Goal: Transaction & Acquisition: Download file/media

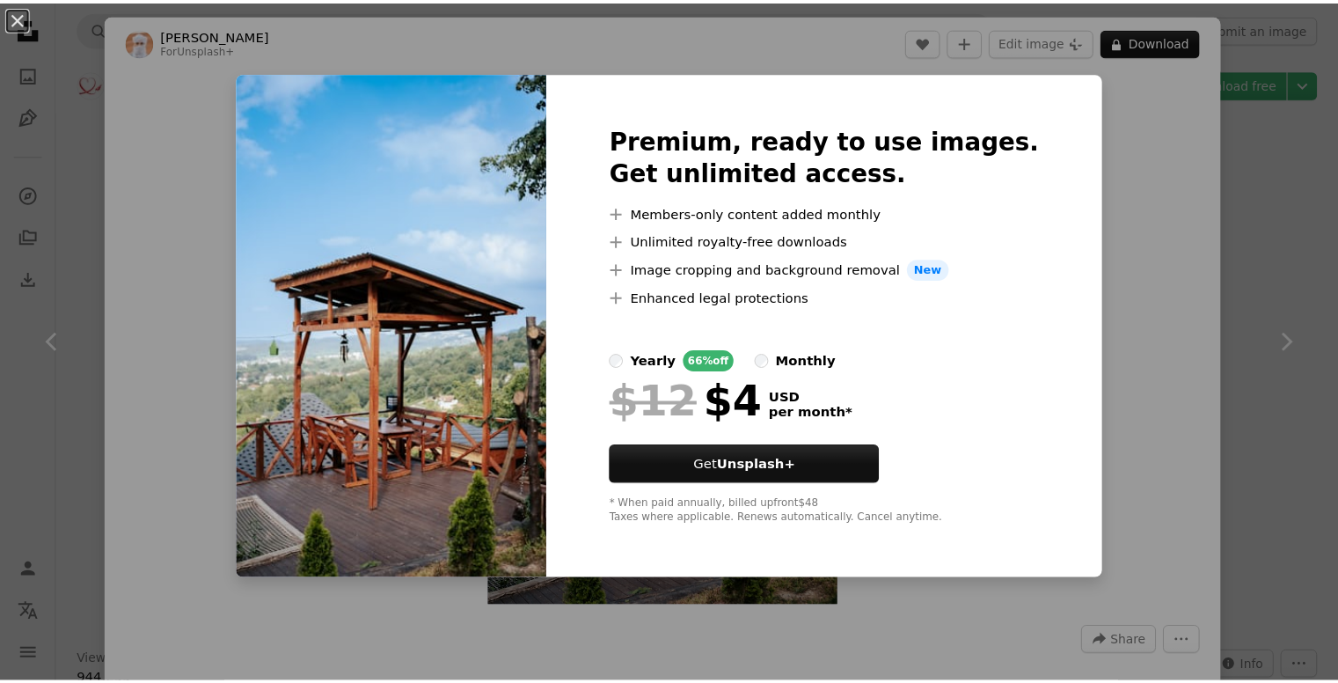
scroll to position [3191, 0]
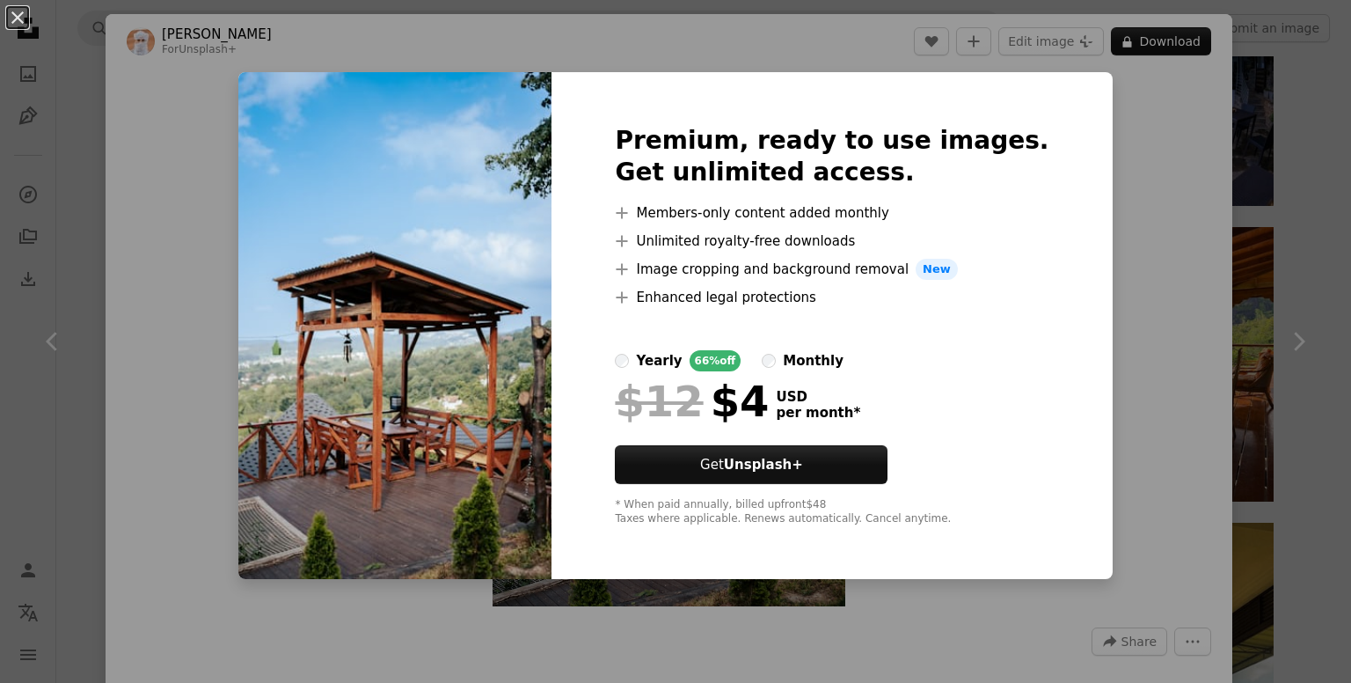
click at [1165, 304] on div "An X shape Premium, ready to use images. Get unlimited access. A plus sign Memb…" at bounding box center [675, 341] width 1351 height 683
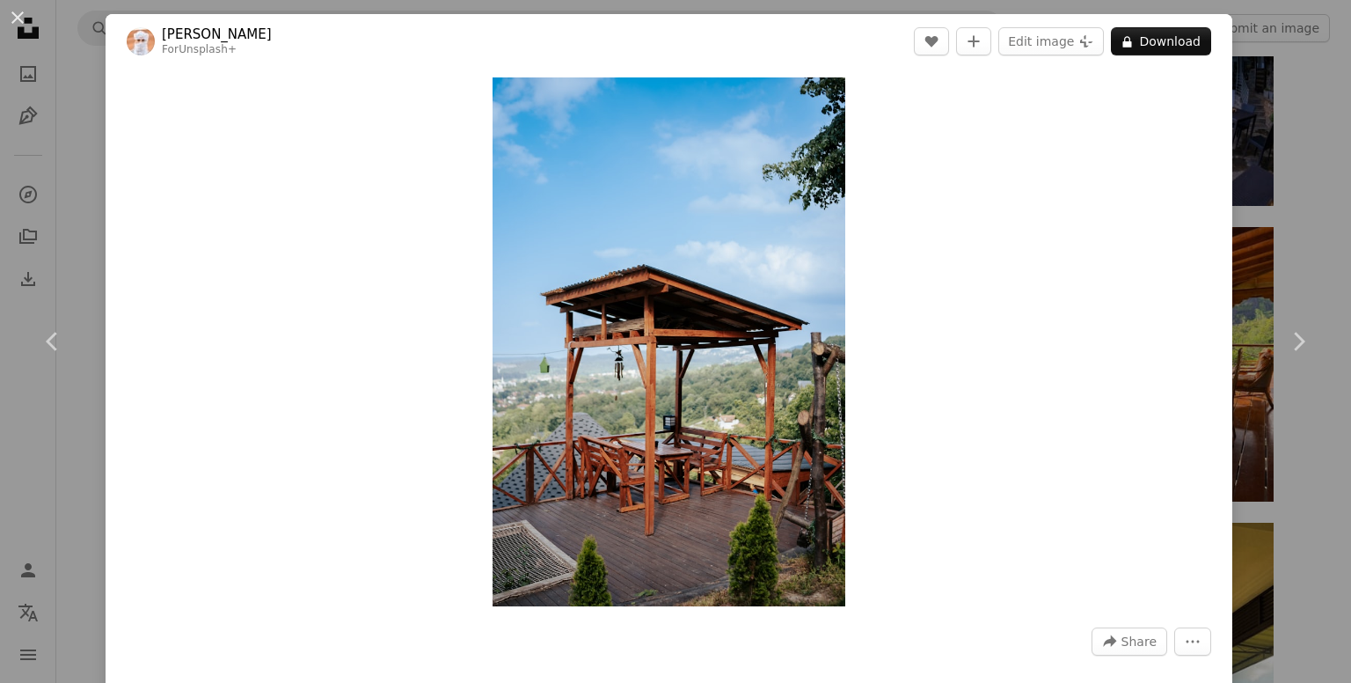
click at [1300, 232] on div "An X shape Chevron left Chevron right Ahmed For Unsplash+ A heart A plus sign E…" at bounding box center [675, 341] width 1351 height 683
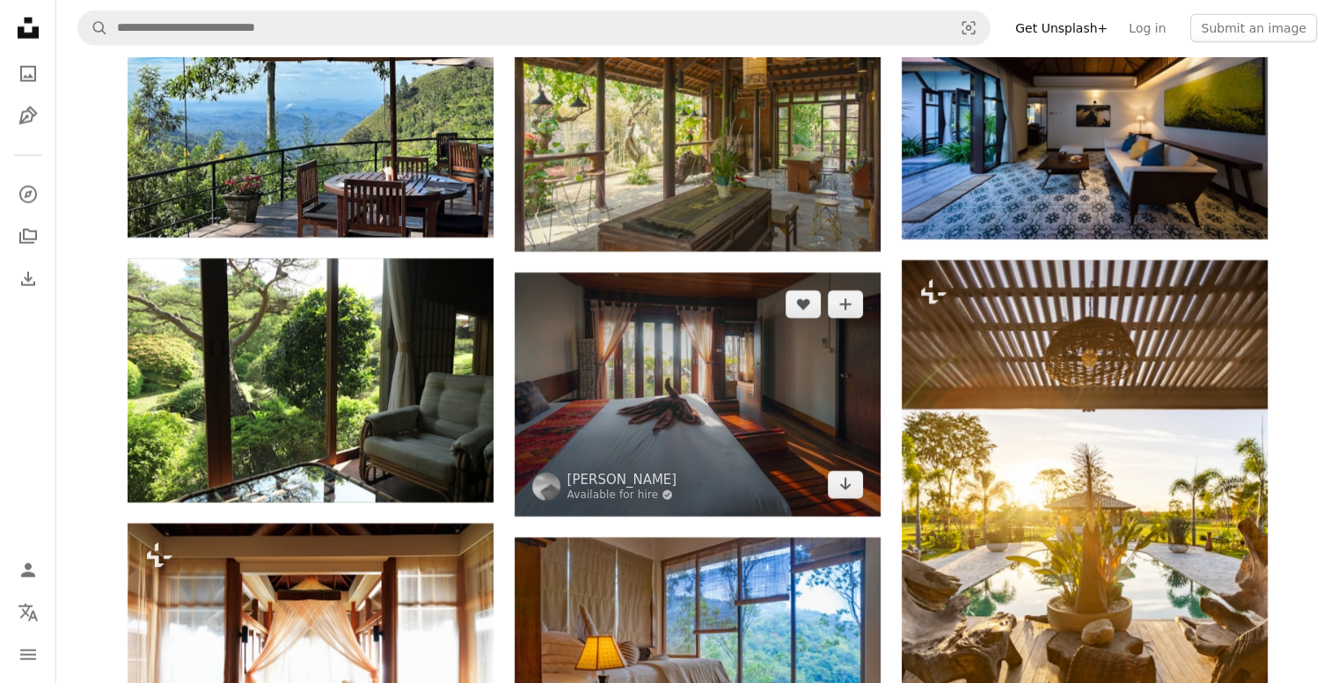
scroll to position [4730, 0]
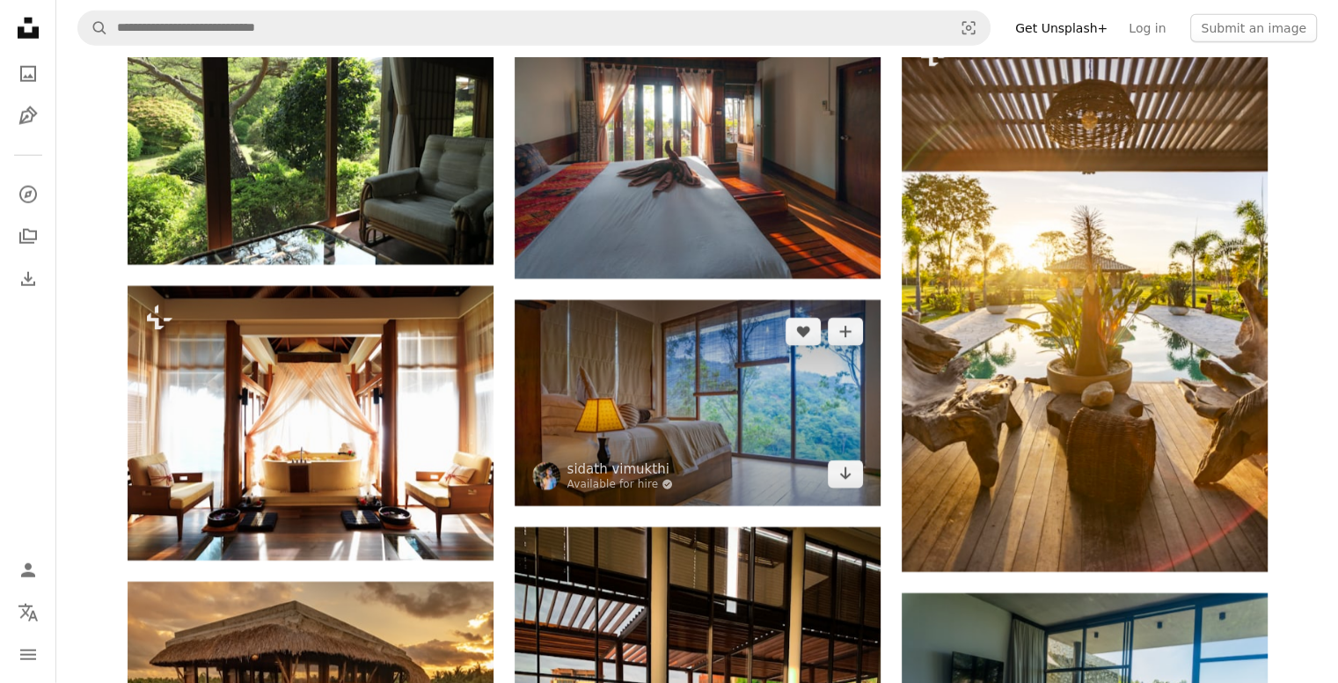
click at [687, 420] on img at bounding box center [698, 403] width 366 height 206
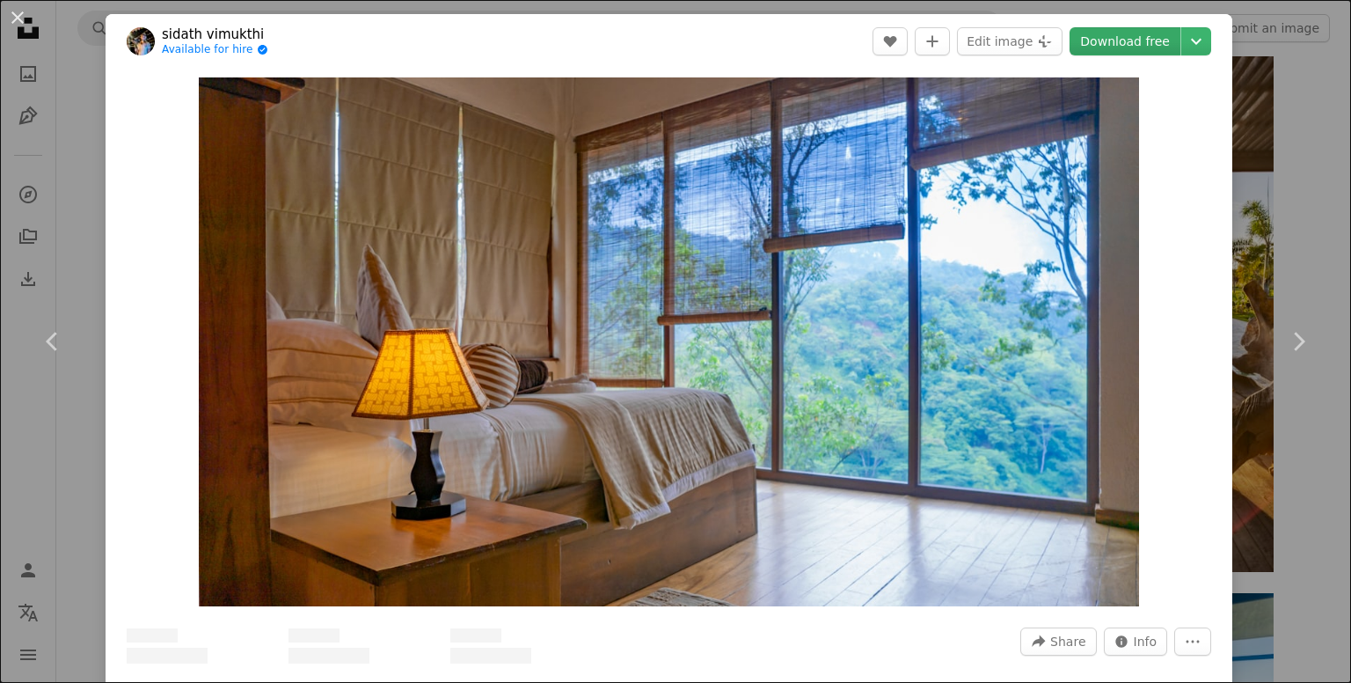
click at [1105, 40] on link "Download free" at bounding box center [1125, 41] width 111 height 28
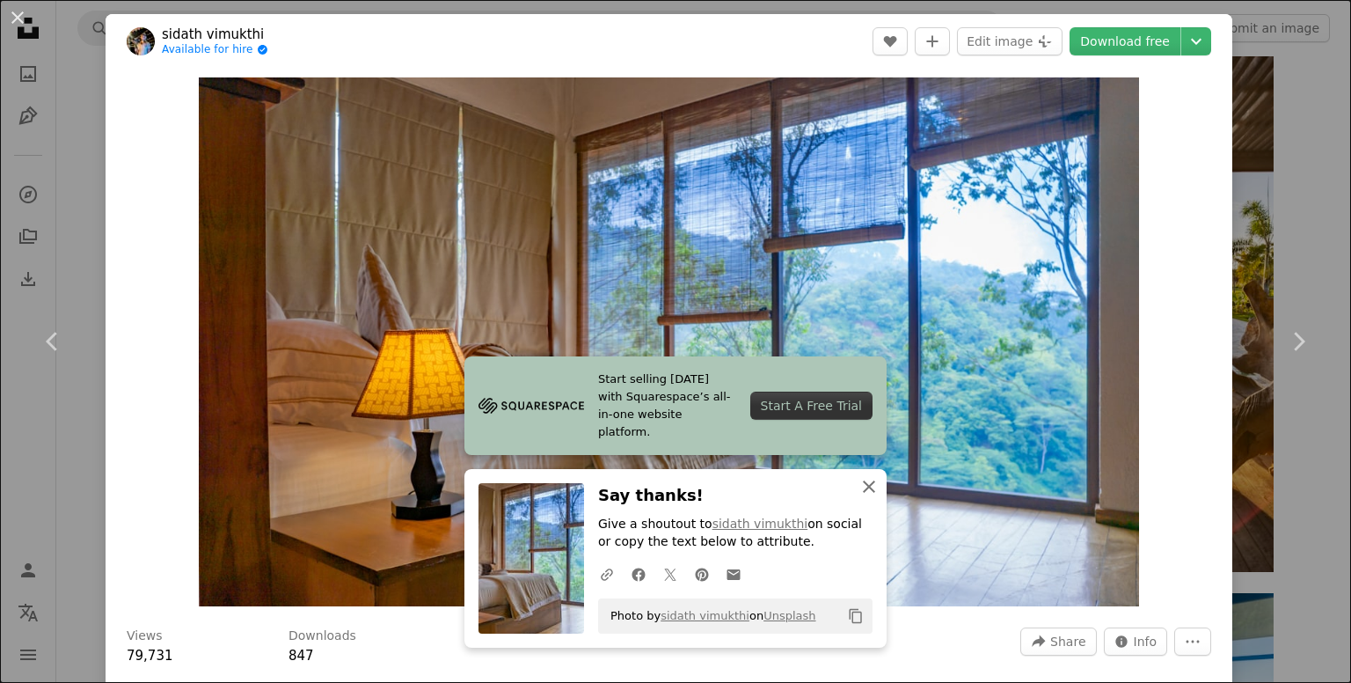
click at [859, 492] on icon "An X shape" at bounding box center [868, 486] width 21 height 21
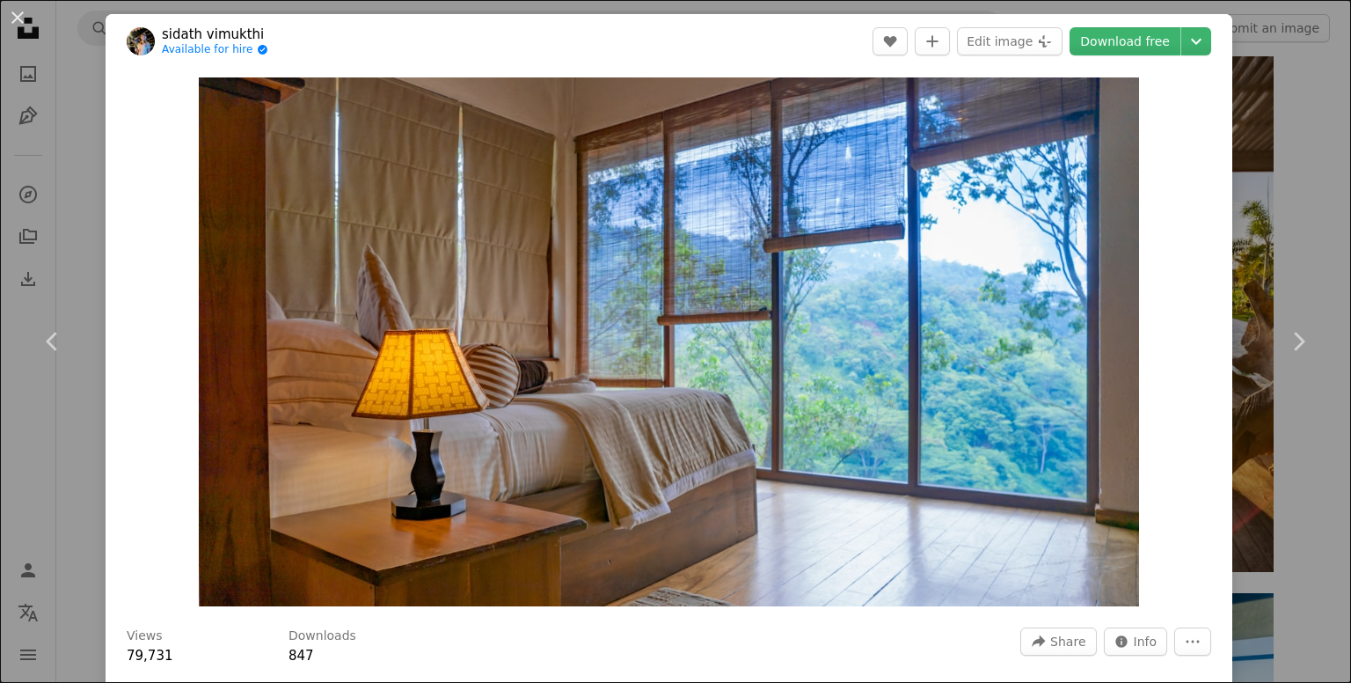
click at [1282, 164] on div "An X shape Chevron left Chevron right sidath vimukthi Available for hire A chec…" at bounding box center [675, 341] width 1351 height 683
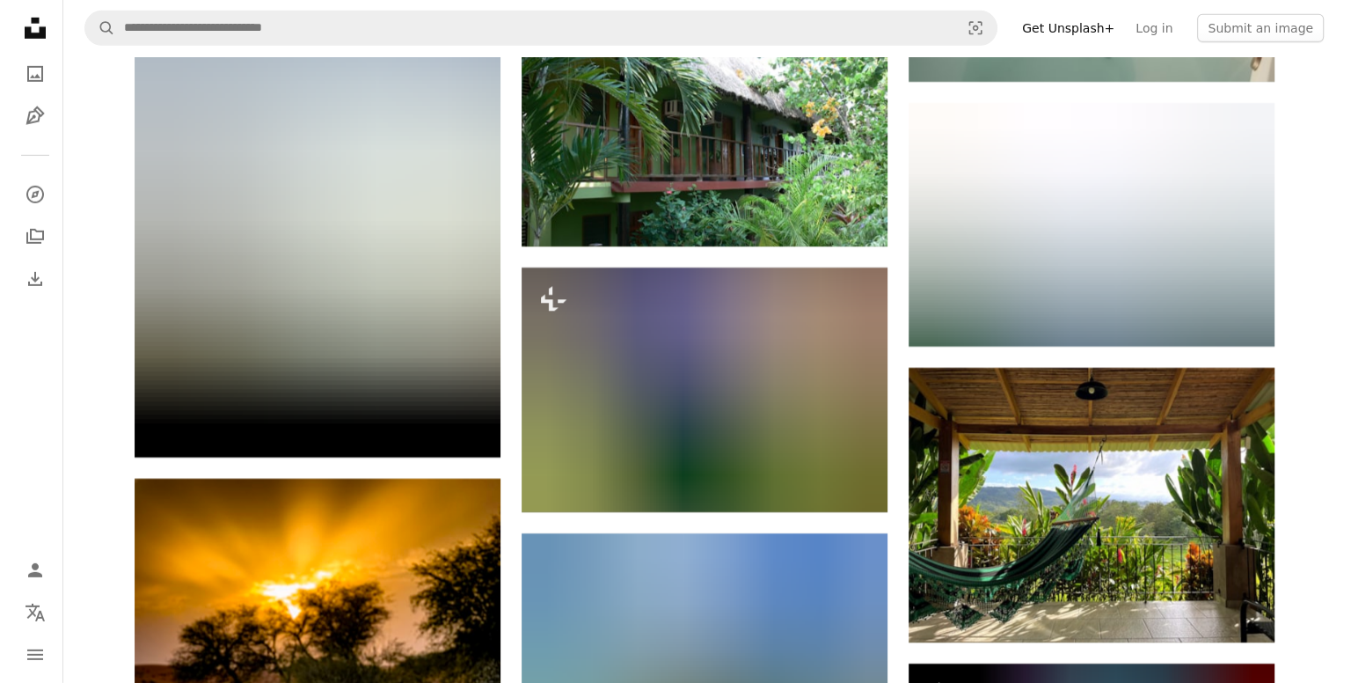
scroll to position [12437, 0]
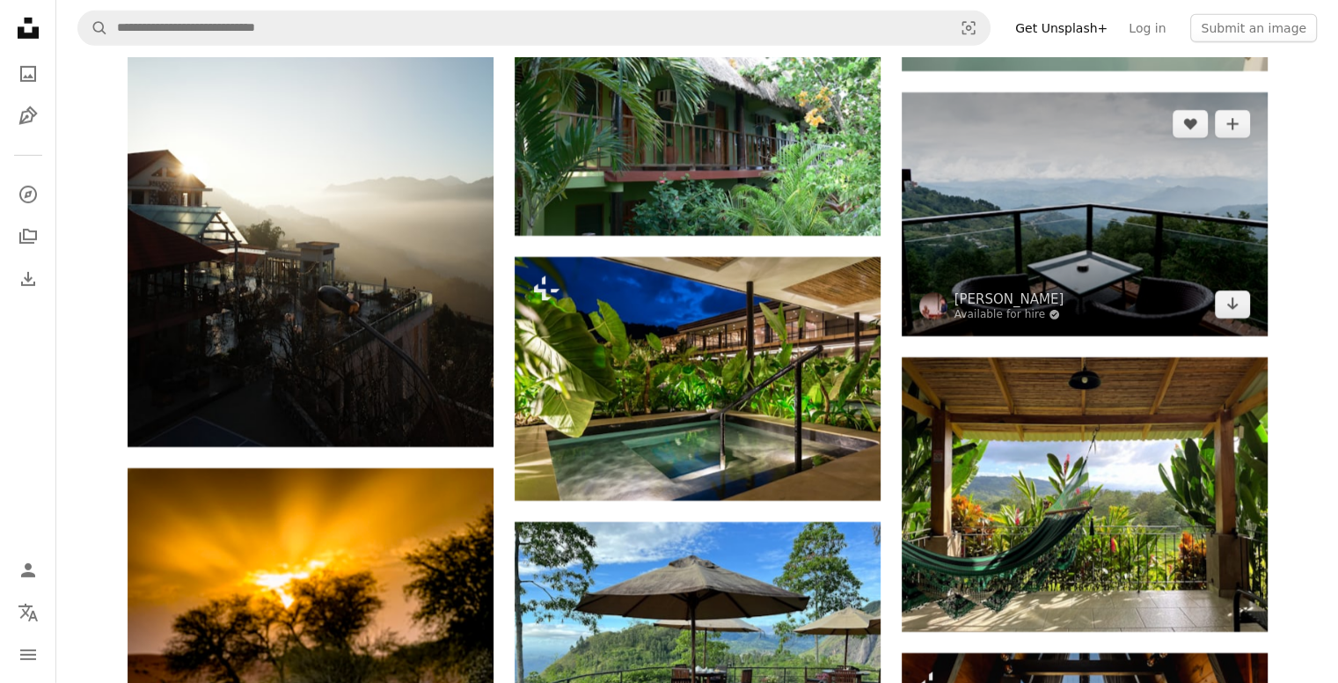
click at [1023, 263] on img at bounding box center [1085, 214] width 366 height 244
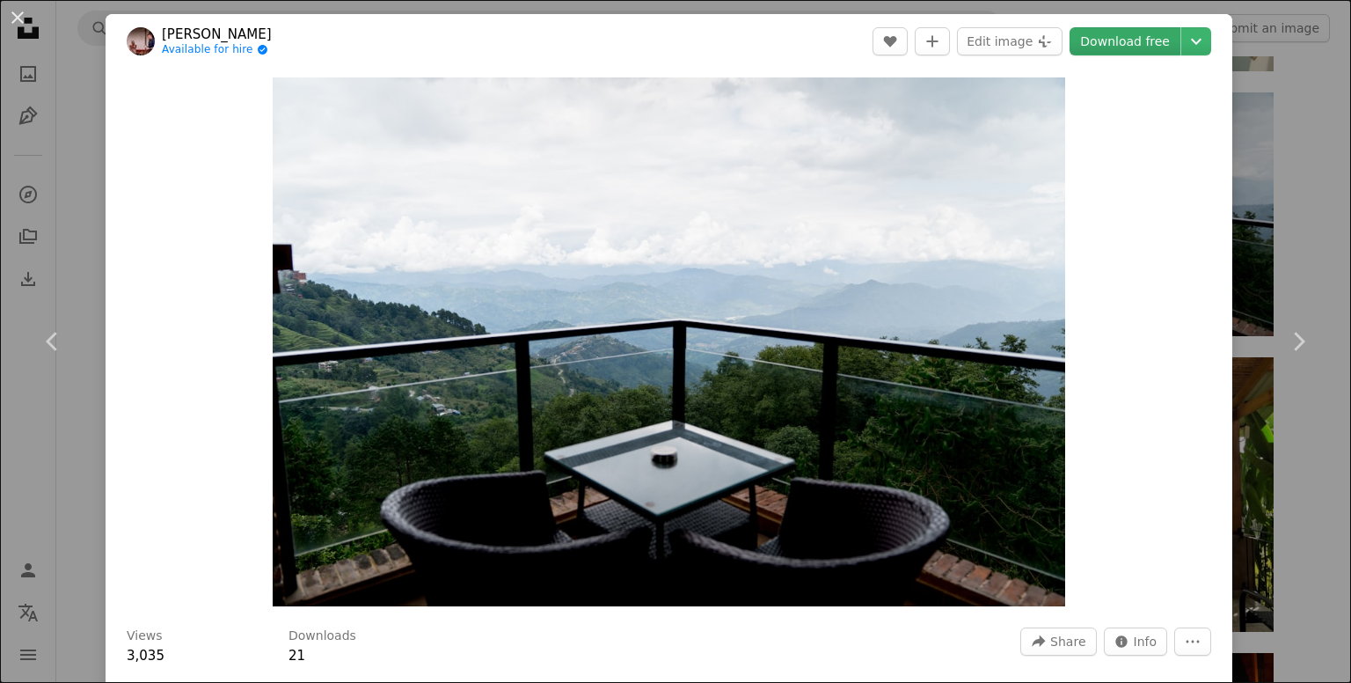
click at [1124, 40] on link "Download free" at bounding box center [1125, 41] width 111 height 28
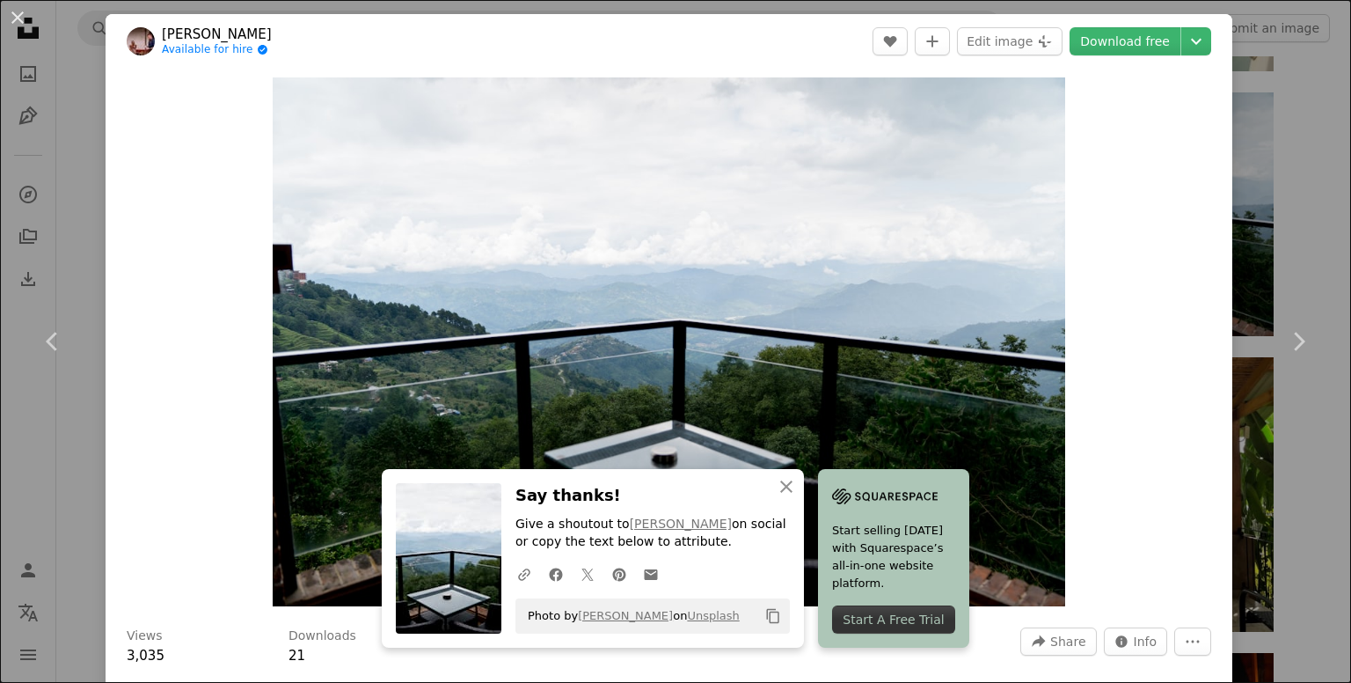
click at [1288, 127] on div "An X shape Chevron left Chevron right [PERSON_NAME] Available for hire A checkm…" at bounding box center [675, 341] width 1351 height 683
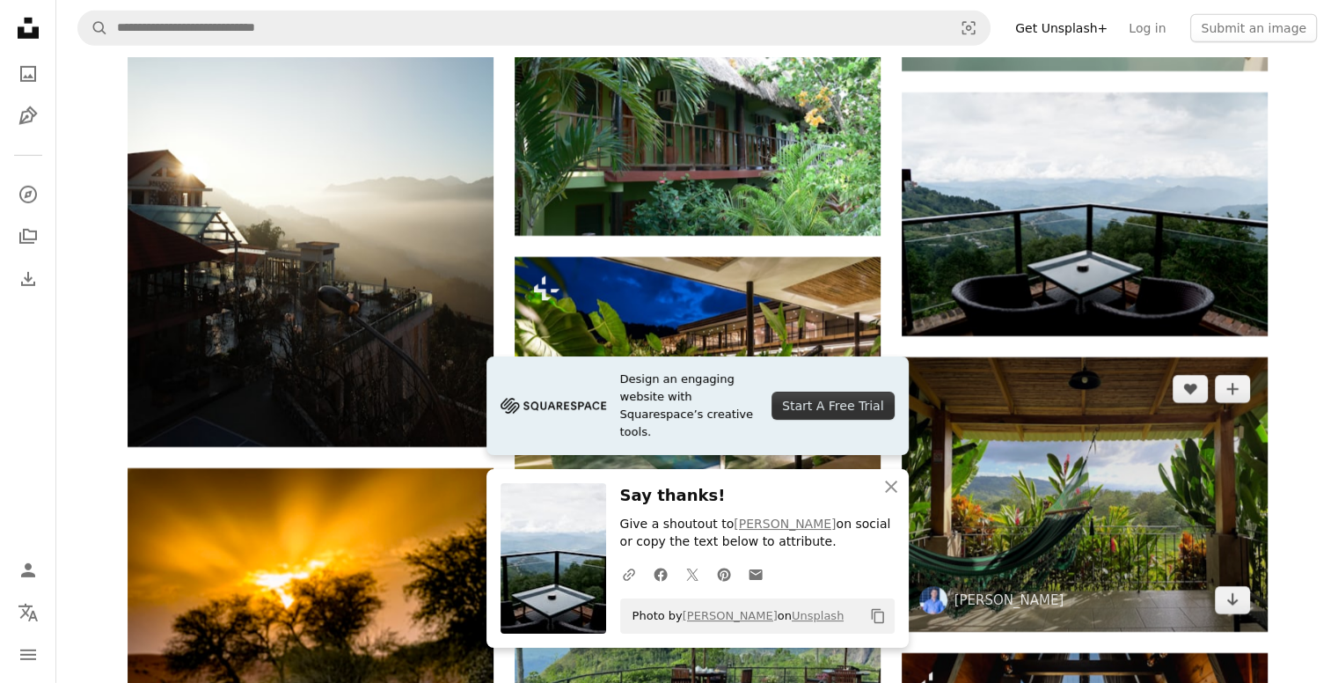
drag, startPoint x: 1288, startPoint y: 127, endPoint x: 995, endPoint y: 465, distance: 447.7
click at [995, 465] on img at bounding box center [1085, 494] width 366 height 274
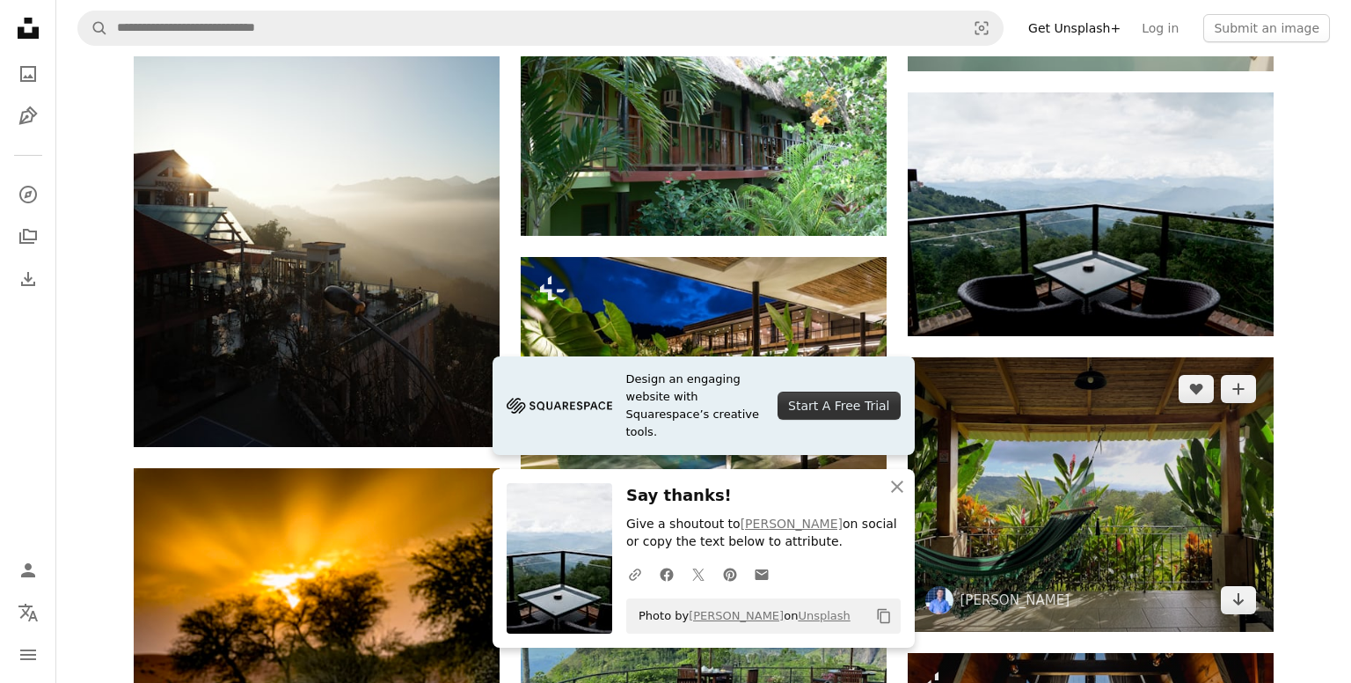
scroll to position [12451, 0]
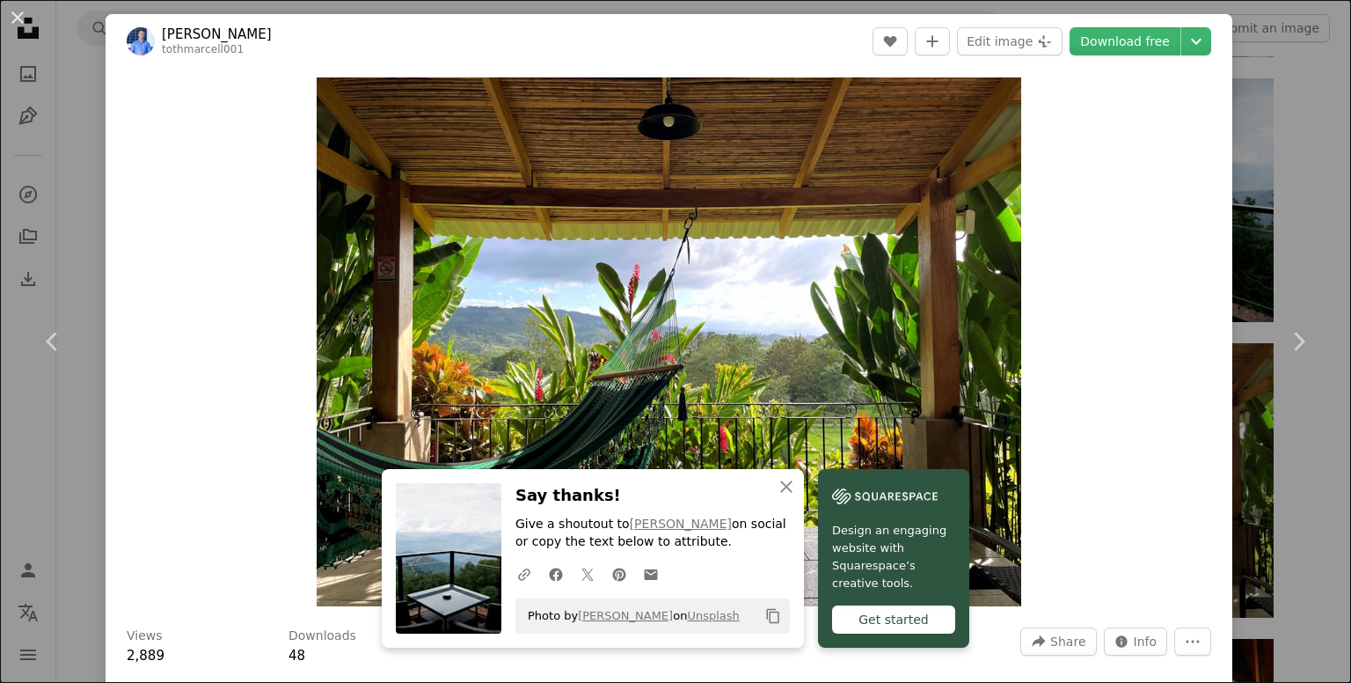
click at [1294, 123] on div "An X shape Chevron left Chevron right [PERSON_NAME] tothmarcell001 A heart A pl…" at bounding box center [675, 341] width 1351 height 683
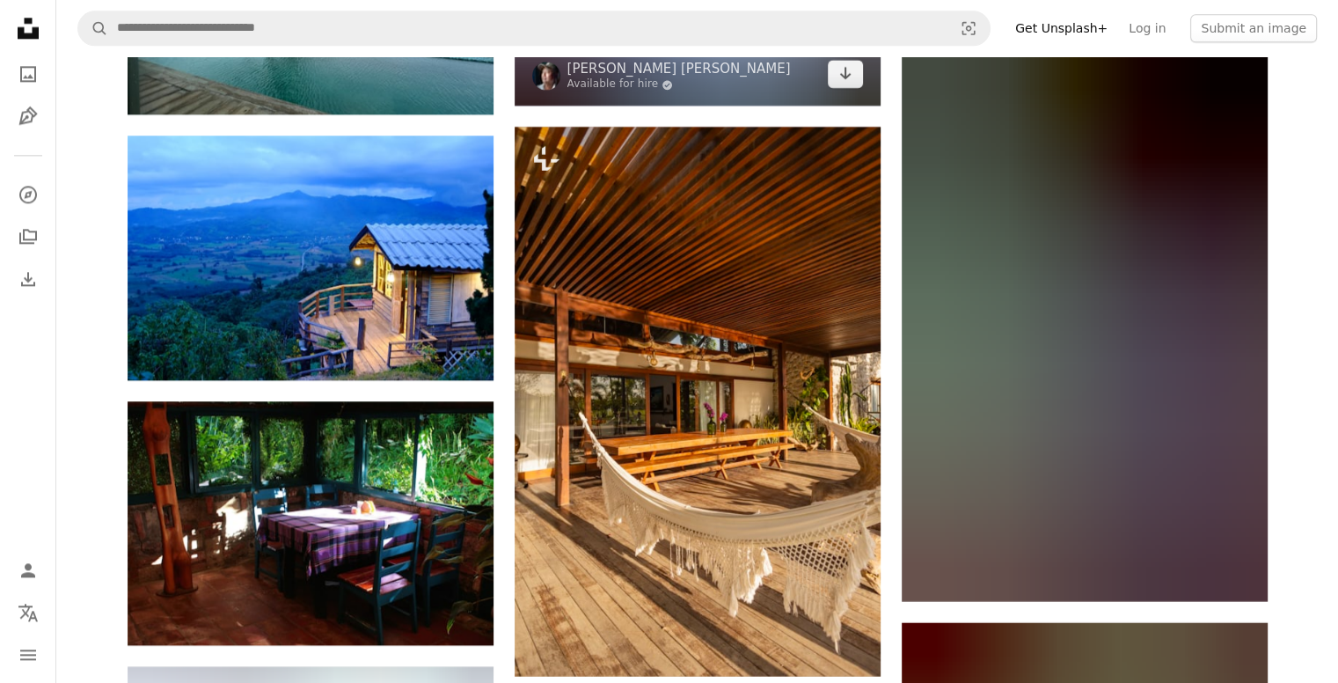
scroll to position [15711, 0]
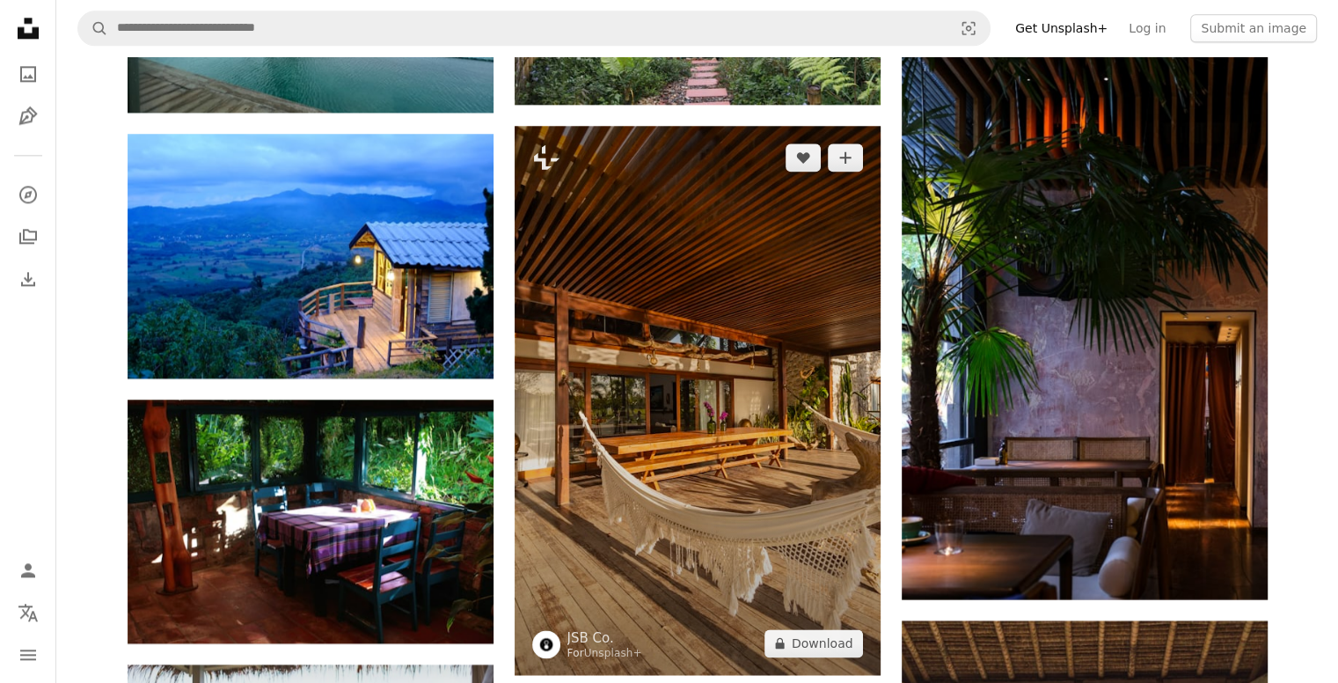
click at [770, 449] on img at bounding box center [698, 400] width 366 height 549
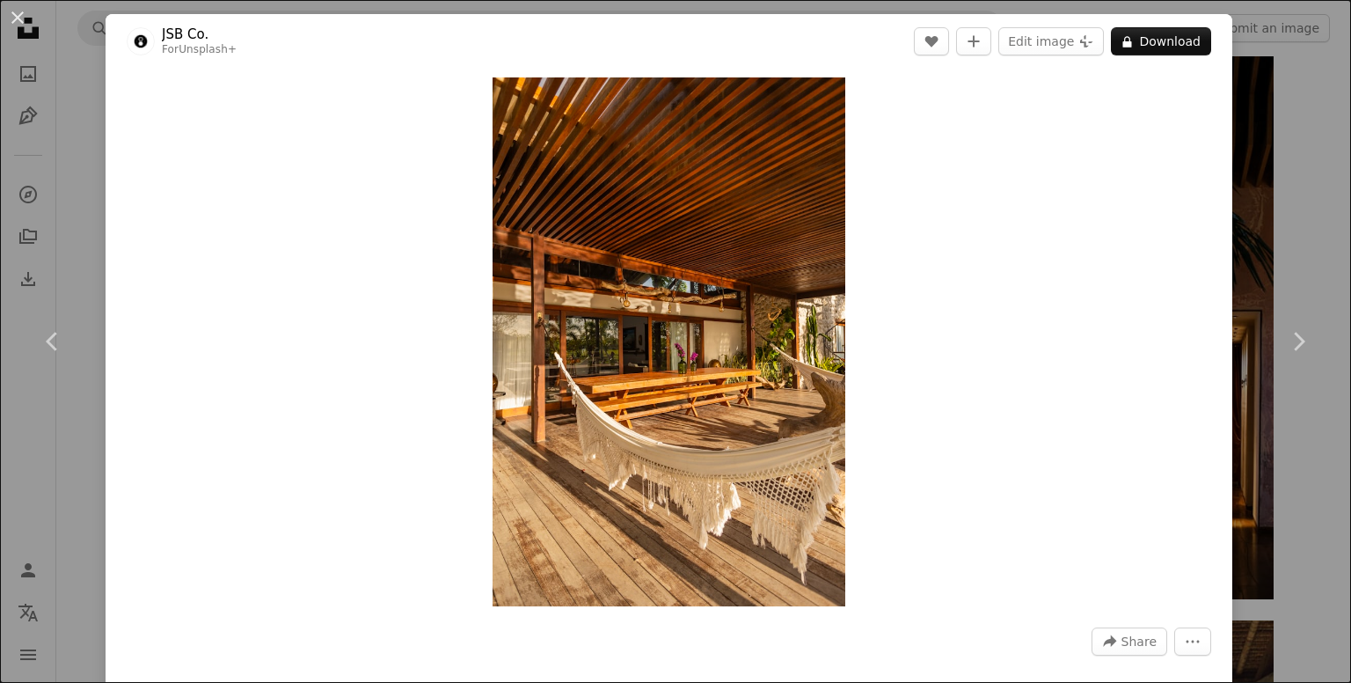
click at [1282, 233] on div "An X shape Chevron left Chevron right JSB Co. For Unsplash+ A heart A plus sign…" at bounding box center [675, 341] width 1351 height 683
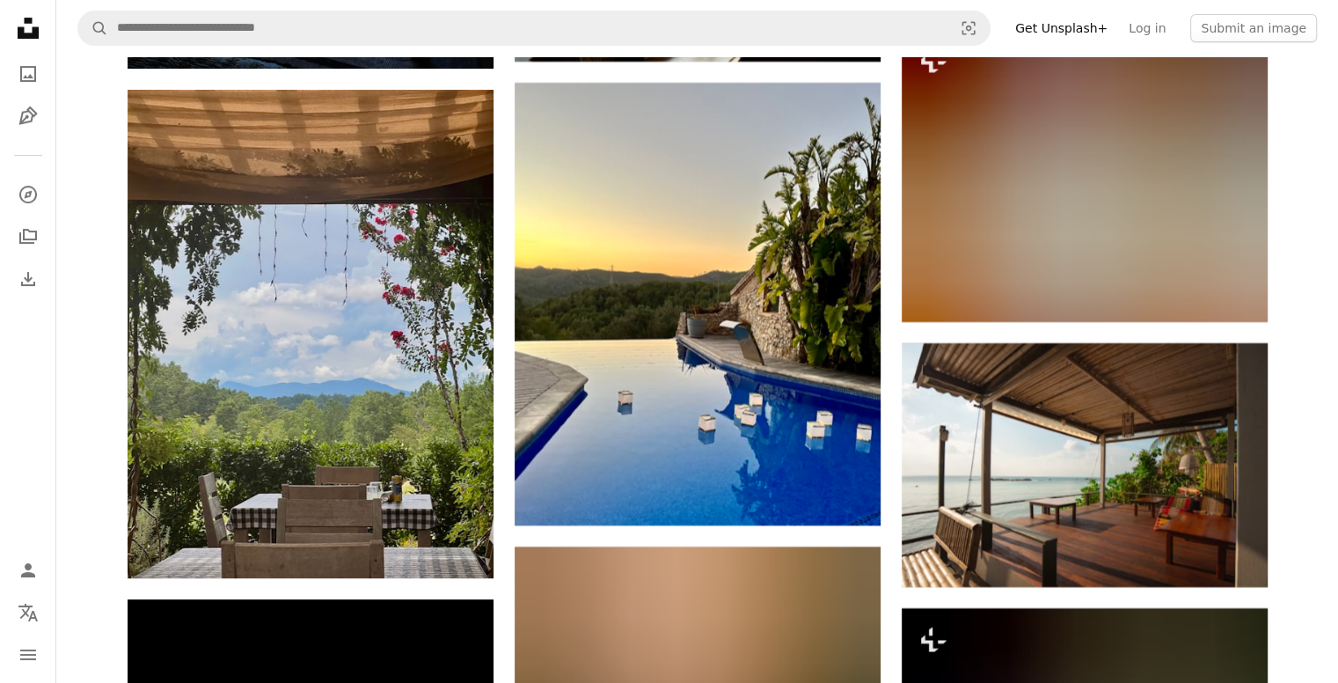
scroll to position [20638, 0]
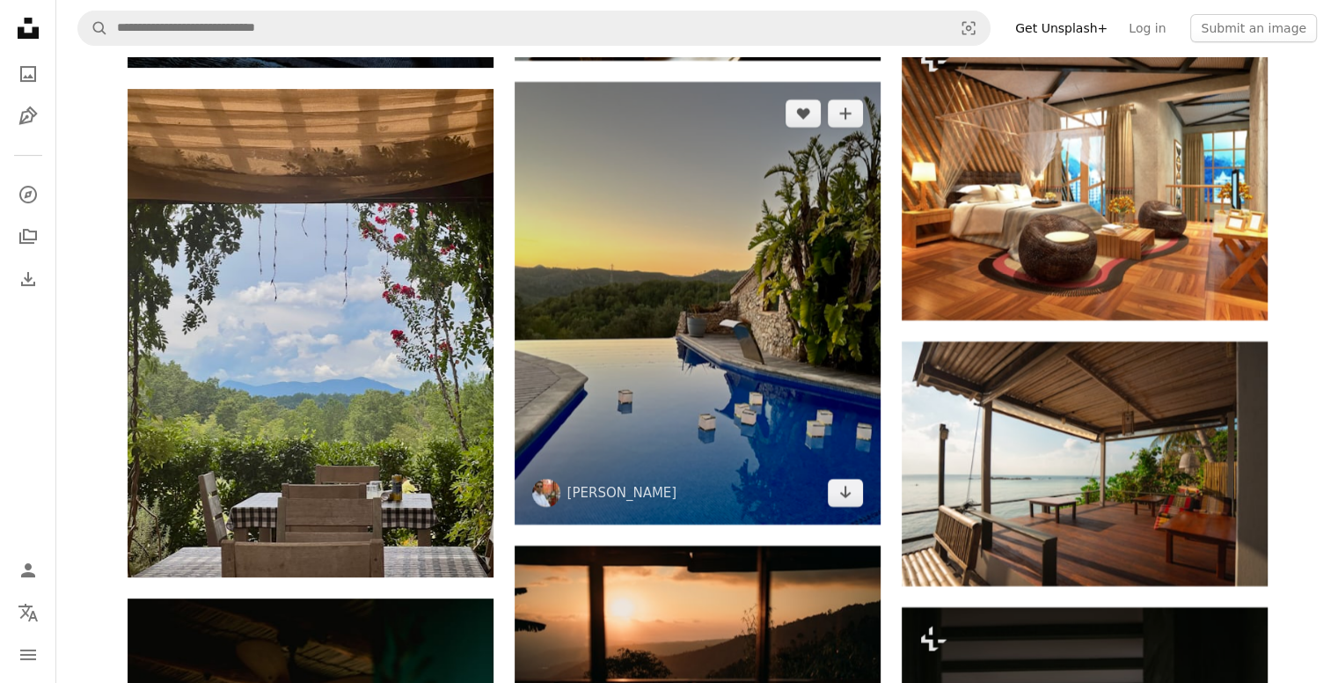
click at [730, 437] on img at bounding box center [698, 303] width 366 height 442
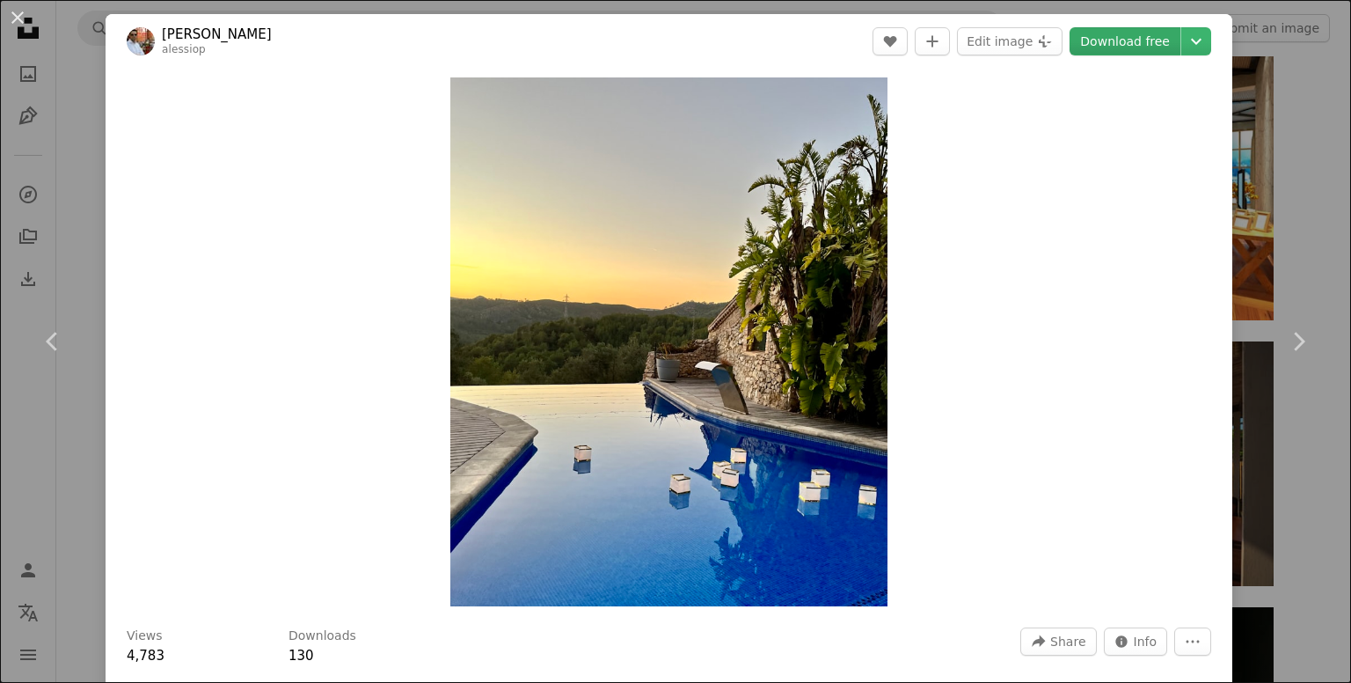
click at [1140, 46] on link "Download free" at bounding box center [1125, 41] width 111 height 28
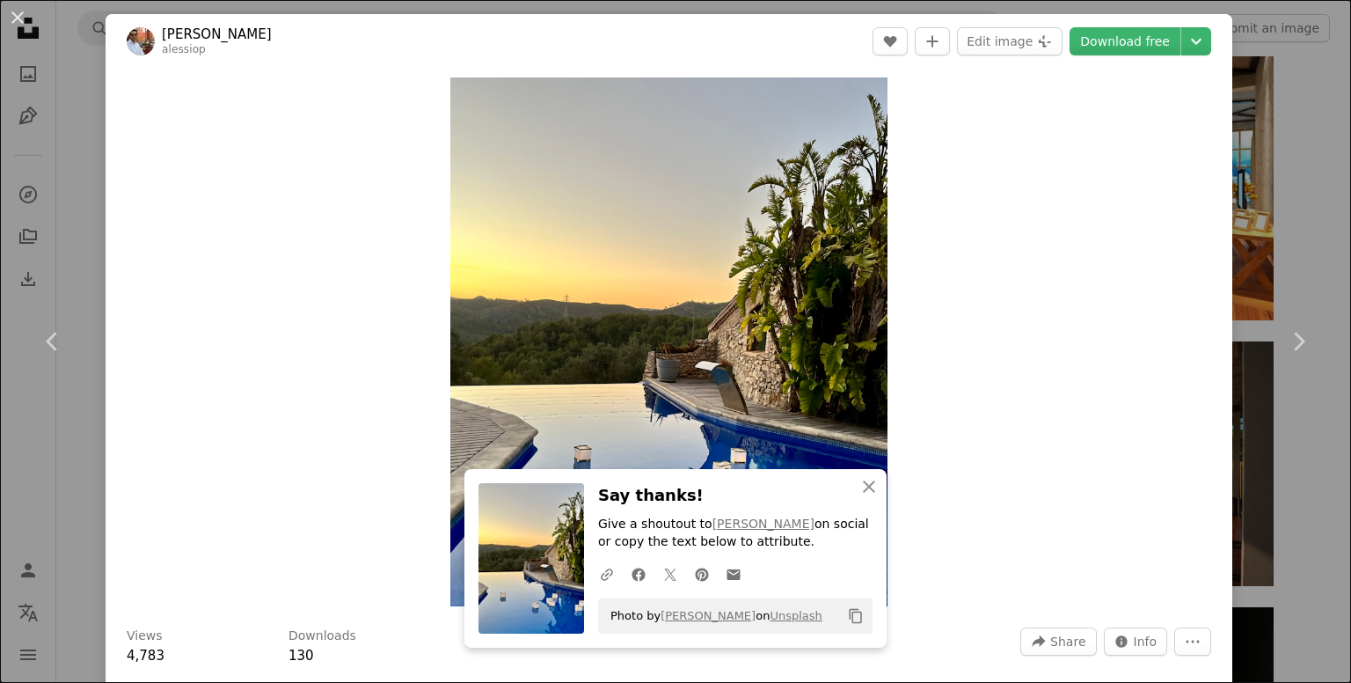
click at [1296, 142] on div "An X shape Chevron left Chevron right Alessio Patron alessiop A heart A plus si…" at bounding box center [675, 341] width 1351 height 683
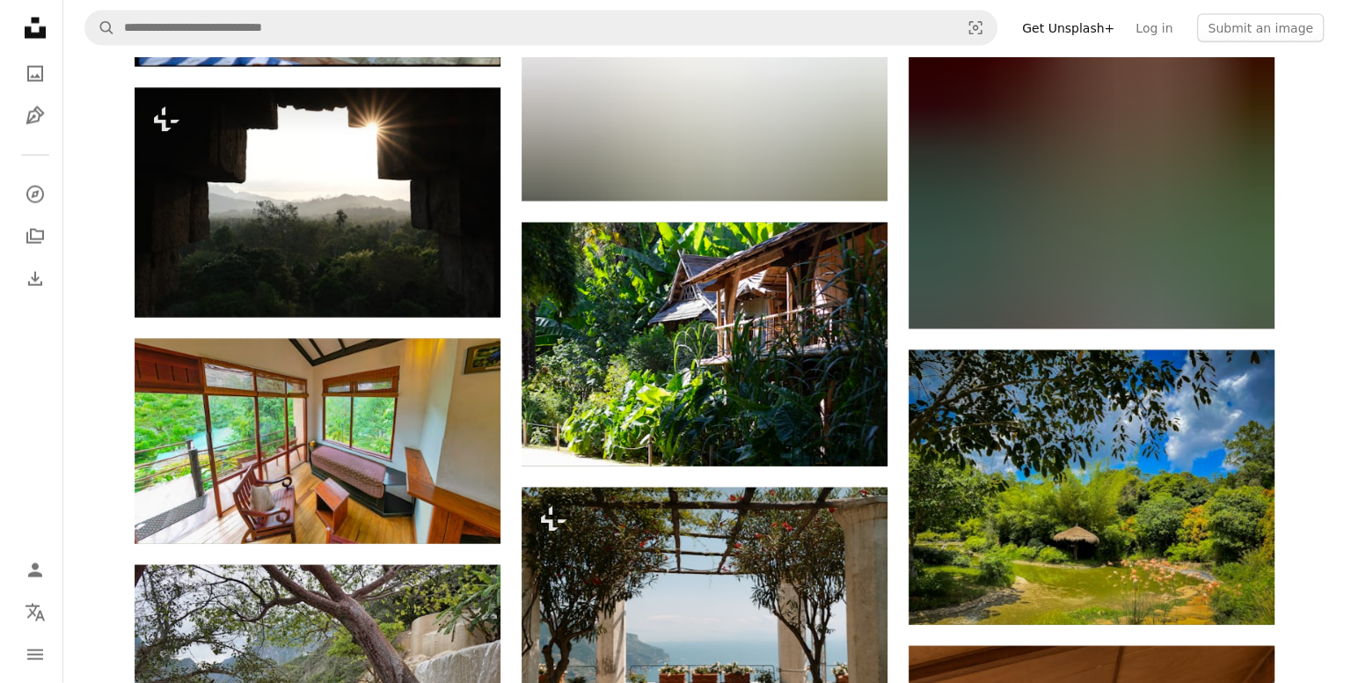
scroll to position [23949, 0]
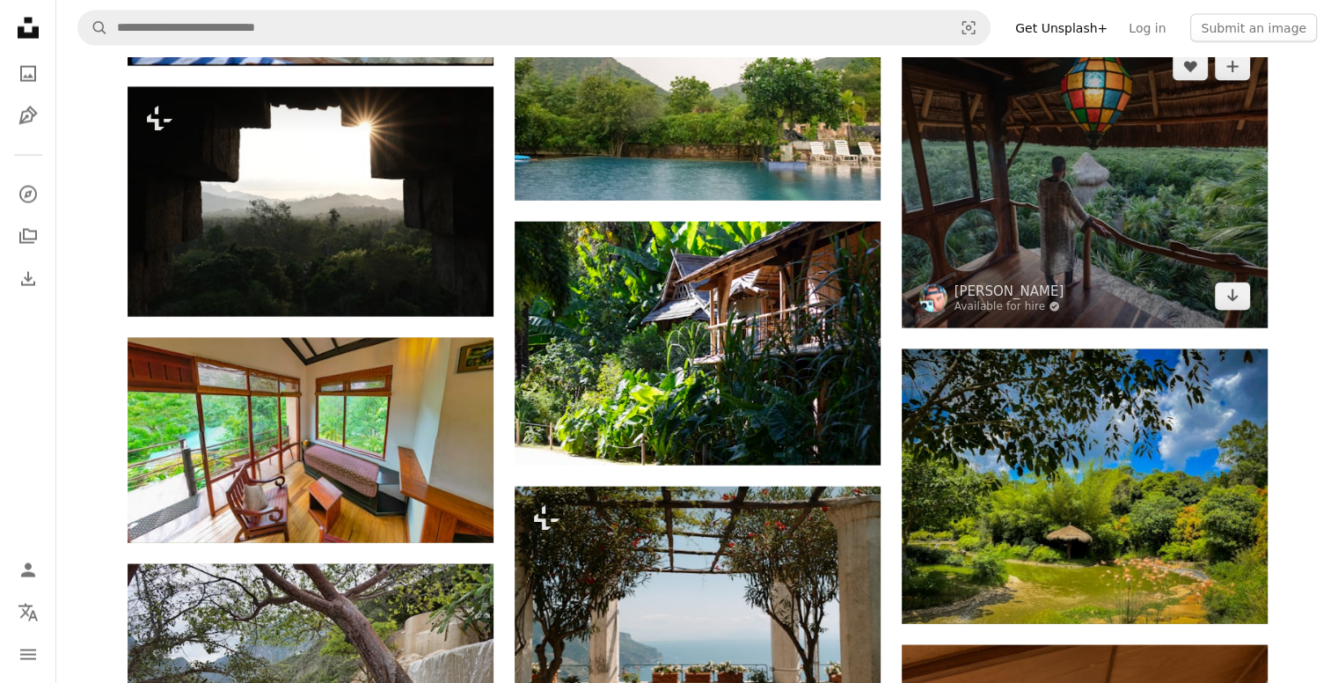
click at [1166, 237] on img at bounding box center [1085, 181] width 366 height 293
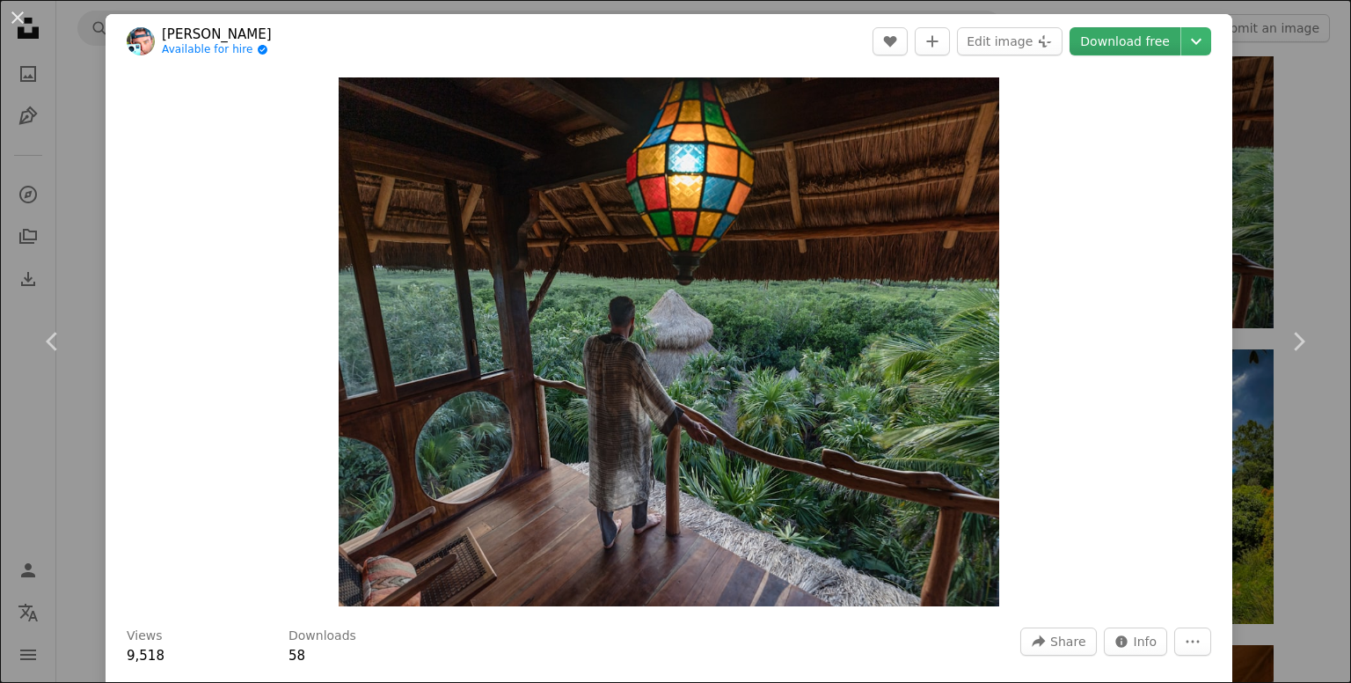
click at [1087, 41] on link "Download free" at bounding box center [1125, 41] width 111 height 28
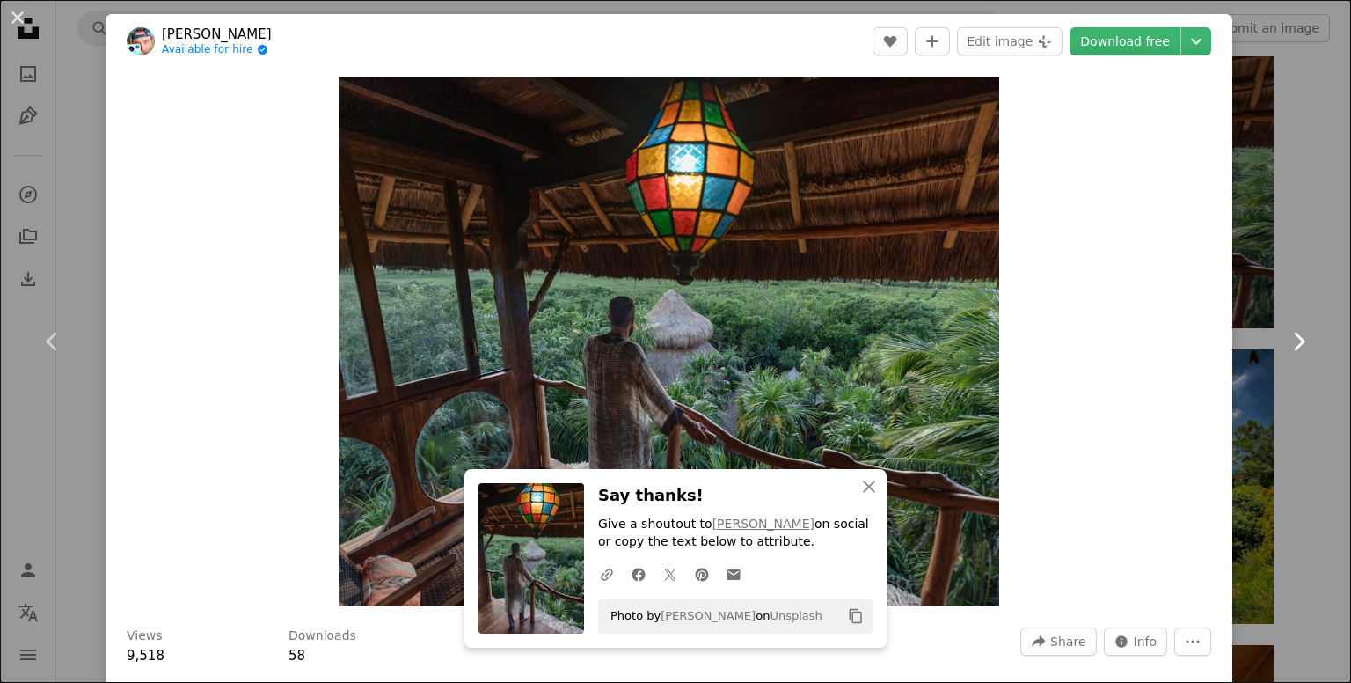
click at [1293, 258] on link "Chevron right" at bounding box center [1298, 341] width 106 height 169
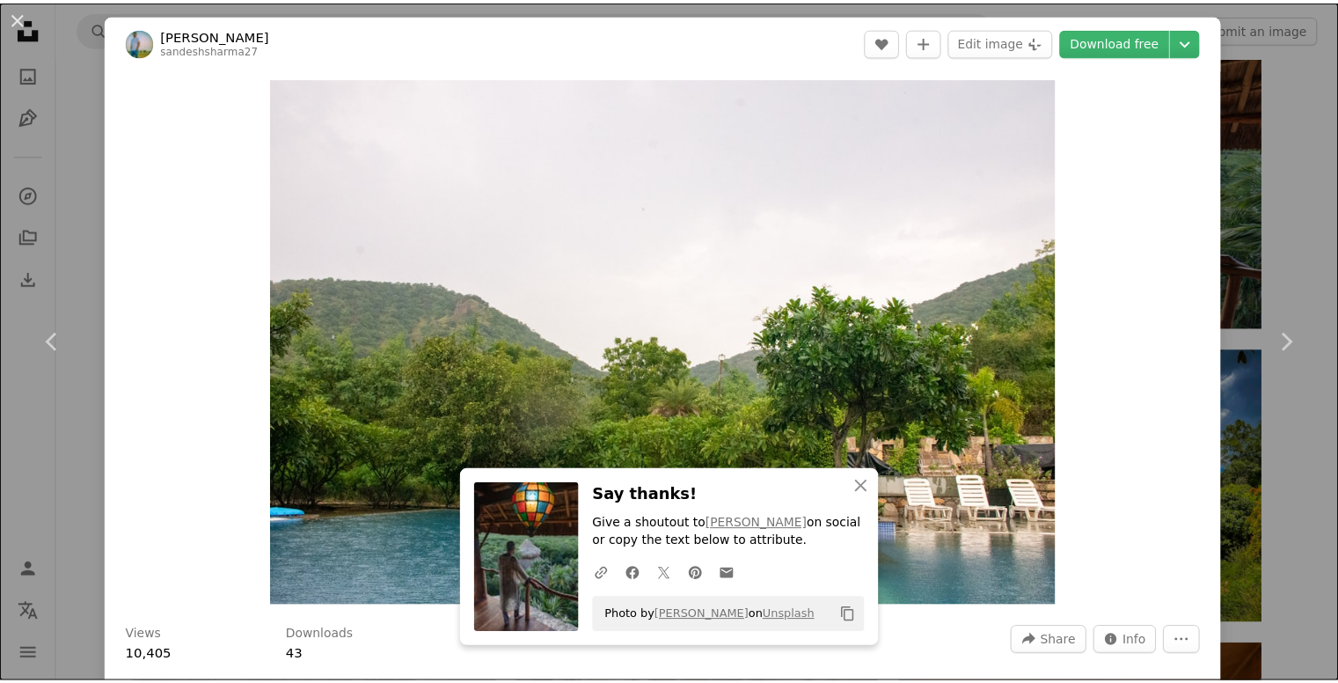
scroll to position [239, 0]
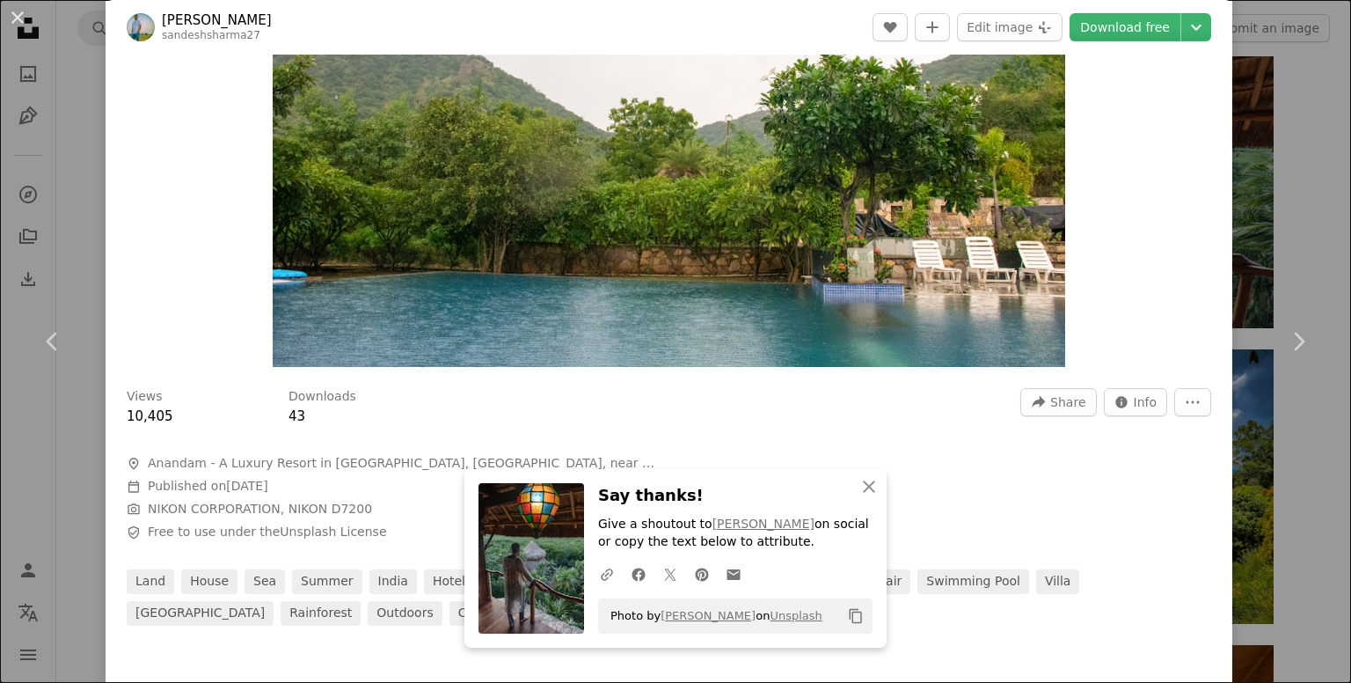
click at [1304, 486] on div "An X shape Chevron left Chevron right [PERSON_NAME] sandeshsharma27 A heart A p…" at bounding box center [675, 341] width 1351 height 683
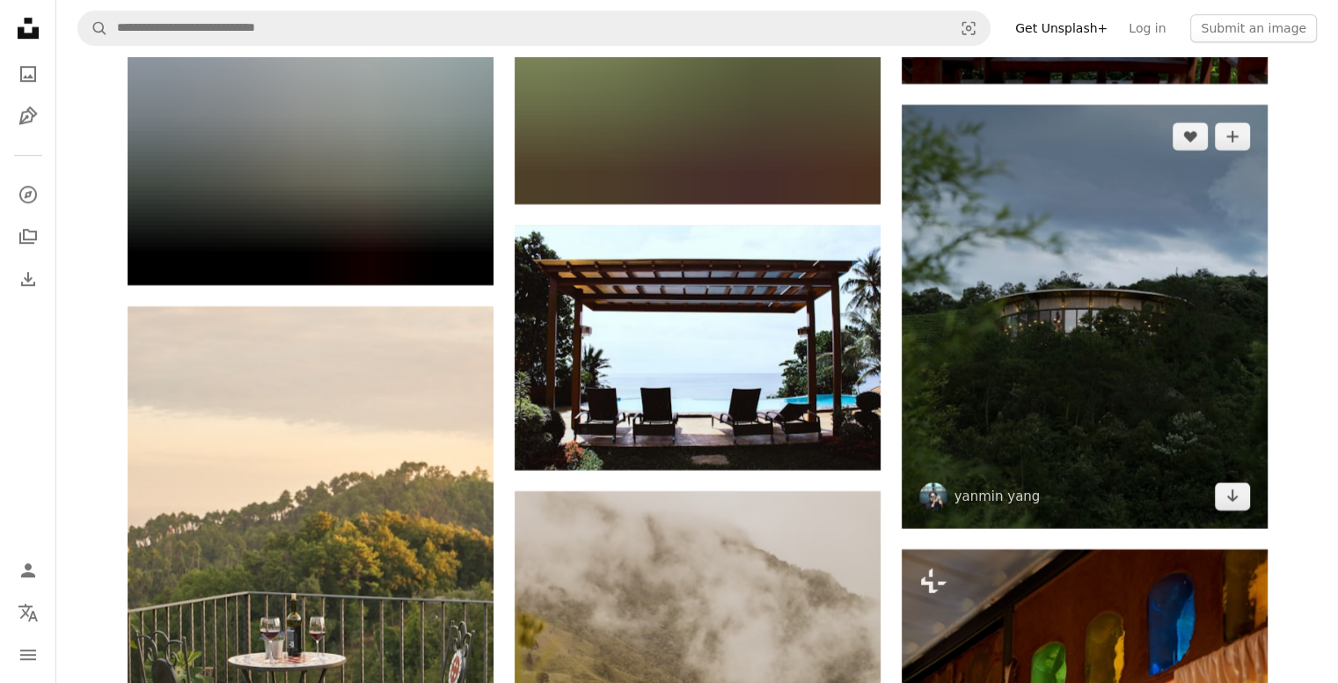
scroll to position [34657, 0]
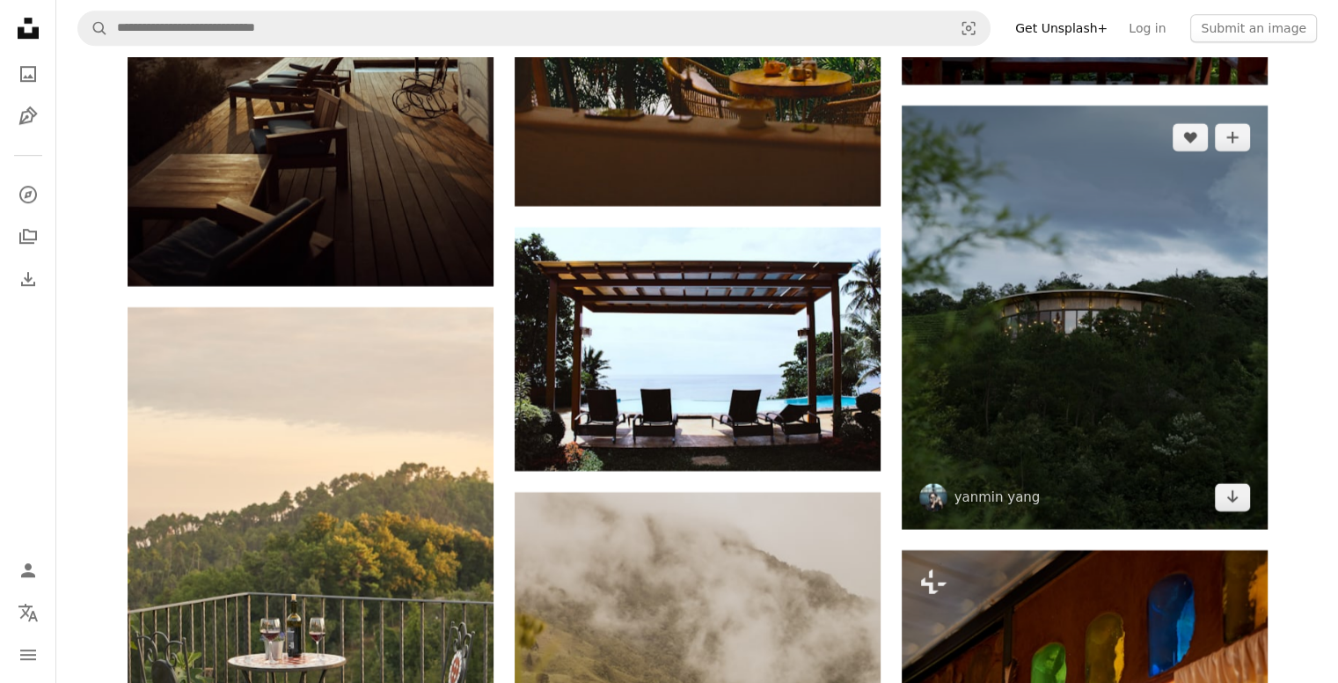
click at [1080, 333] on img at bounding box center [1085, 317] width 366 height 423
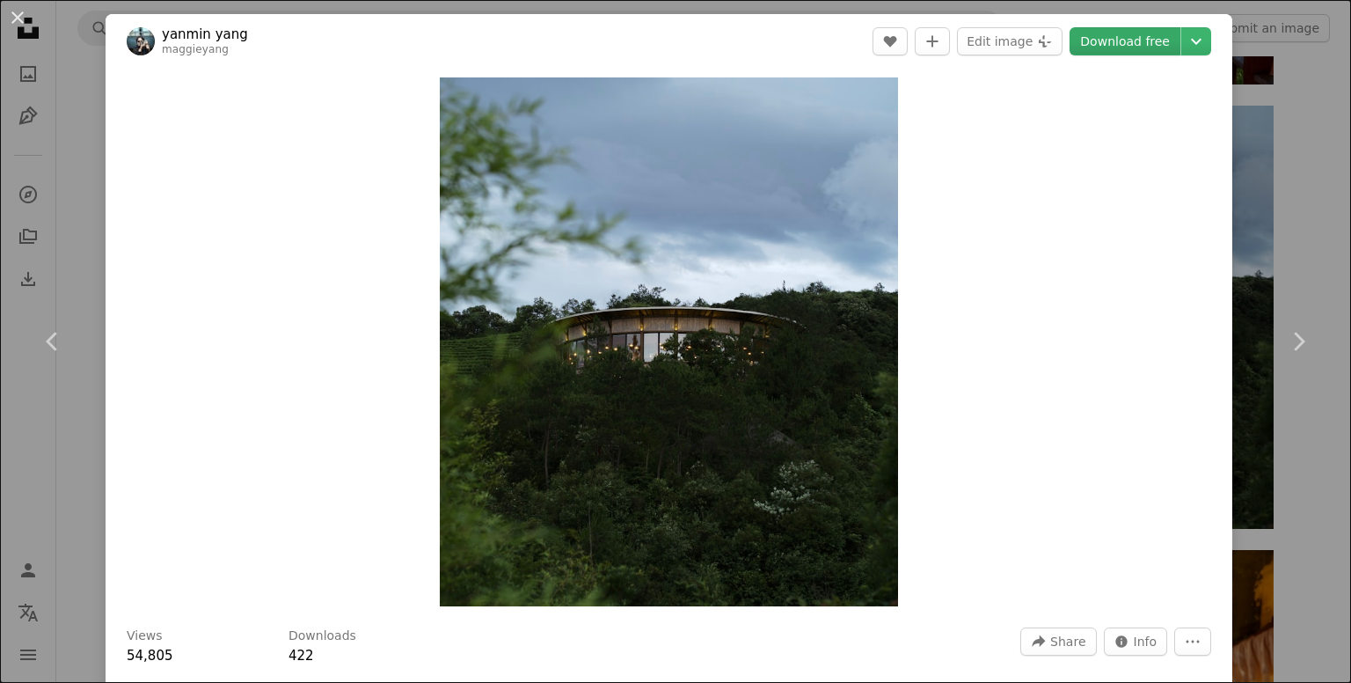
click at [1109, 52] on link "Download free" at bounding box center [1125, 41] width 111 height 28
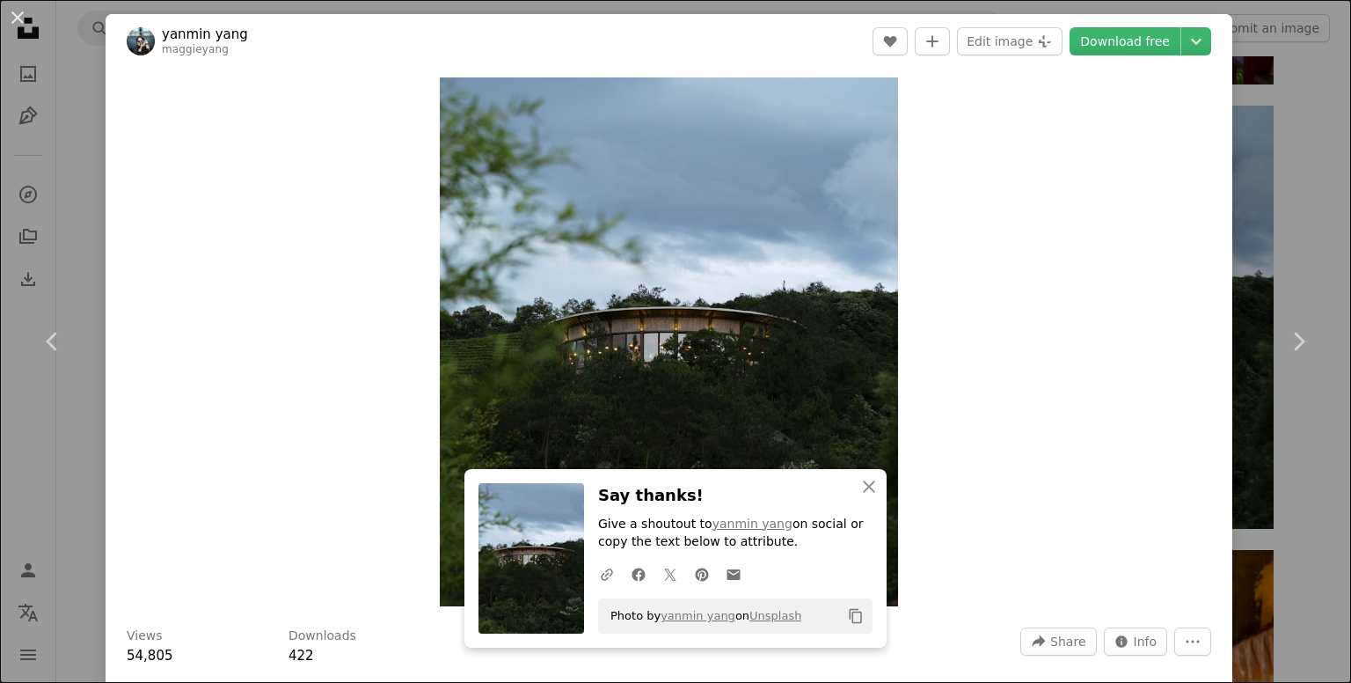
click at [1289, 188] on div "An X shape Chevron left Chevron right [PERSON_NAME] maggieyang A heart A plus s…" at bounding box center [675, 341] width 1351 height 683
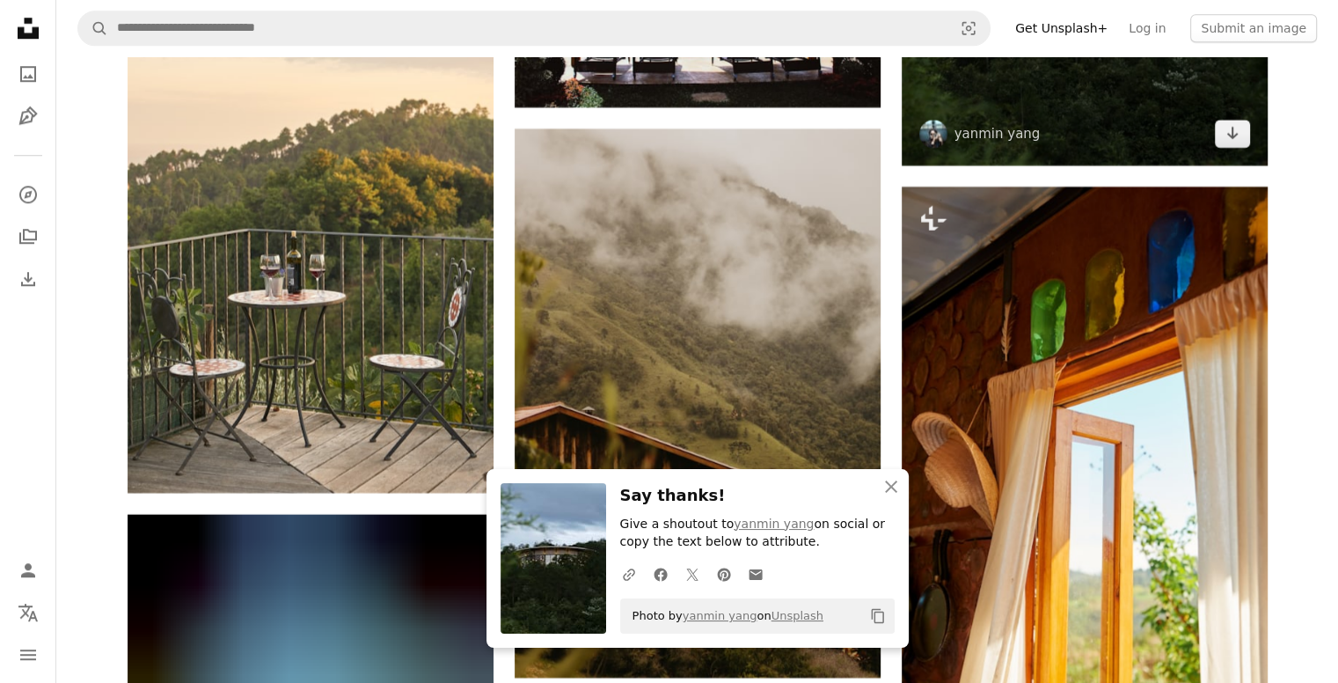
scroll to position [35028, 0]
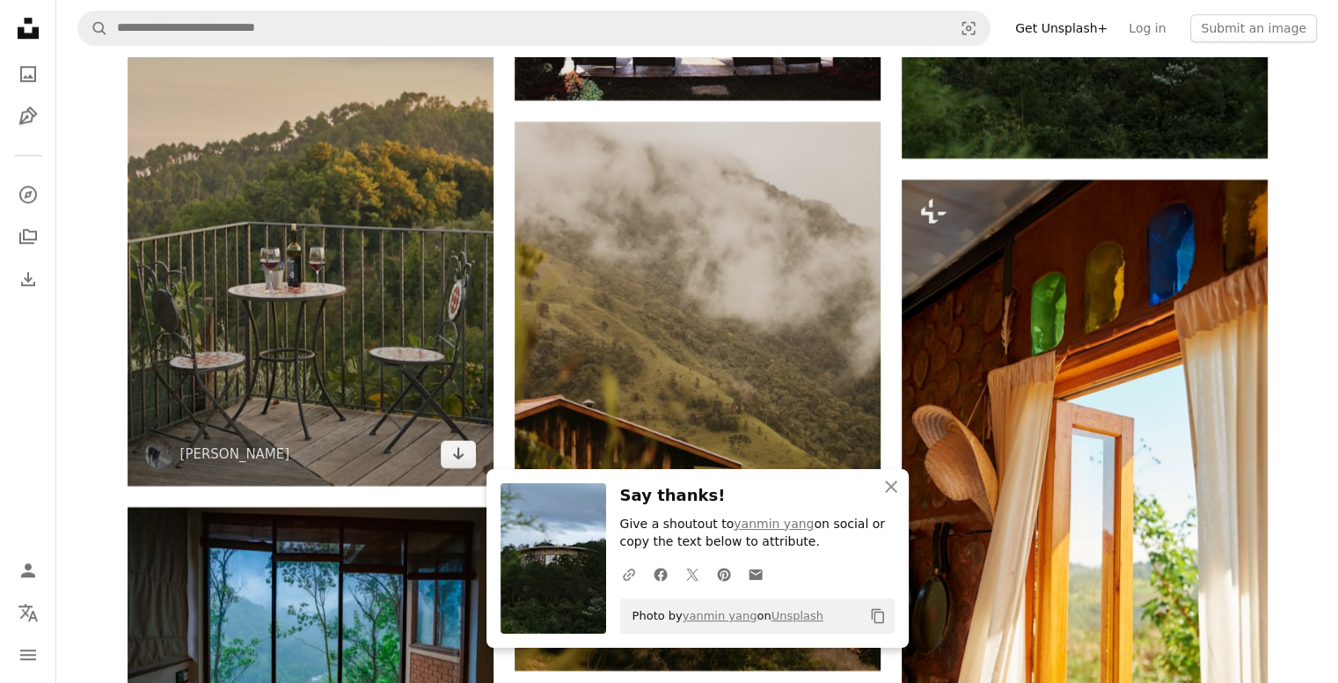
click at [320, 399] on img at bounding box center [311, 211] width 366 height 549
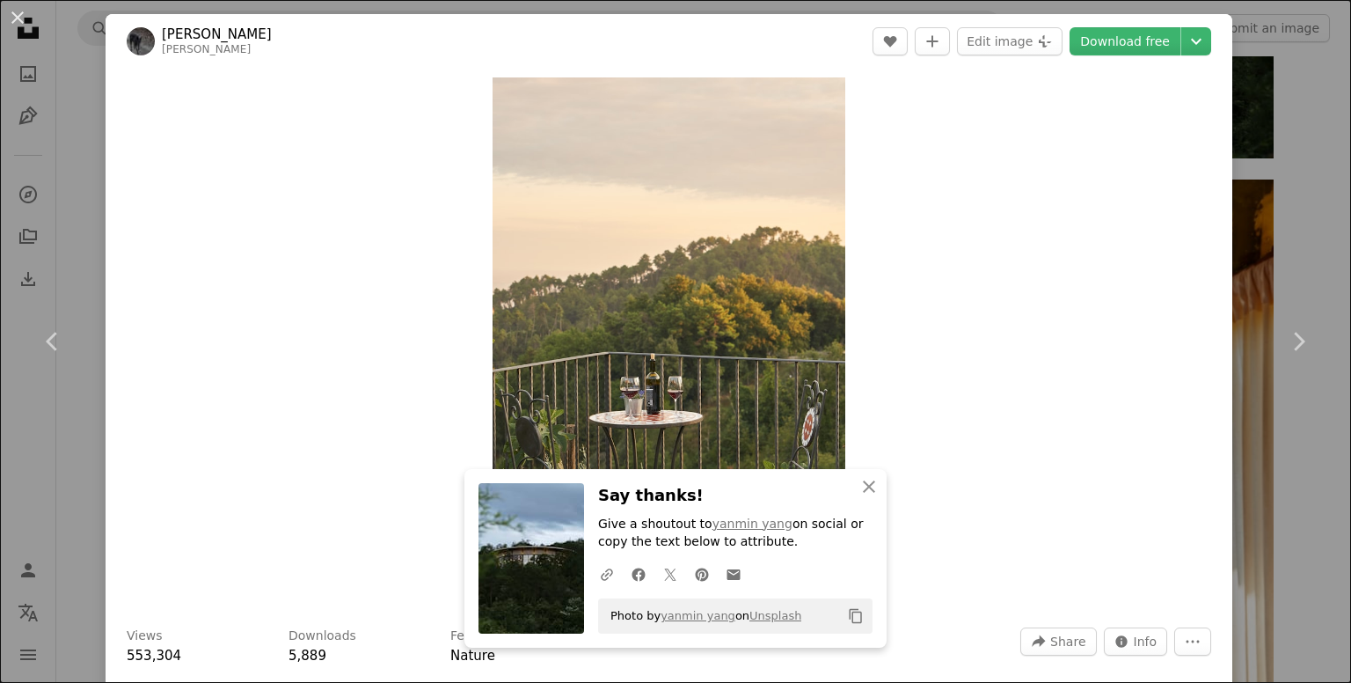
click at [1294, 434] on div "An X shape Chevron left Chevron right [PERSON_NAME] wolfgang_hasselmann A heart…" at bounding box center [675, 341] width 1351 height 683
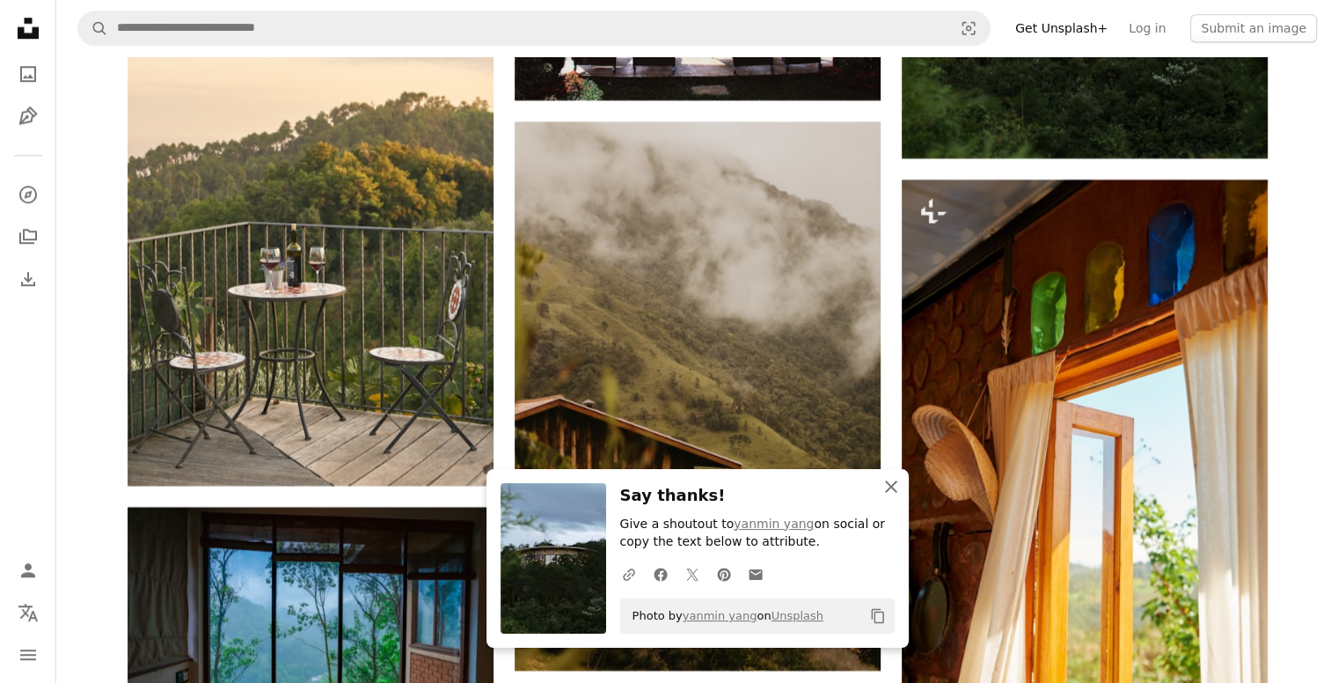
click at [896, 476] on icon "An X shape" at bounding box center [890, 486] width 21 height 21
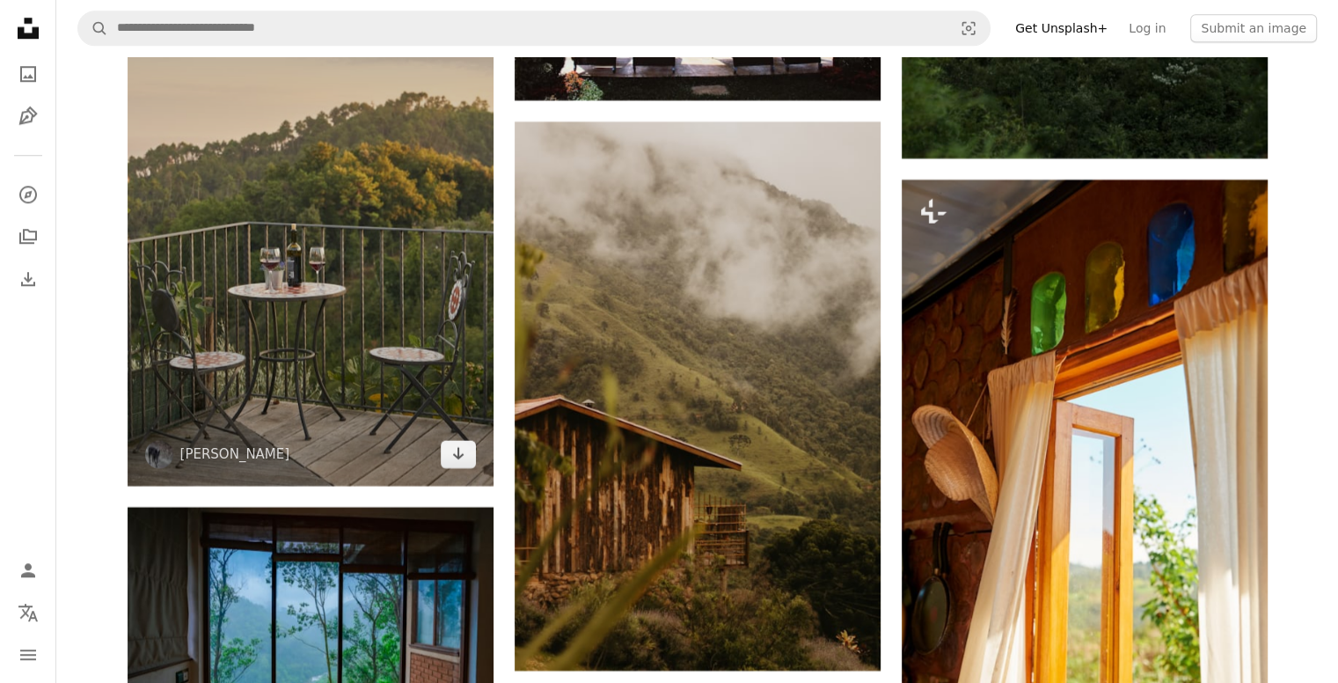
click at [376, 325] on img at bounding box center [311, 211] width 366 height 549
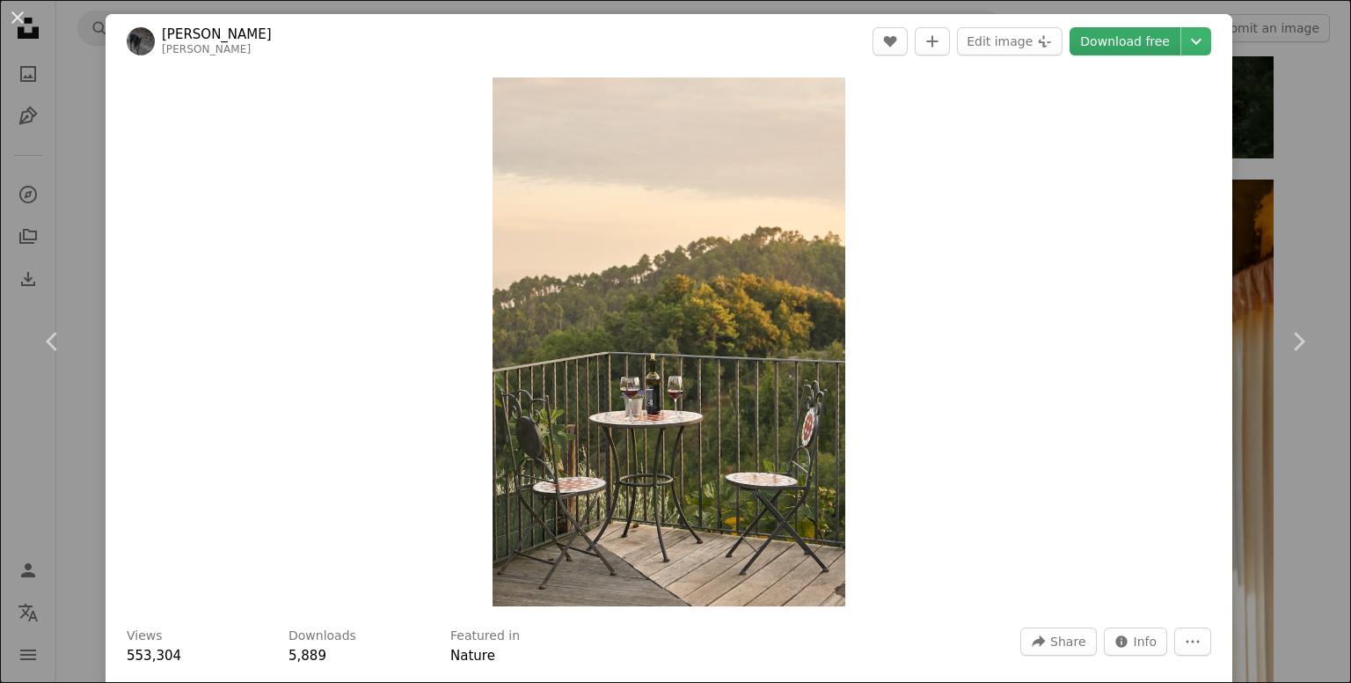
click at [1128, 44] on link "Download free" at bounding box center [1125, 41] width 111 height 28
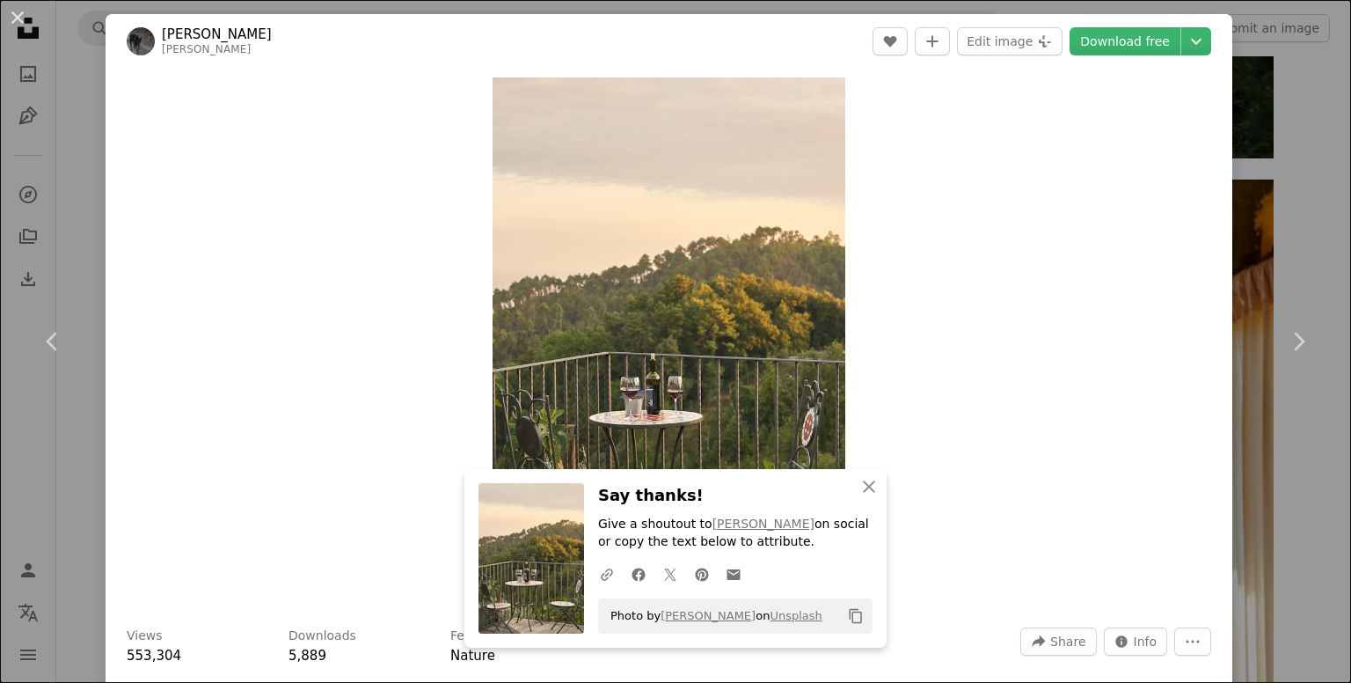
click at [1304, 225] on div "An X shape Chevron left Chevron right [PERSON_NAME] wolfgang_hasselmann A heart…" at bounding box center [675, 341] width 1351 height 683
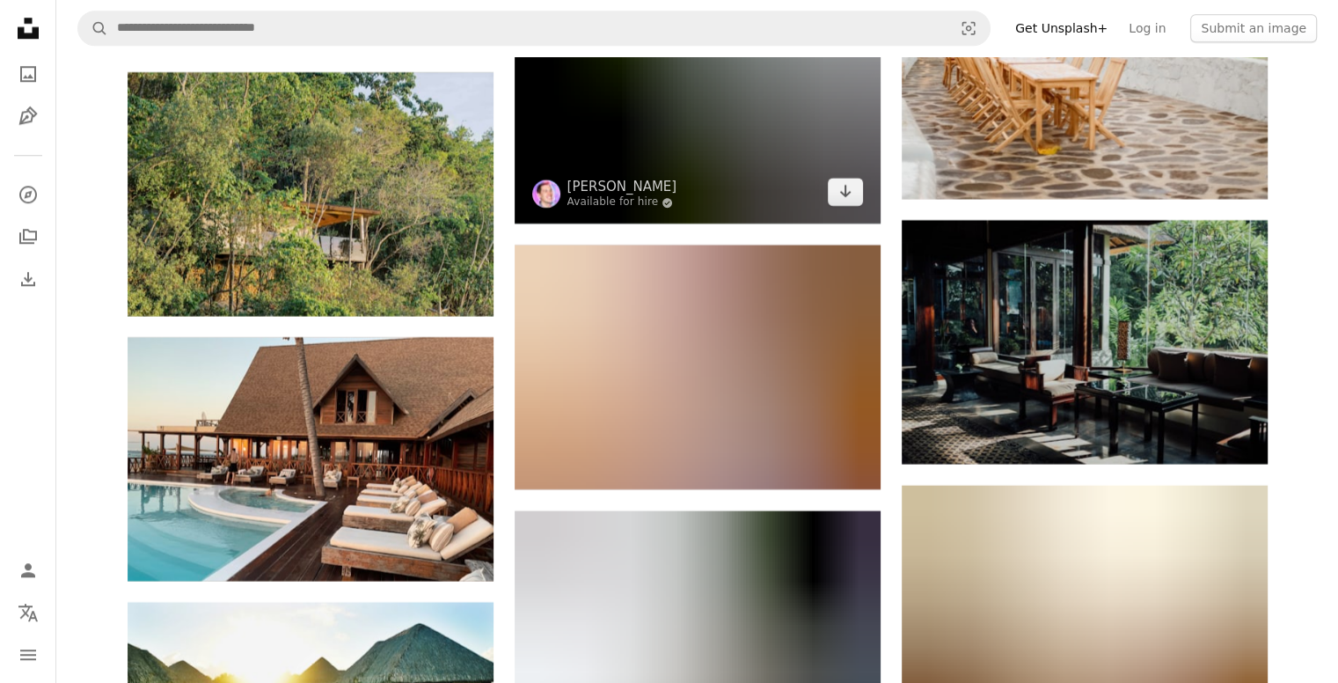
scroll to position [41479, 0]
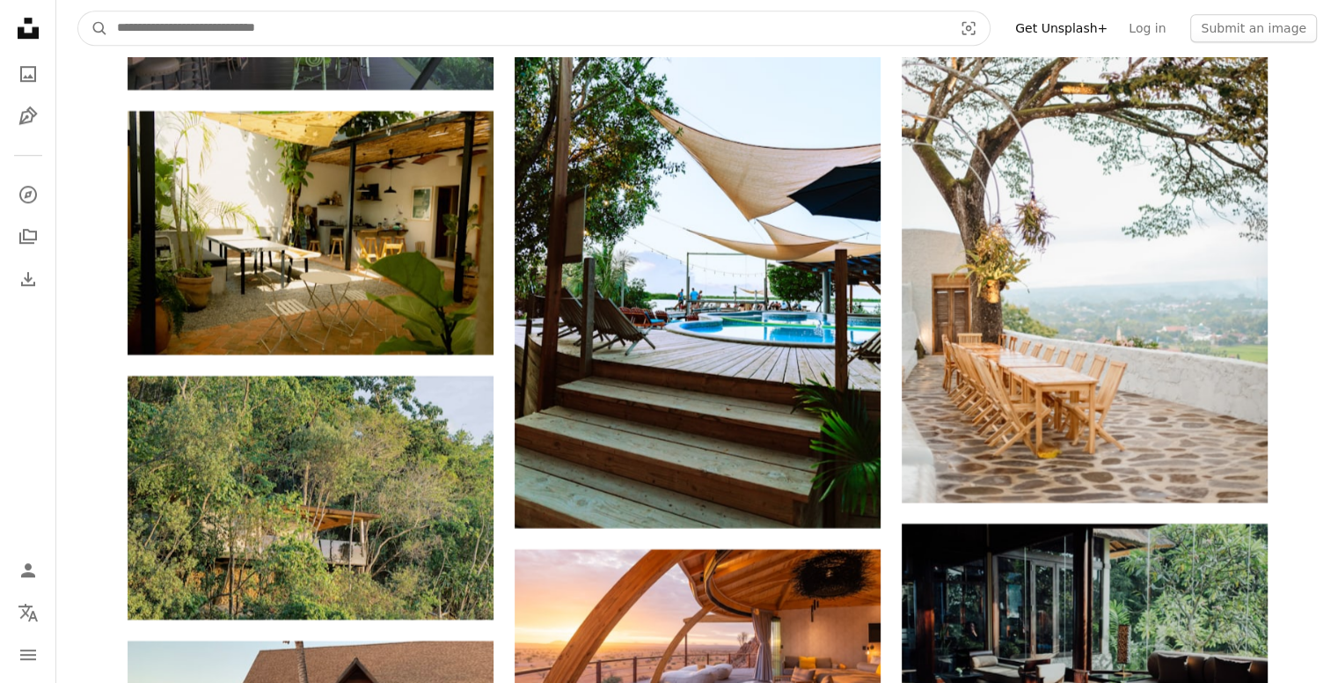
click at [724, 40] on input "Find visuals sitewide" at bounding box center [527, 27] width 839 height 33
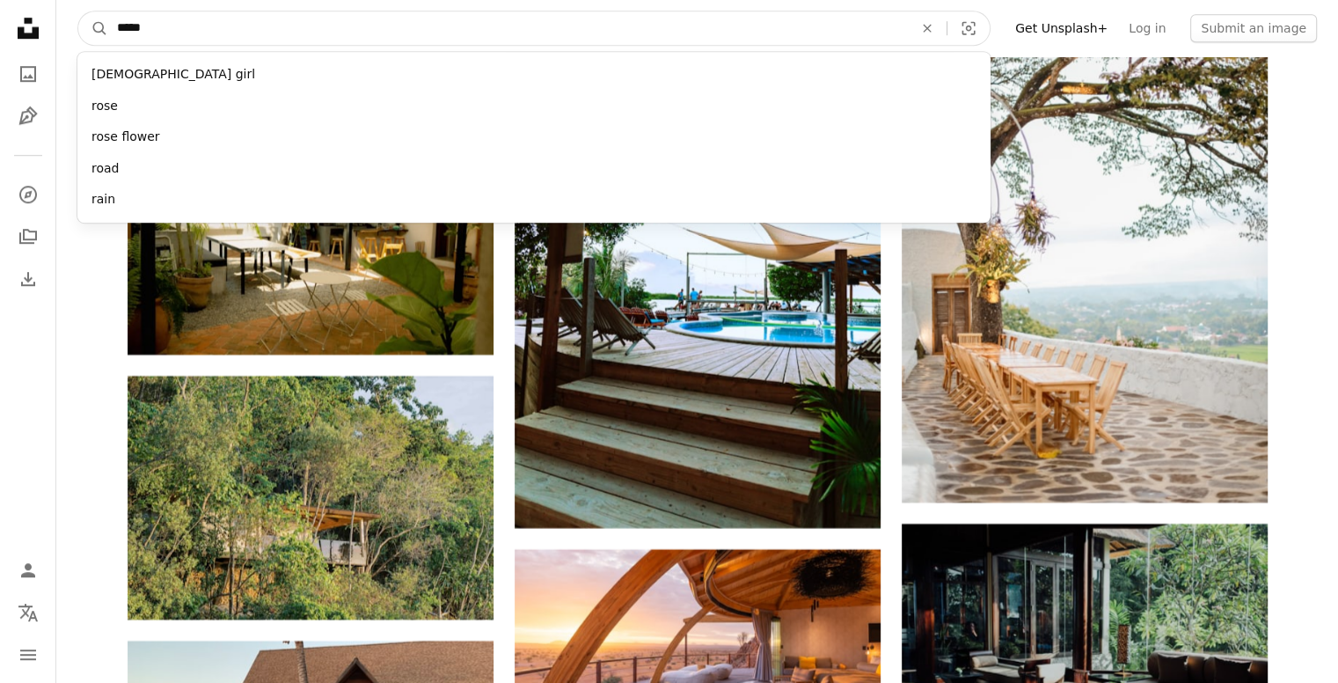
type input "*****"
click at [78, 11] on button "A magnifying glass" at bounding box center [93, 27] width 30 height 33
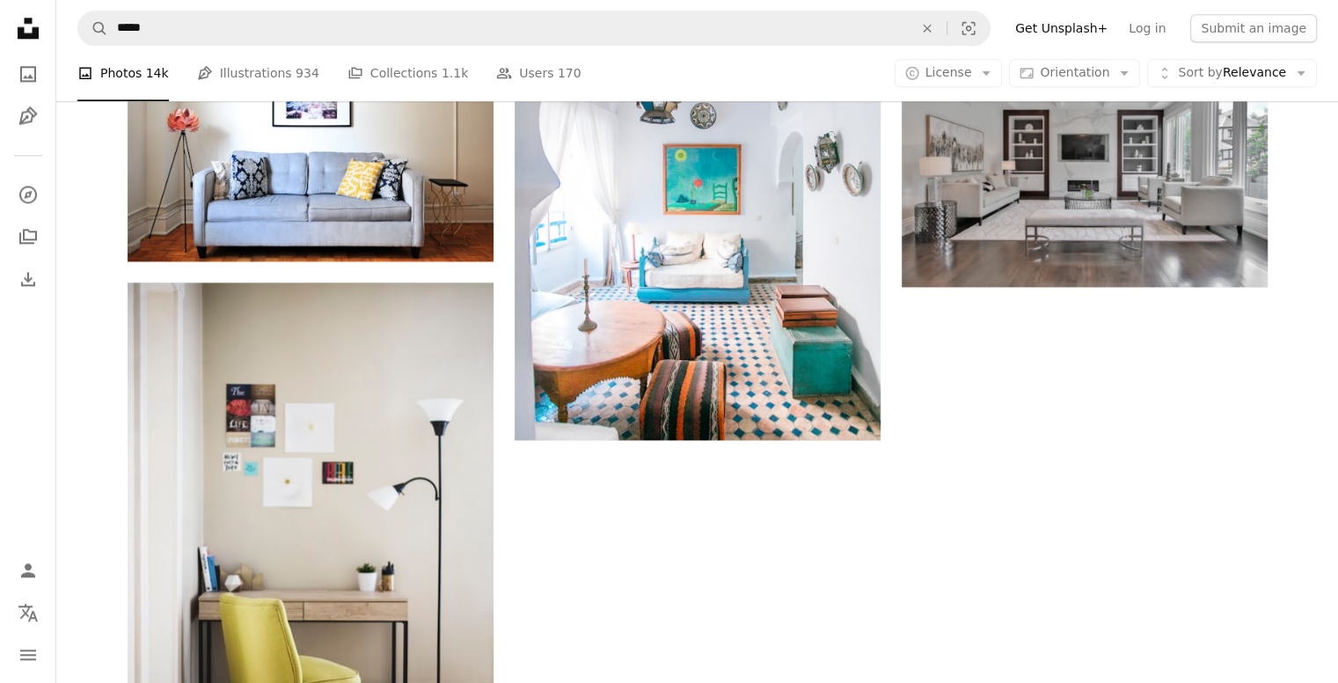
scroll to position [2009, 0]
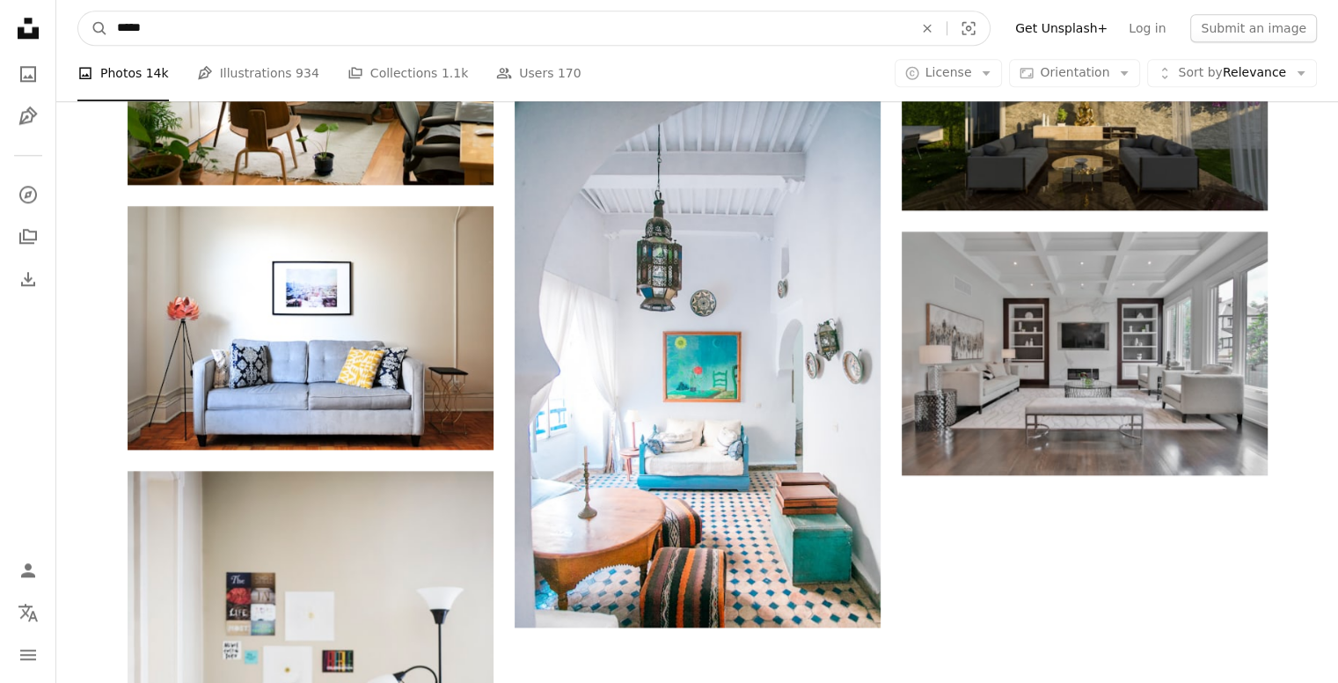
click at [120, 28] on input "*****" at bounding box center [508, 27] width 800 height 33
type input "**********"
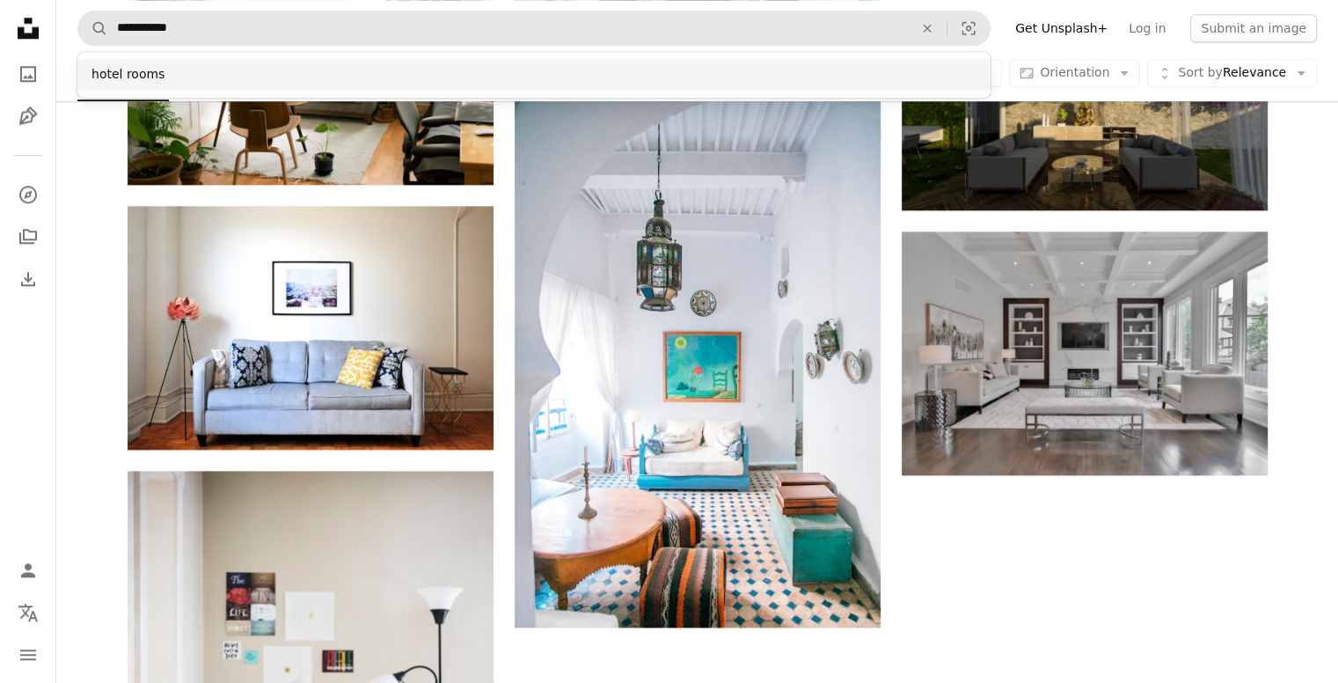
click at [101, 71] on div "hotel rooms" at bounding box center [533, 75] width 913 height 32
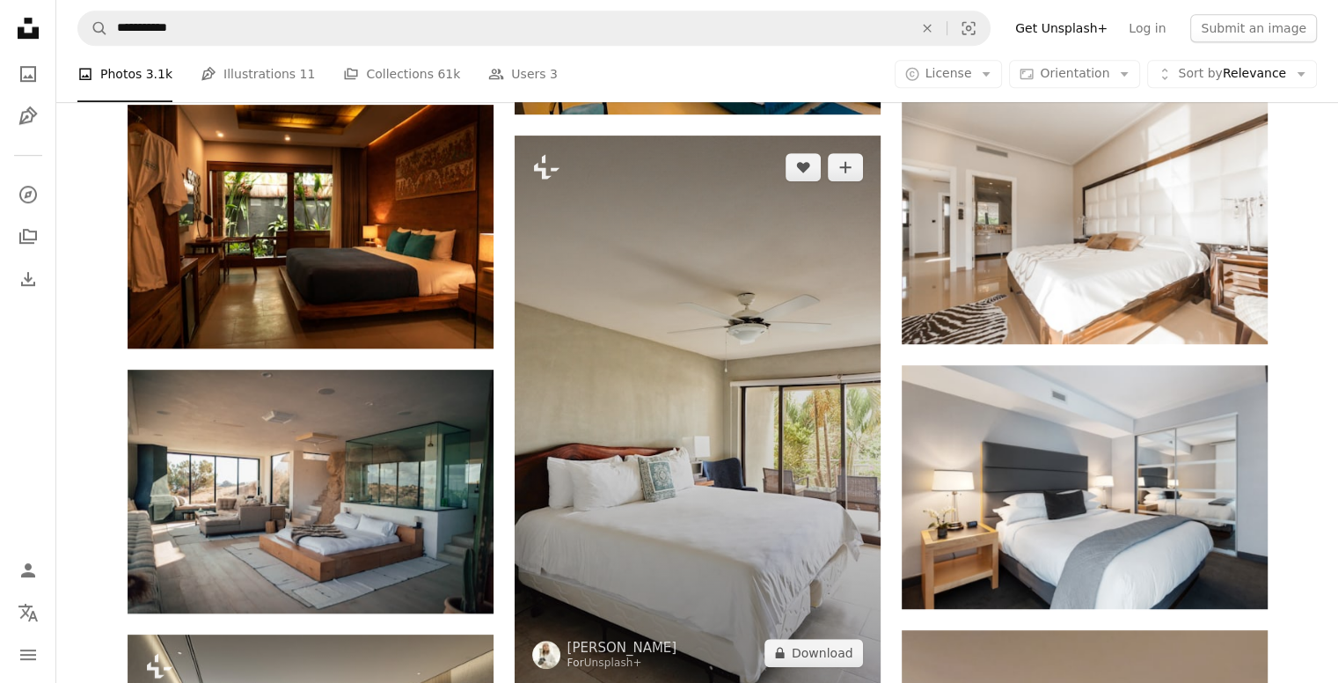
scroll to position [1154, 0]
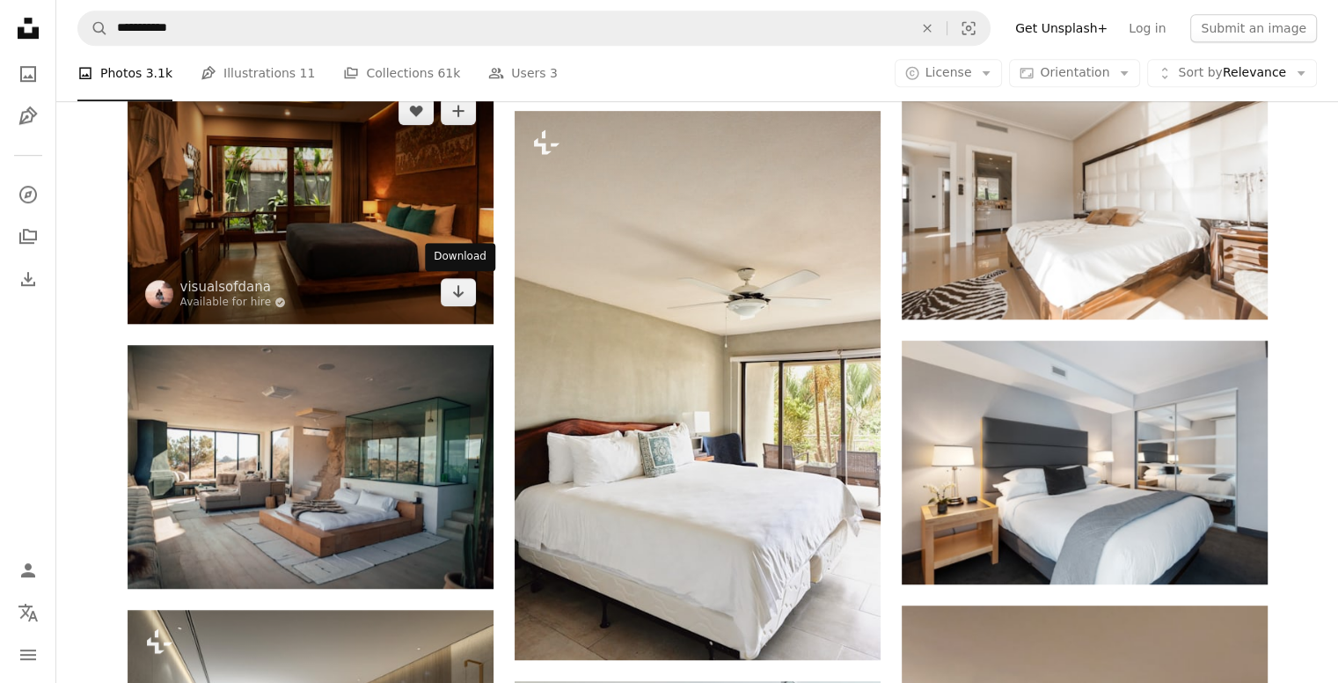
drag, startPoint x: 475, startPoint y: 282, endPoint x: 430, endPoint y: 251, distance: 54.9
click at [430, 251] on div "Download" at bounding box center [460, 257] width 70 height 28
click at [459, 296] on icon "Arrow pointing down" at bounding box center [458, 291] width 14 height 21
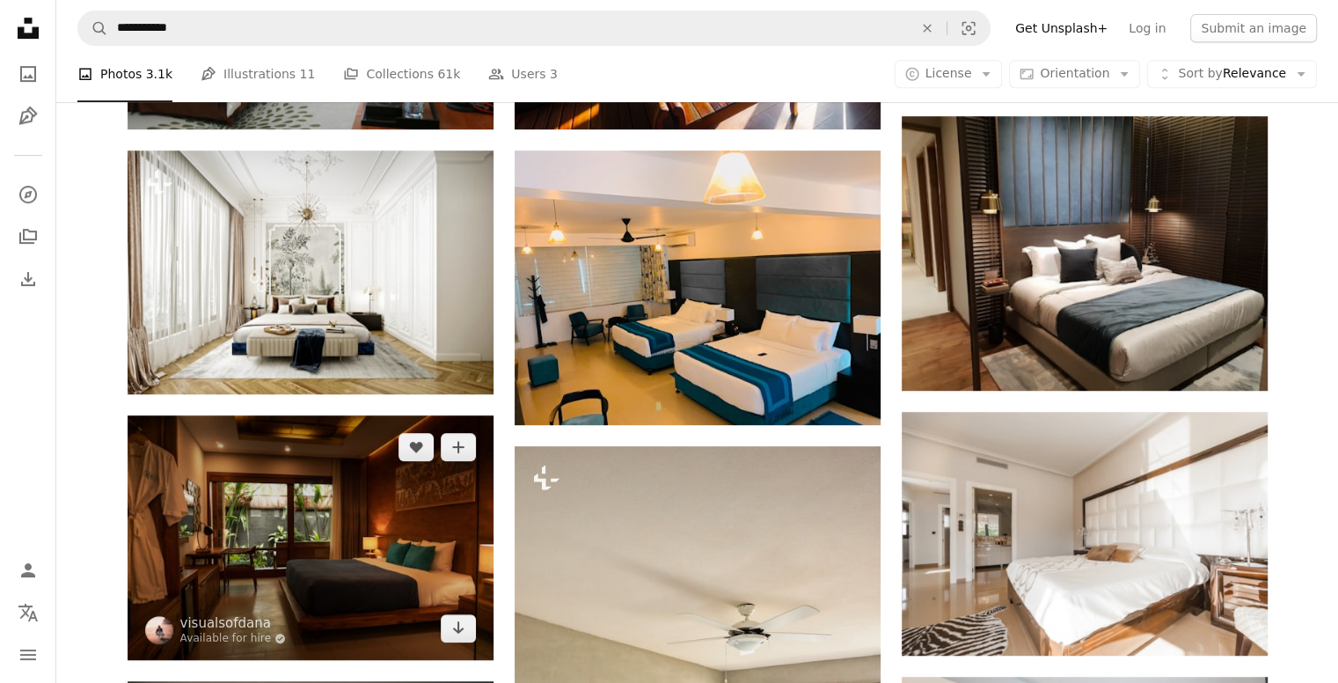
scroll to position [816, 0]
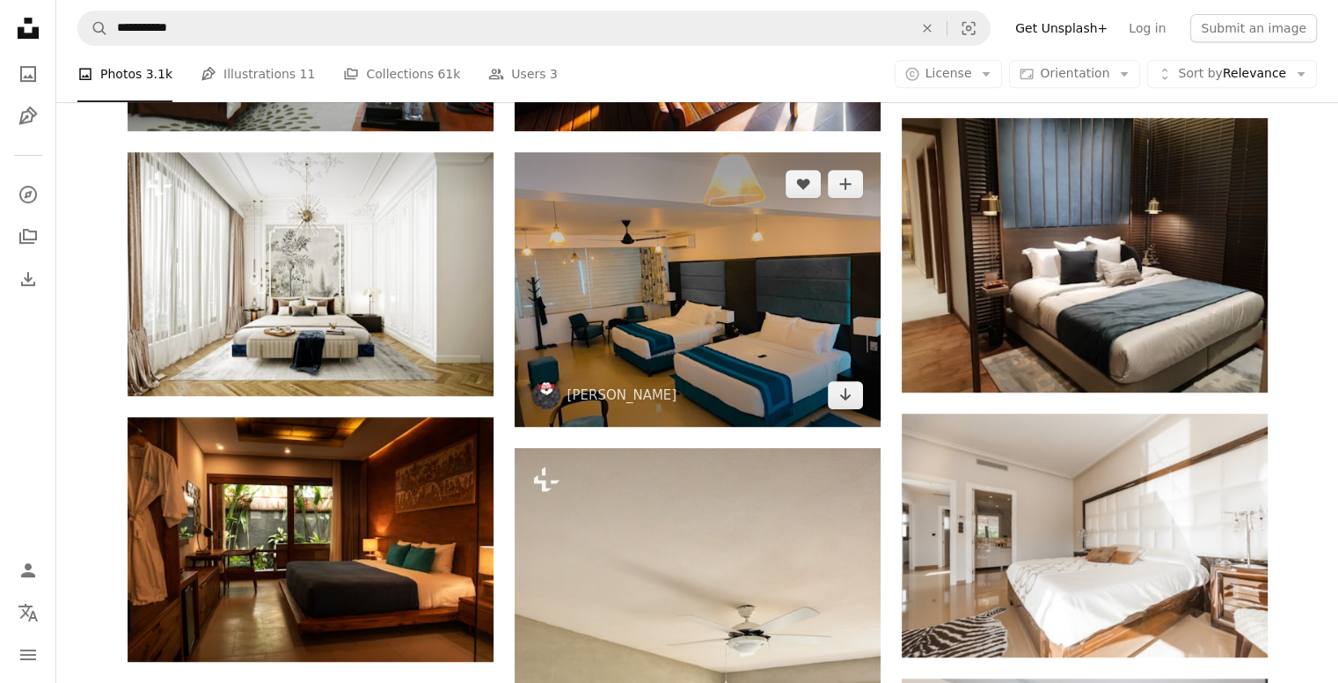
click at [783, 306] on img at bounding box center [698, 289] width 366 height 274
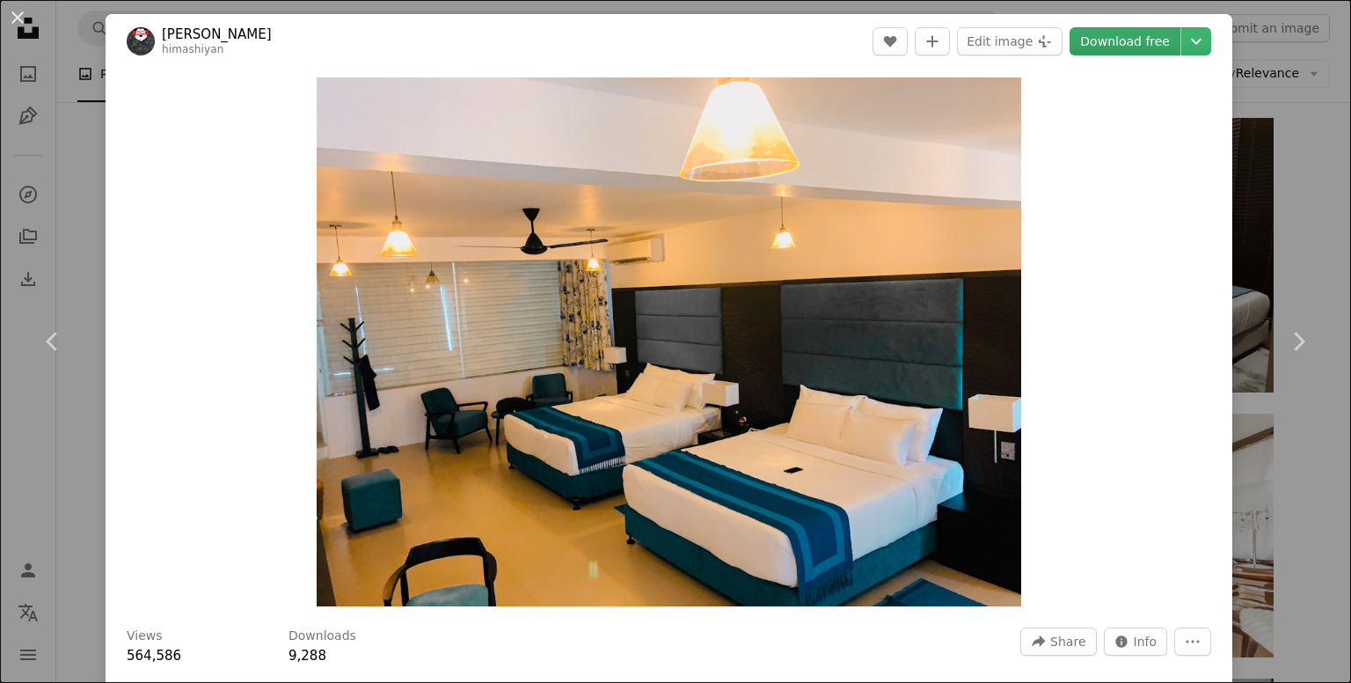
click at [1101, 48] on link "Download free" at bounding box center [1125, 41] width 111 height 28
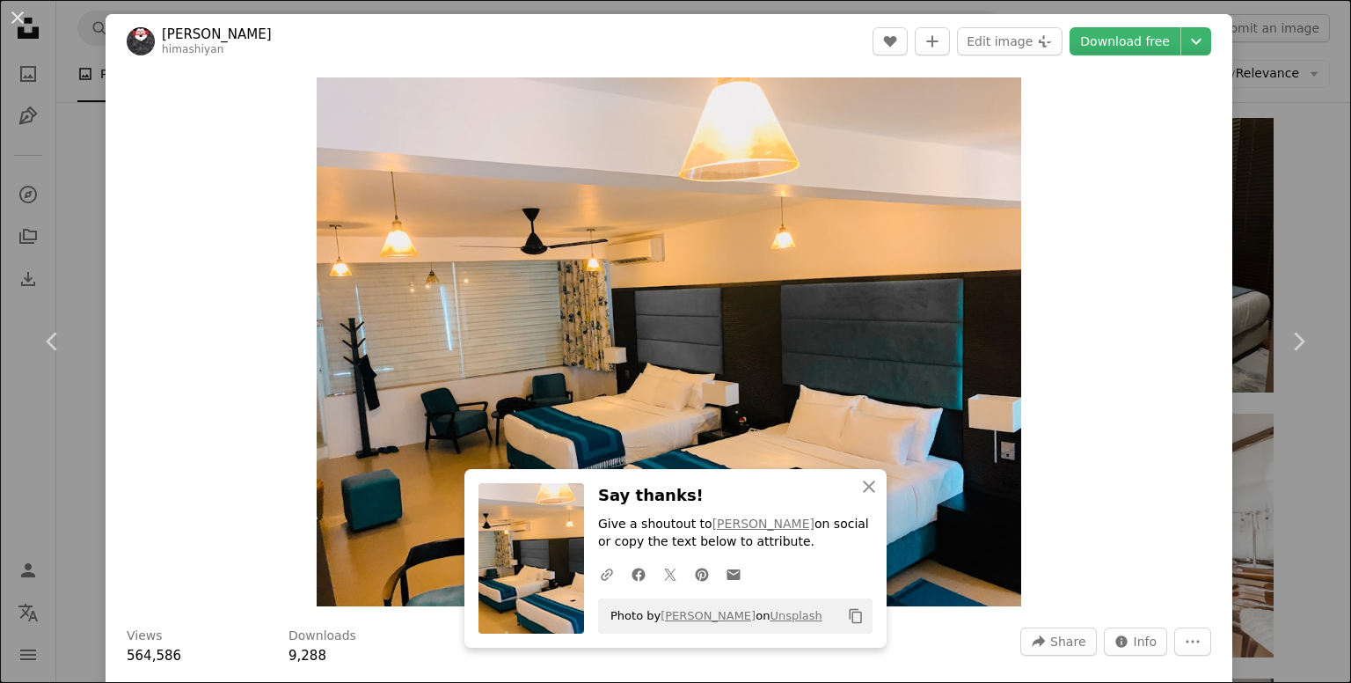
click at [1294, 240] on div "An X shape Chevron left Chevron right Mky [PERSON_NAME] himashiyan A heart A pl…" at bounding box center [675, 341] width 1351 height 683
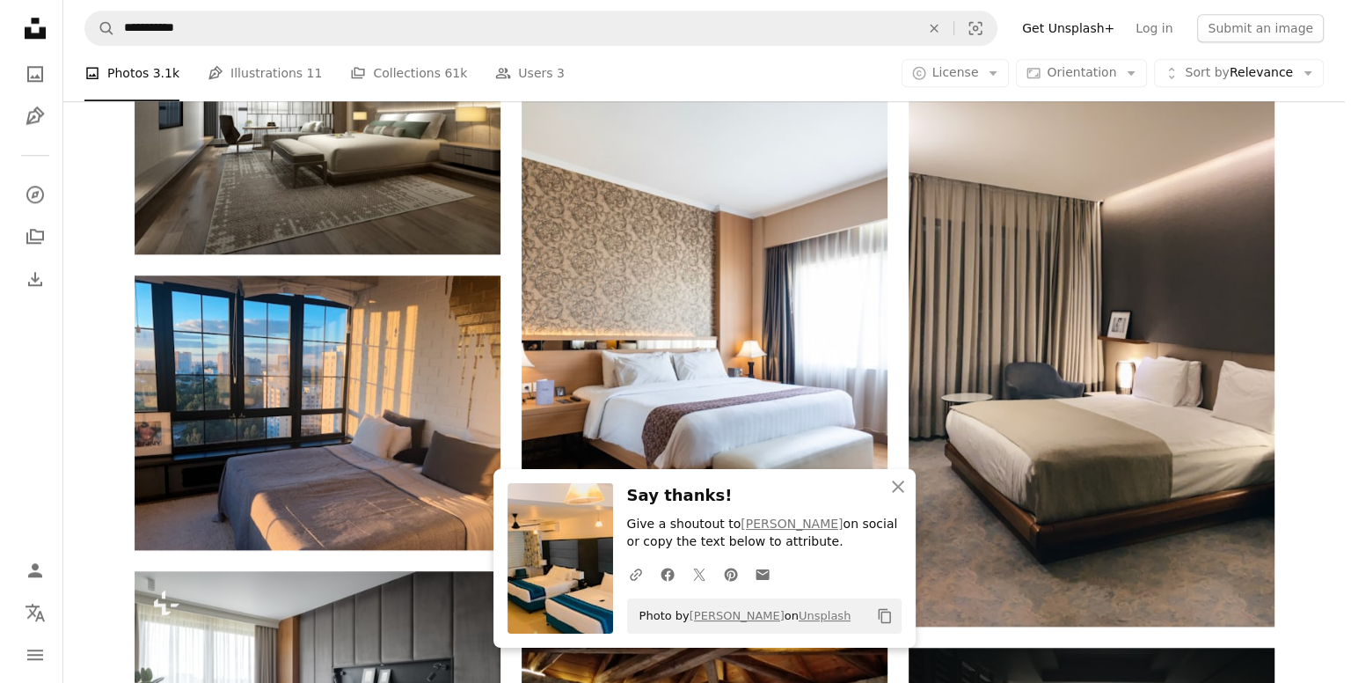
scroll to position [1784, 0]
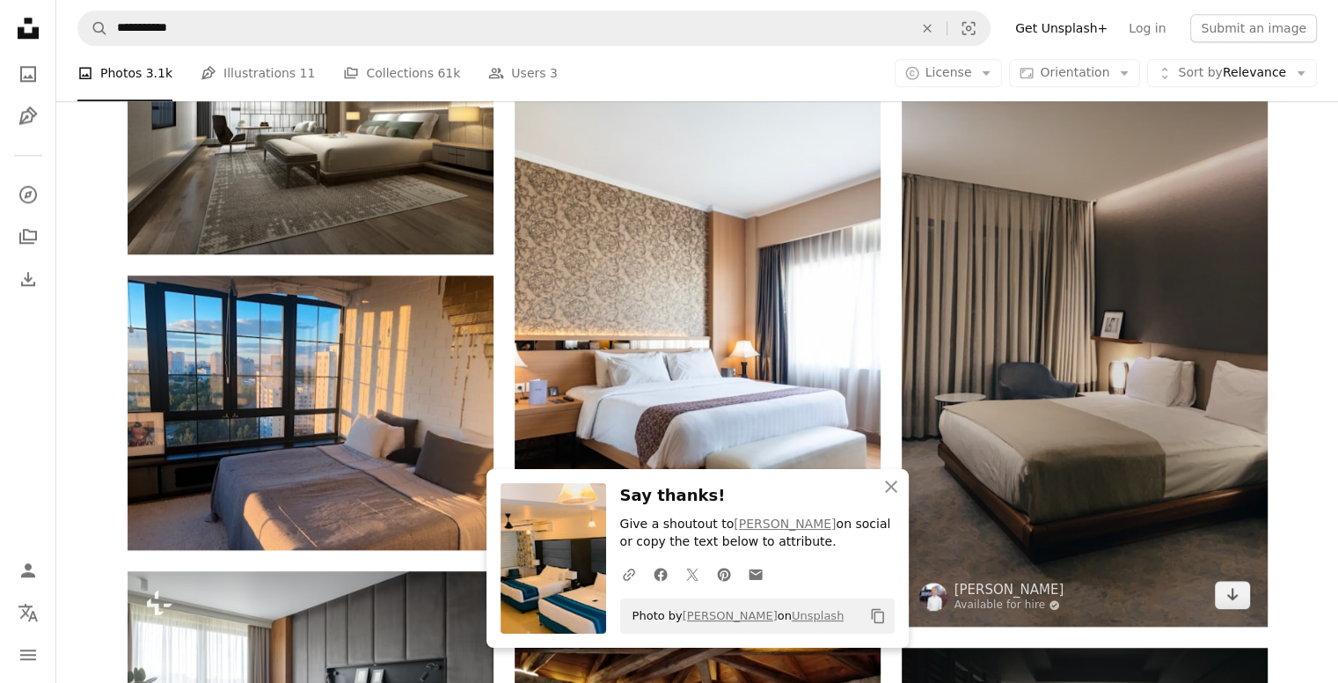
click at [1114, 403] on img at bounding box center [1085, 300] width 366 height 651
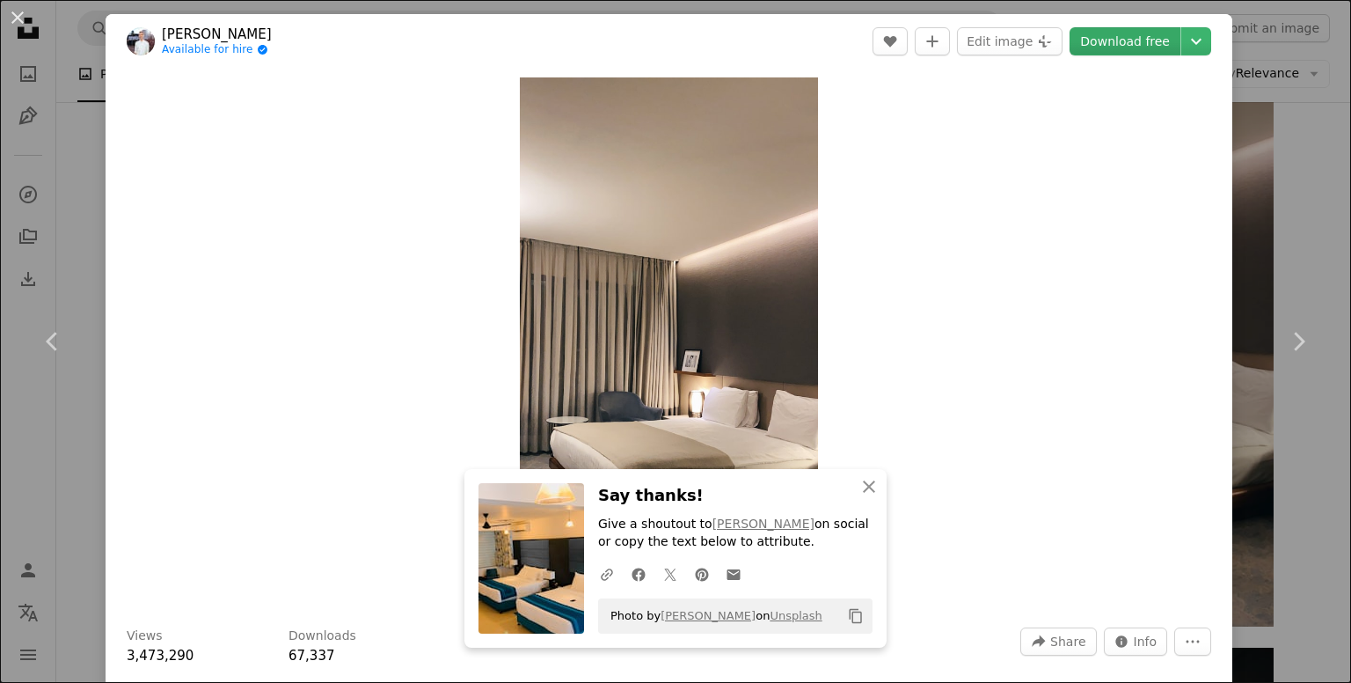
click at [1111, 48] on link "Download free" at bounding box center [1125, 41] width 111 height 28
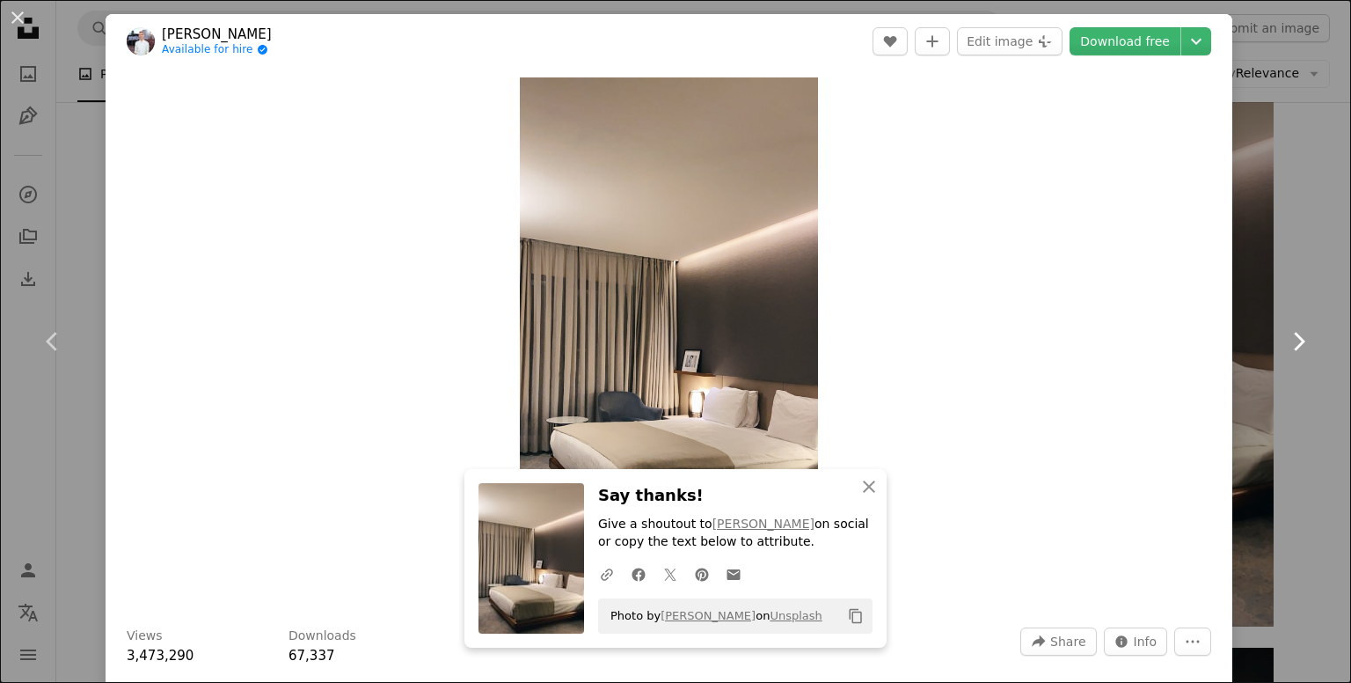
click at [1302, 270] on link "Chevron right" at bounding box center [1298, 341] width 106 height 169
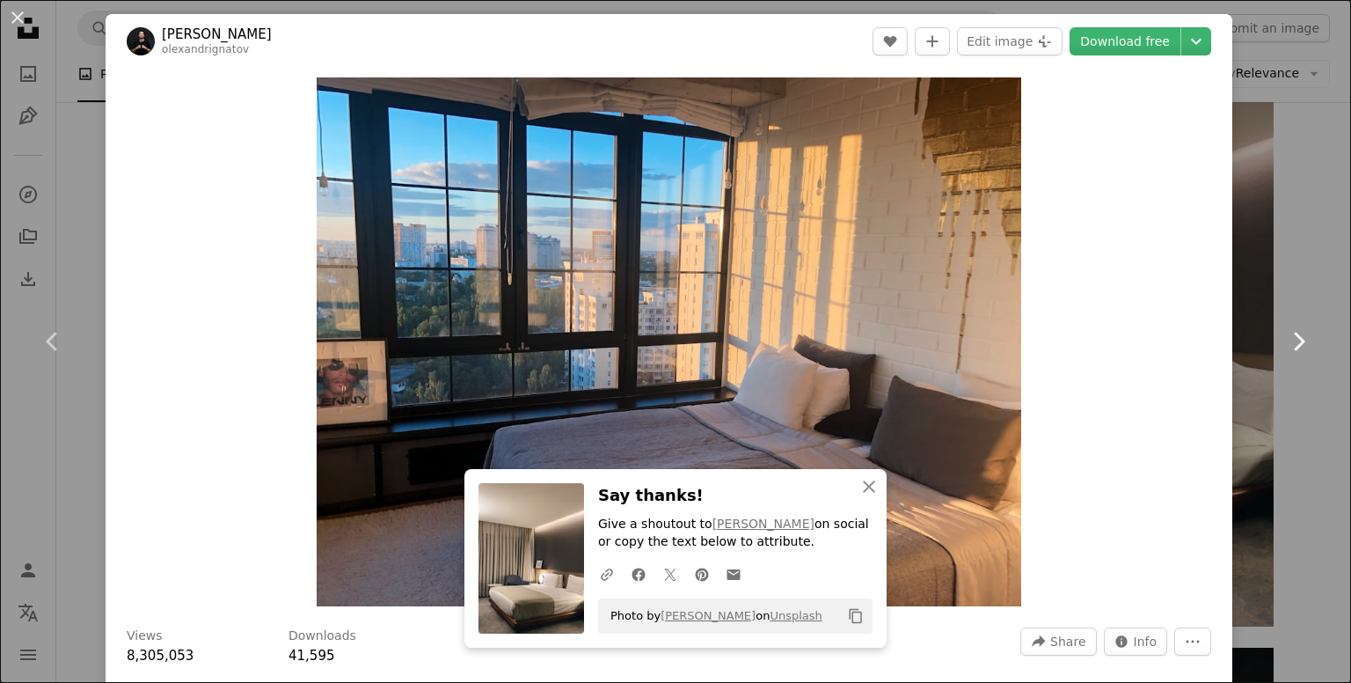
click at [1302, 270] on link "Chevron right" at bounding box center [1298, 341] width 106 height 169
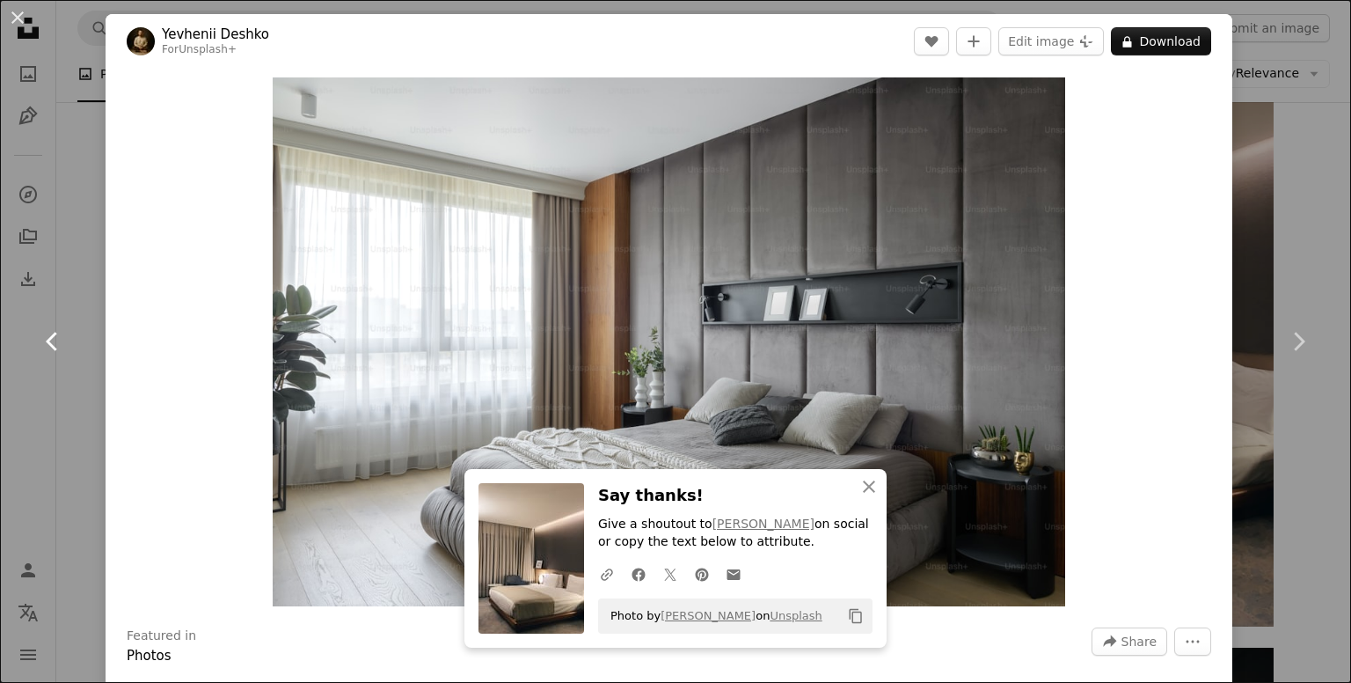
click at [21, 392] on link "Chevron left" at bounding box center [53, 341] width 106 height 169
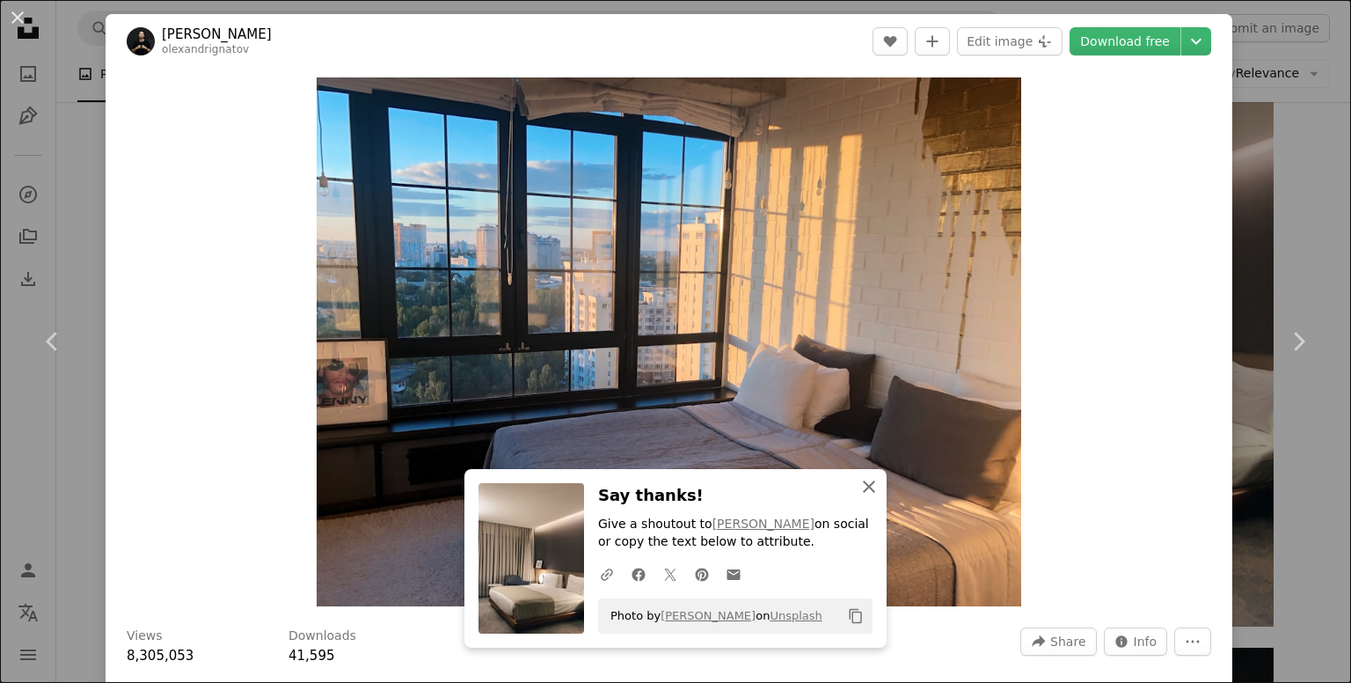
click at [866, 478] on icon "An X shape" at bounding box center [868, 486] width 21 height 21
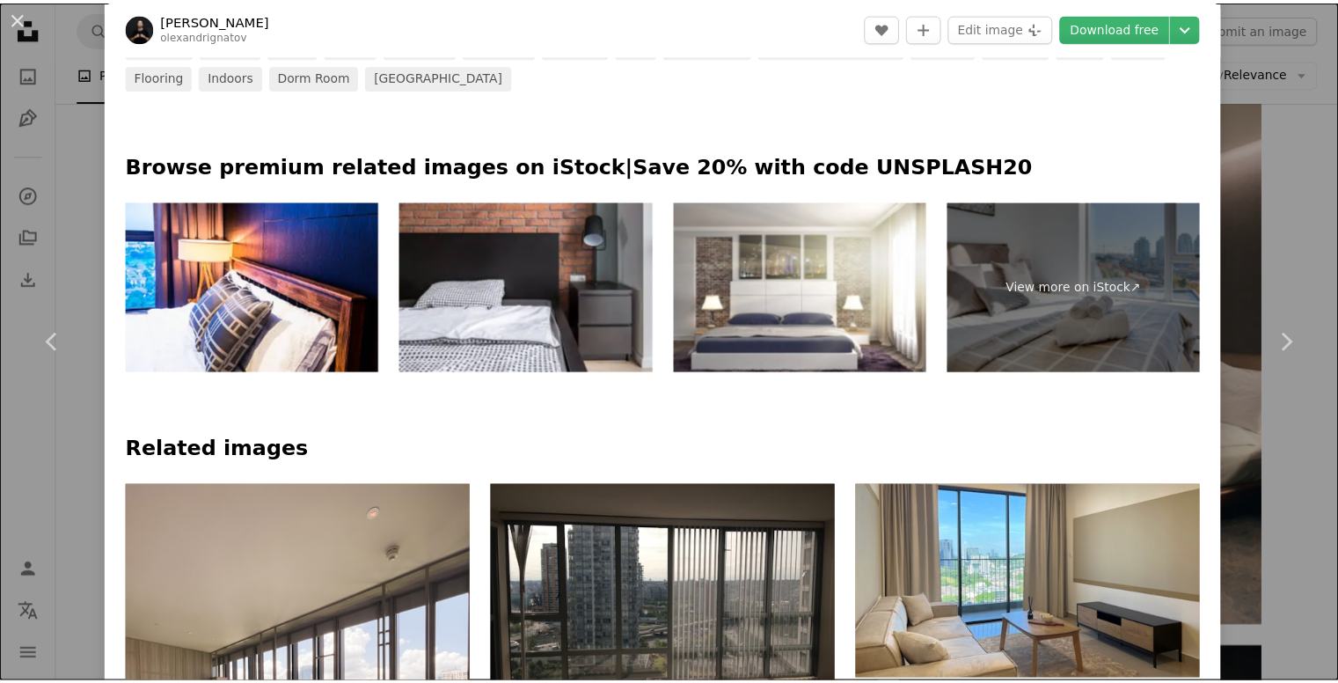
scroll to position [657, 0]
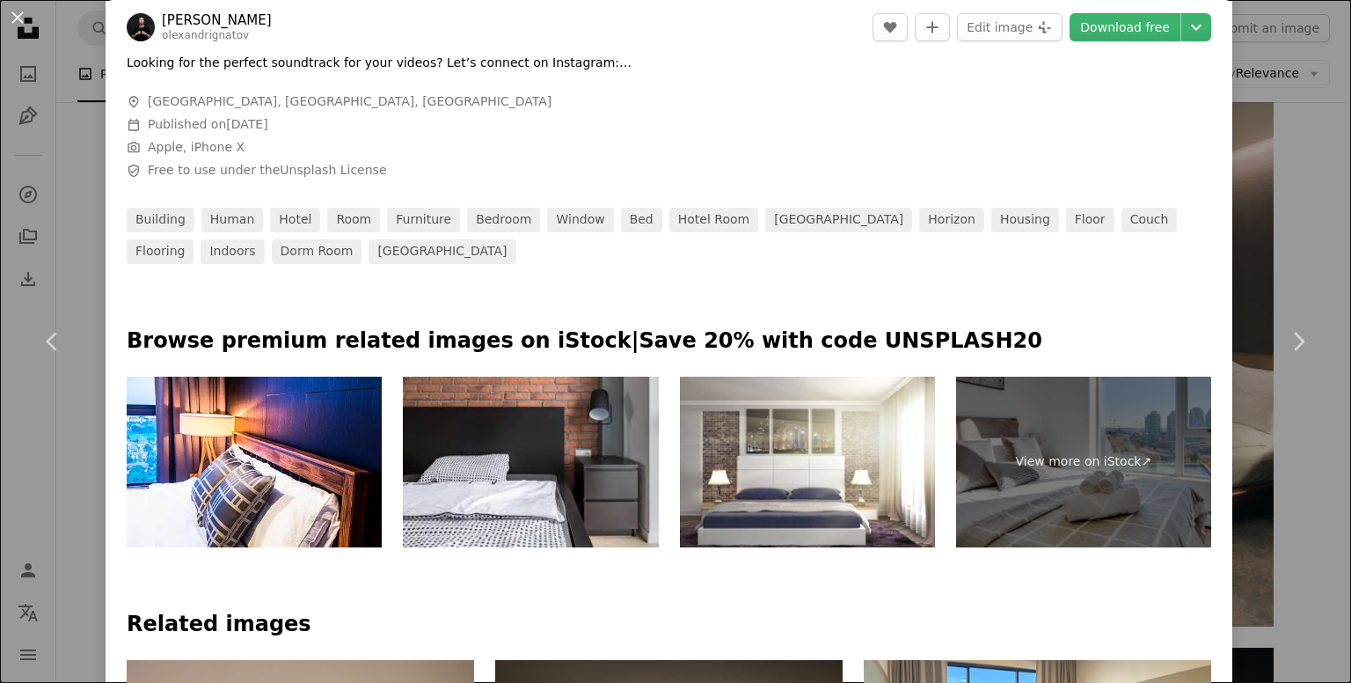
click at [1292, 176] on div "An X shape Chevron left Chevron right [PERSON_NAME] olexandrignatov A heart A p…" at bounding box center [675, 341] width 1351 height 683
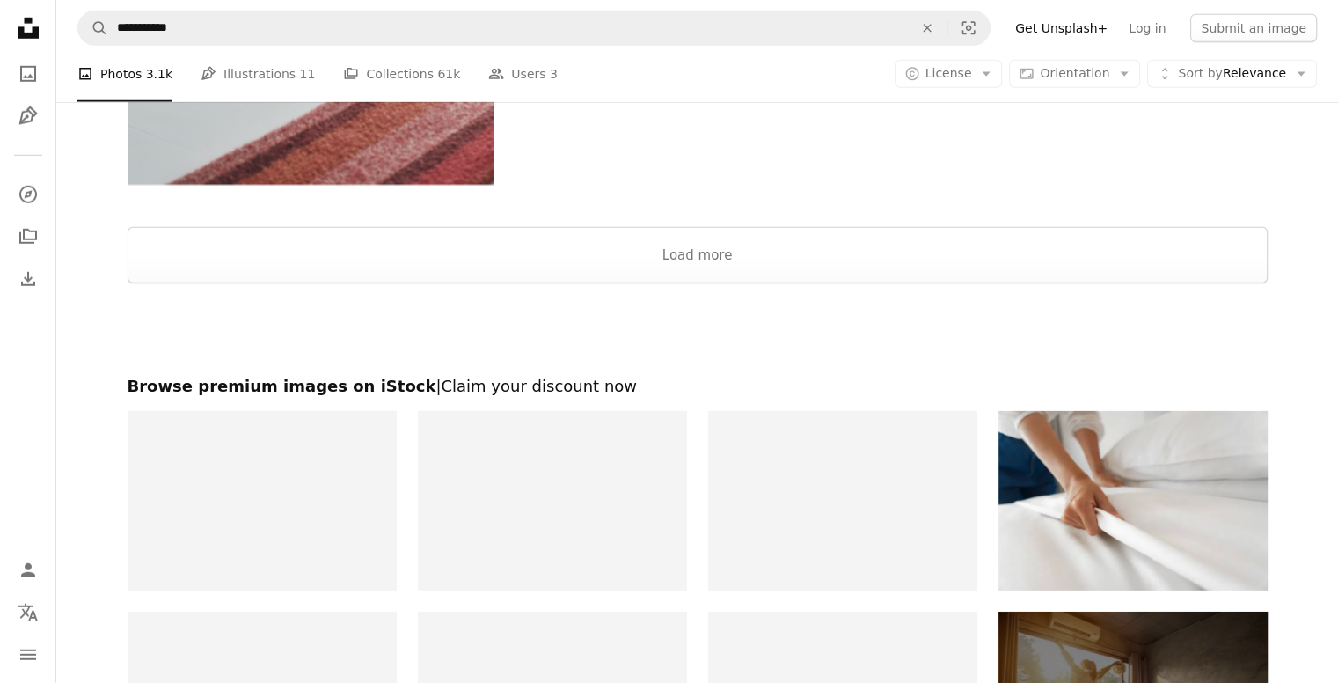
scroll to position [5277, 0]
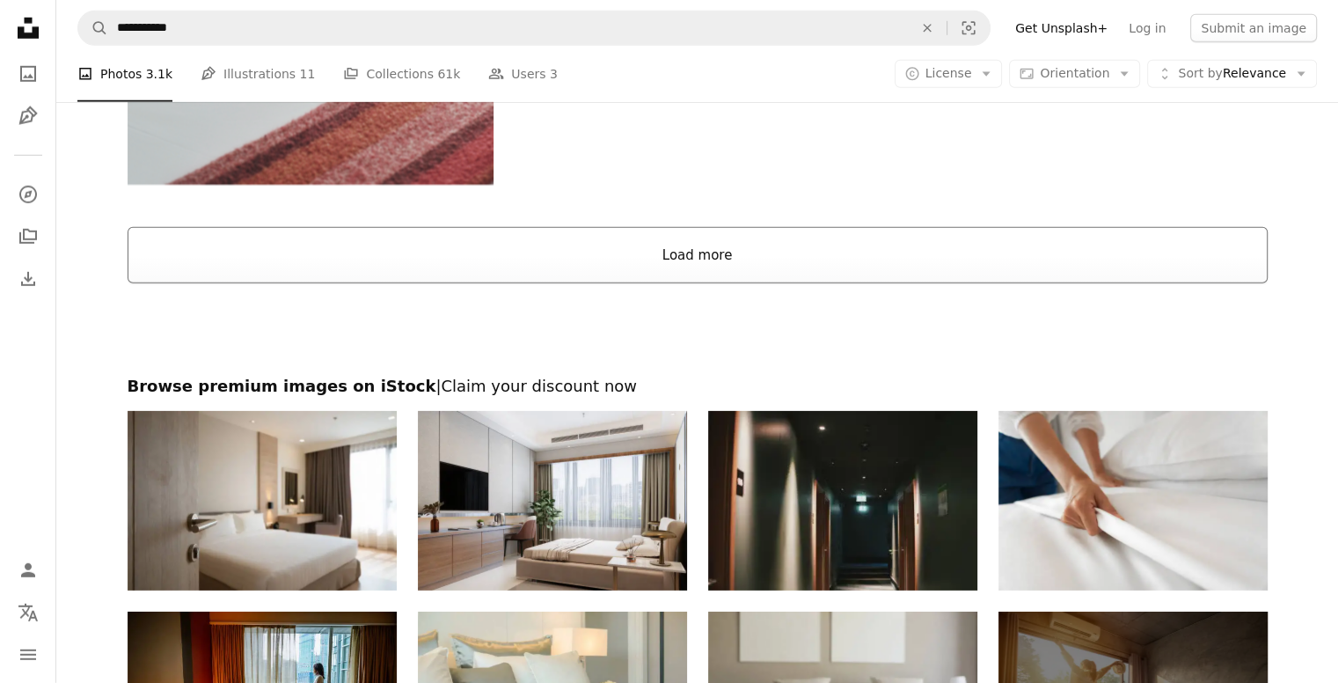
click at [829, 270] on button "Load more" at bounding box center [698, 255] width 1140 height 56
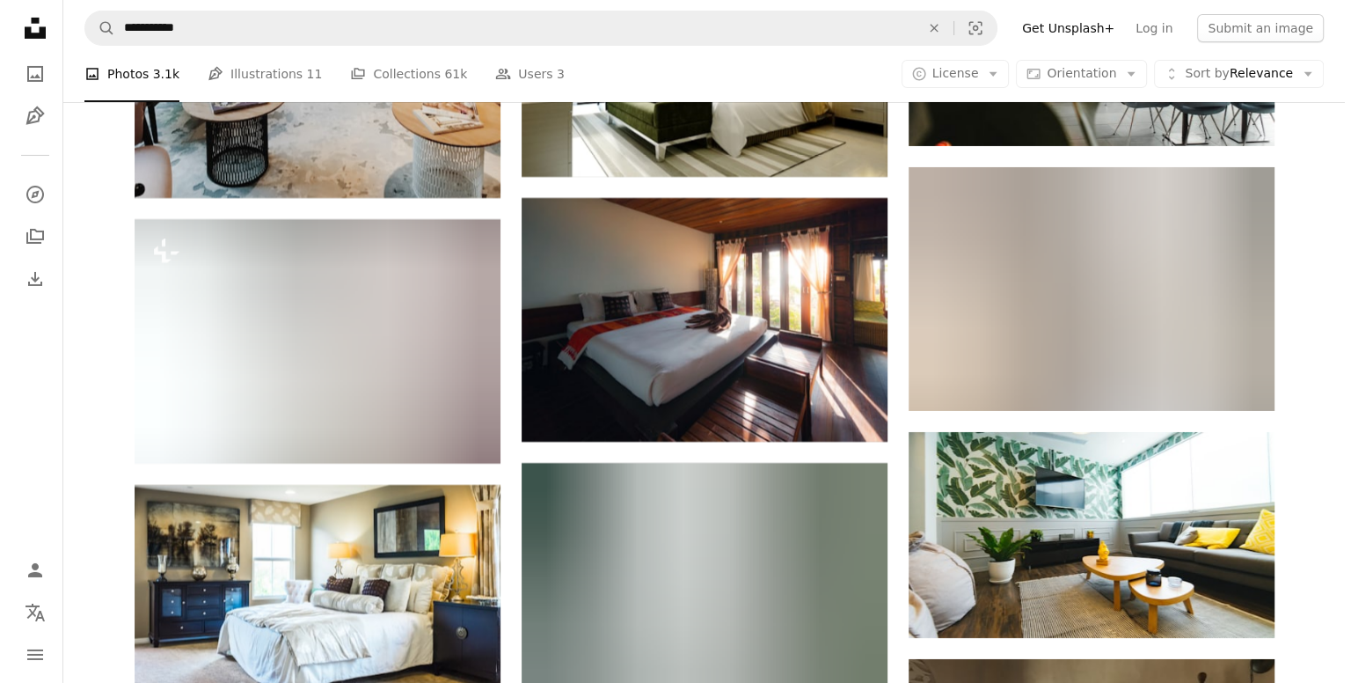
scroll to position [6343, 0]
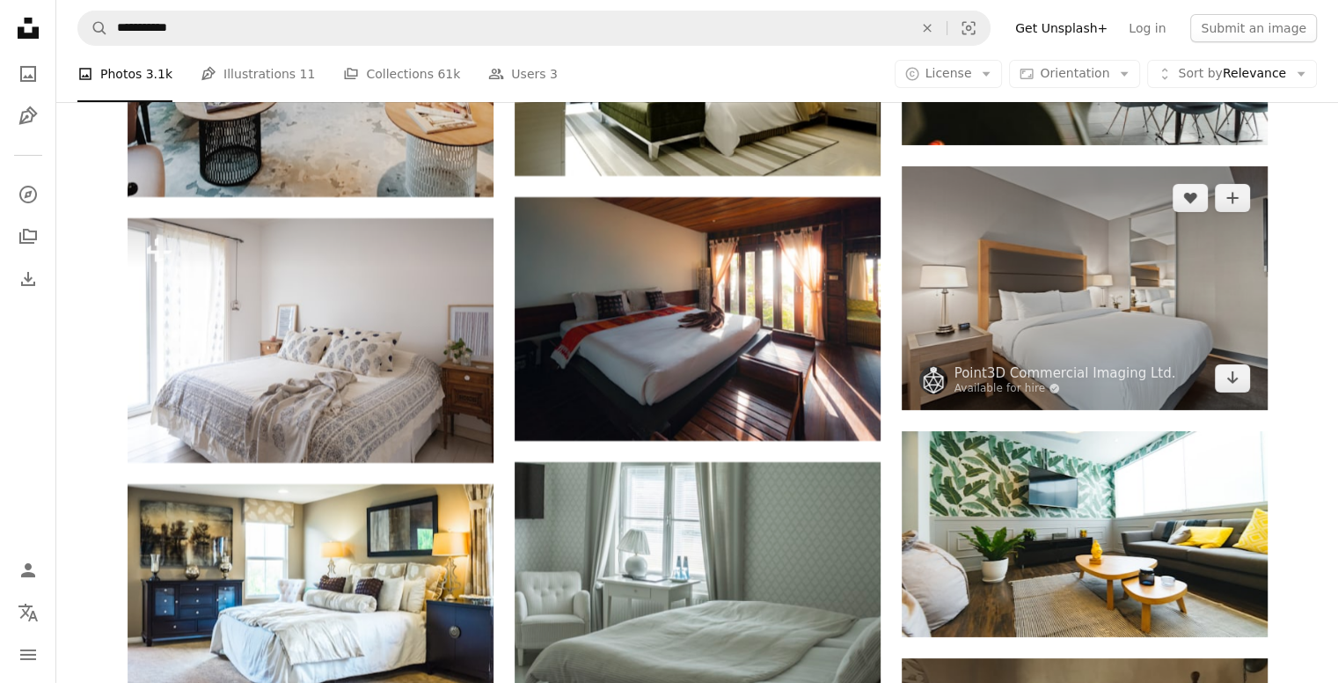
click at [1087, 308] on img at bounding box center [1085, 288] width 366 height 244
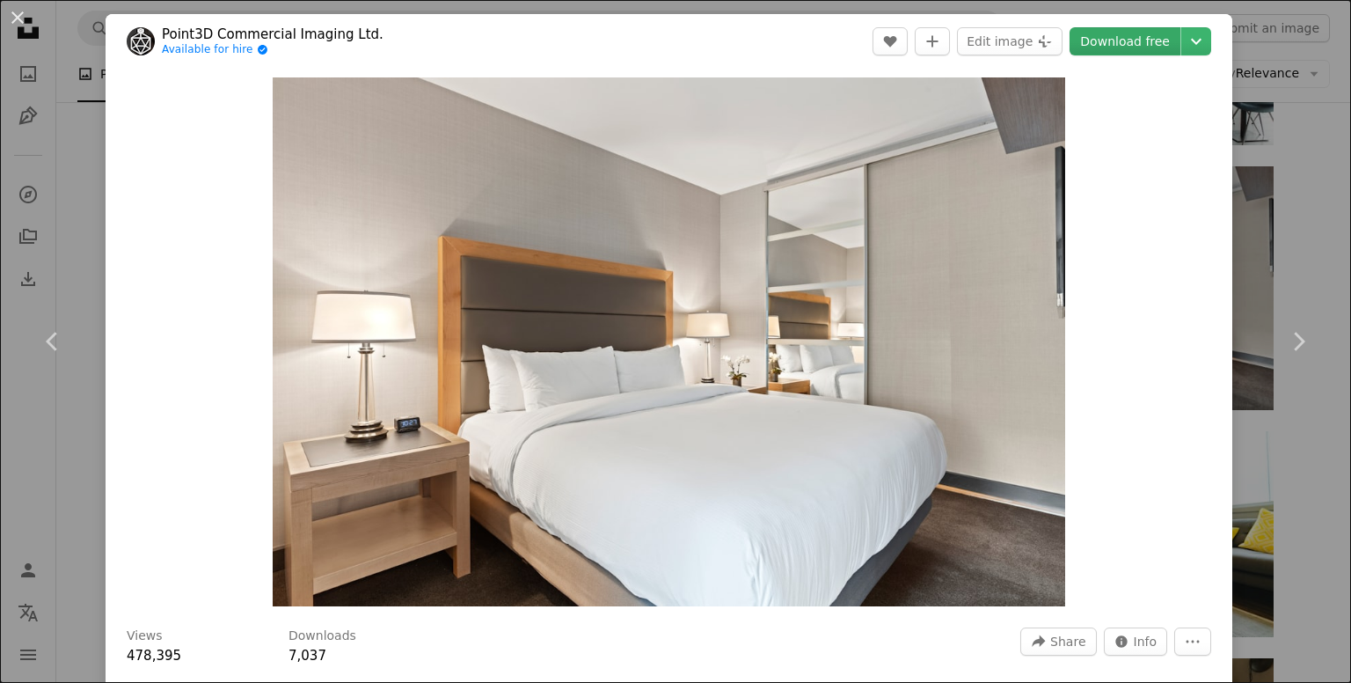
click at [1128, 42] on link "Download free" at bounding box center [1125, 41] width 111 height 28
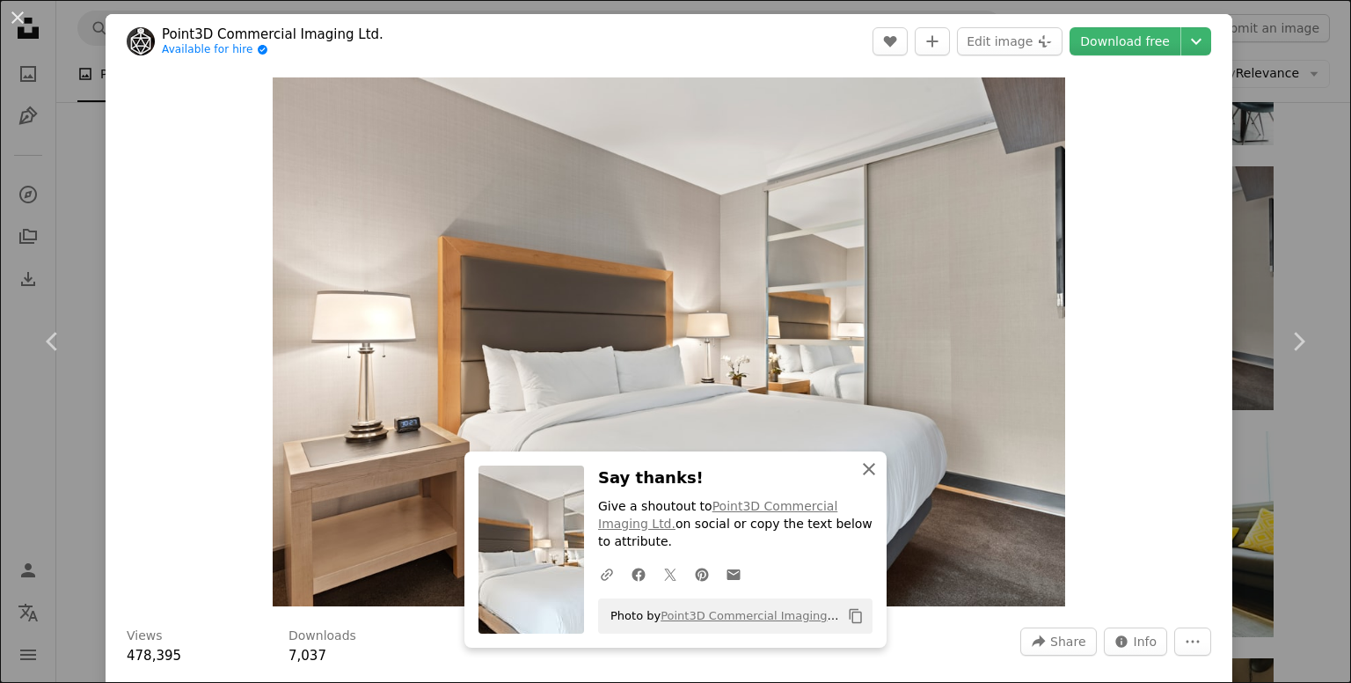
click at [862, 478] on icon "An X shape" at bounding box center [868, 468] width 21 height 21
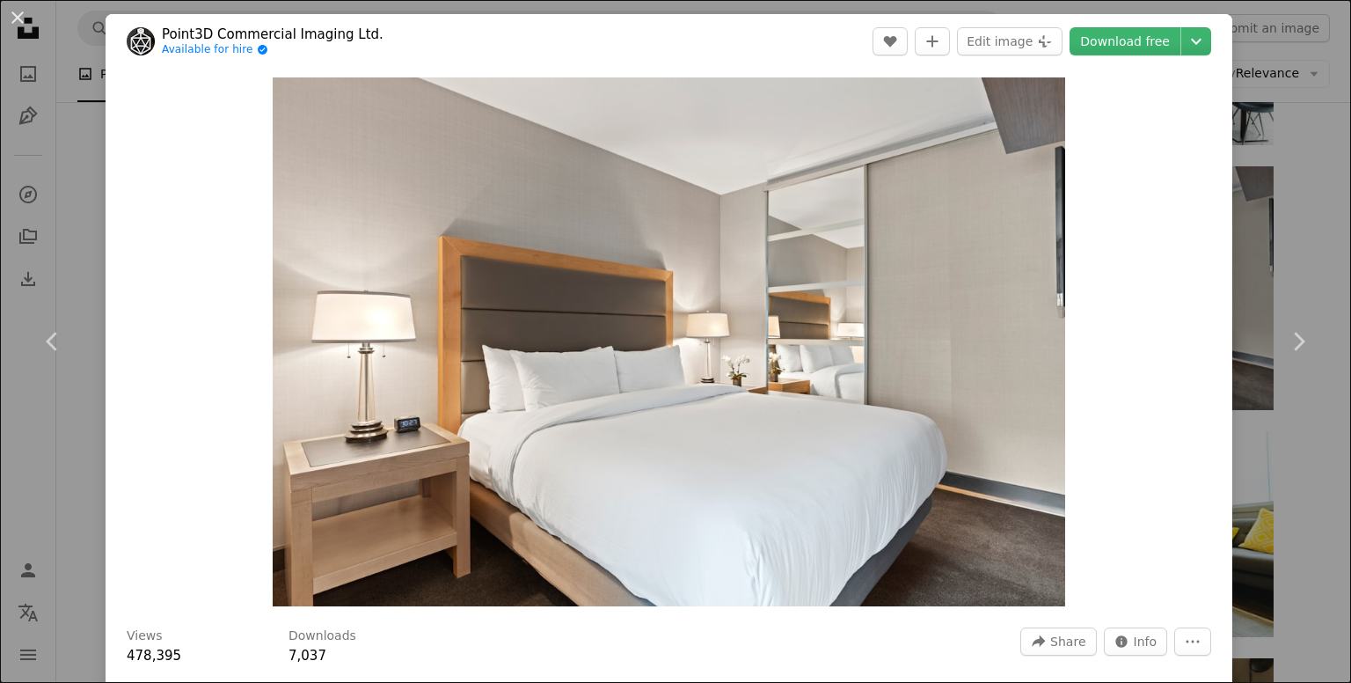
click at [1311, 177] on div "An X shape Chevron left Chevron right Point3D Commercial Imaging Ltd. Available…" at bounding box center [675, 341] width 1351 height 683
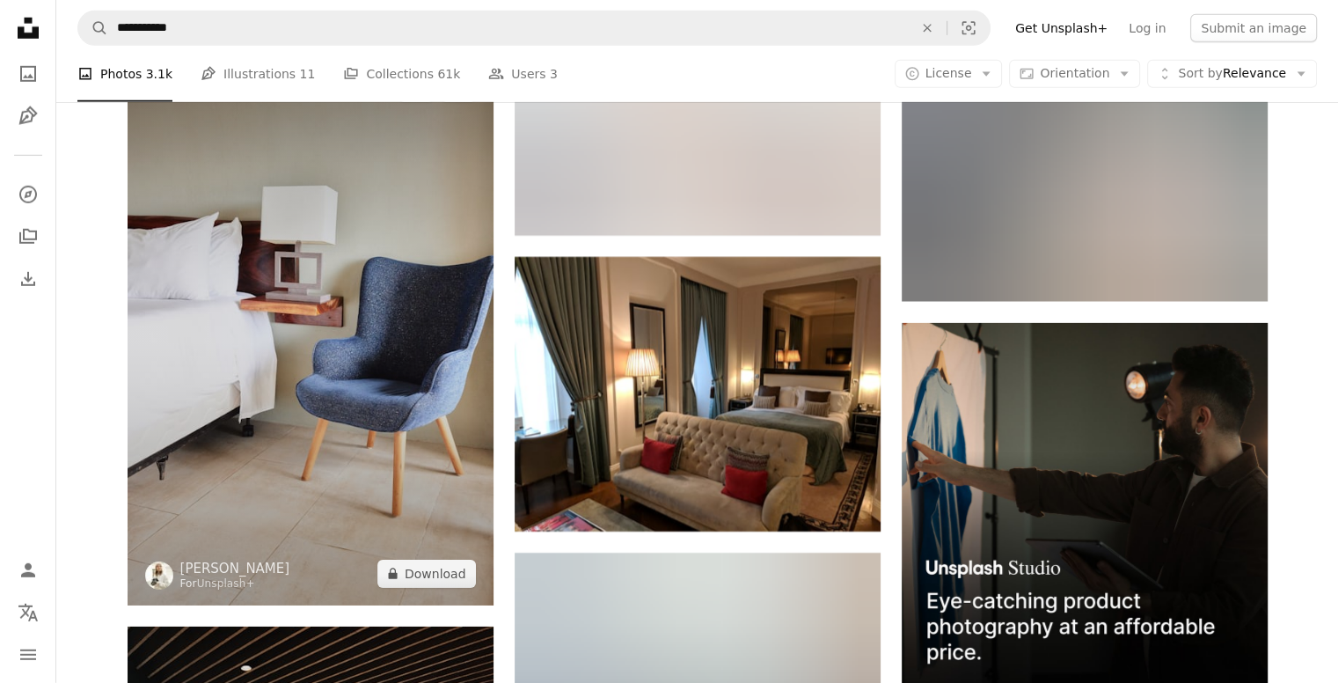
scroll to position [5397, 0]
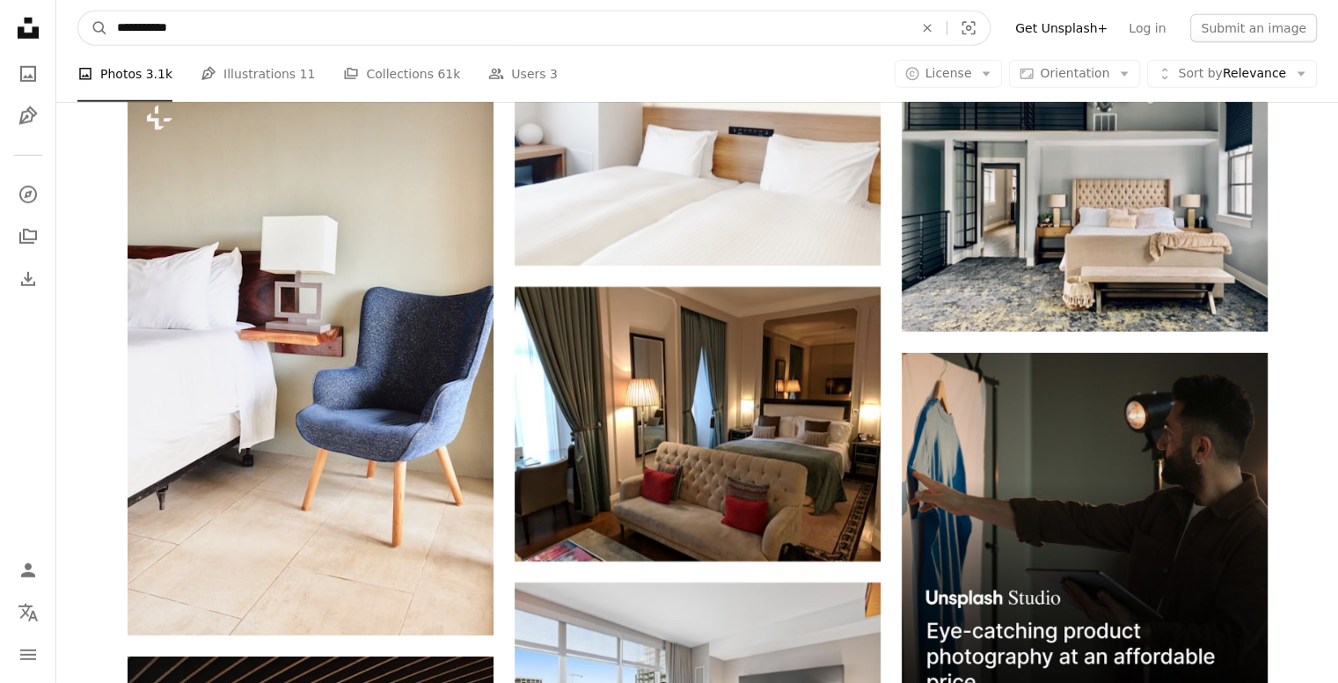
click at [259, 26] on input "**********" at bounding box center [508, 27] width 800 height 33
type input "*"
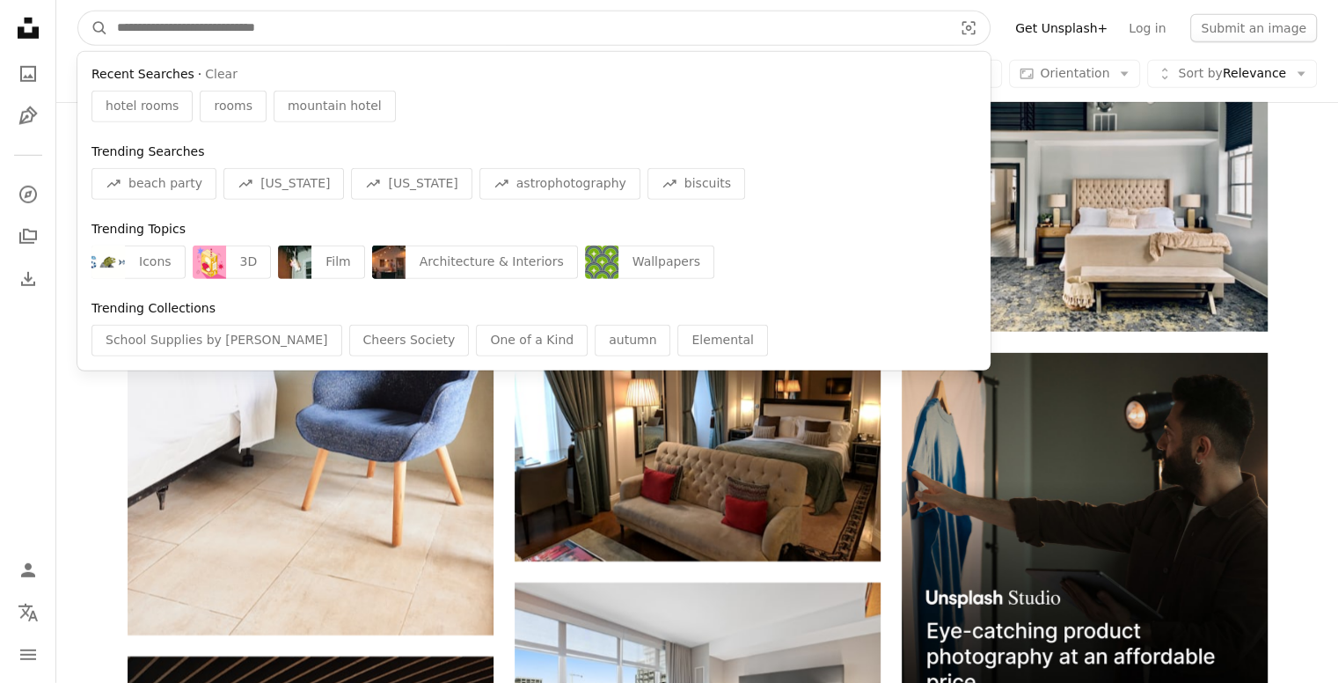
type input "*"
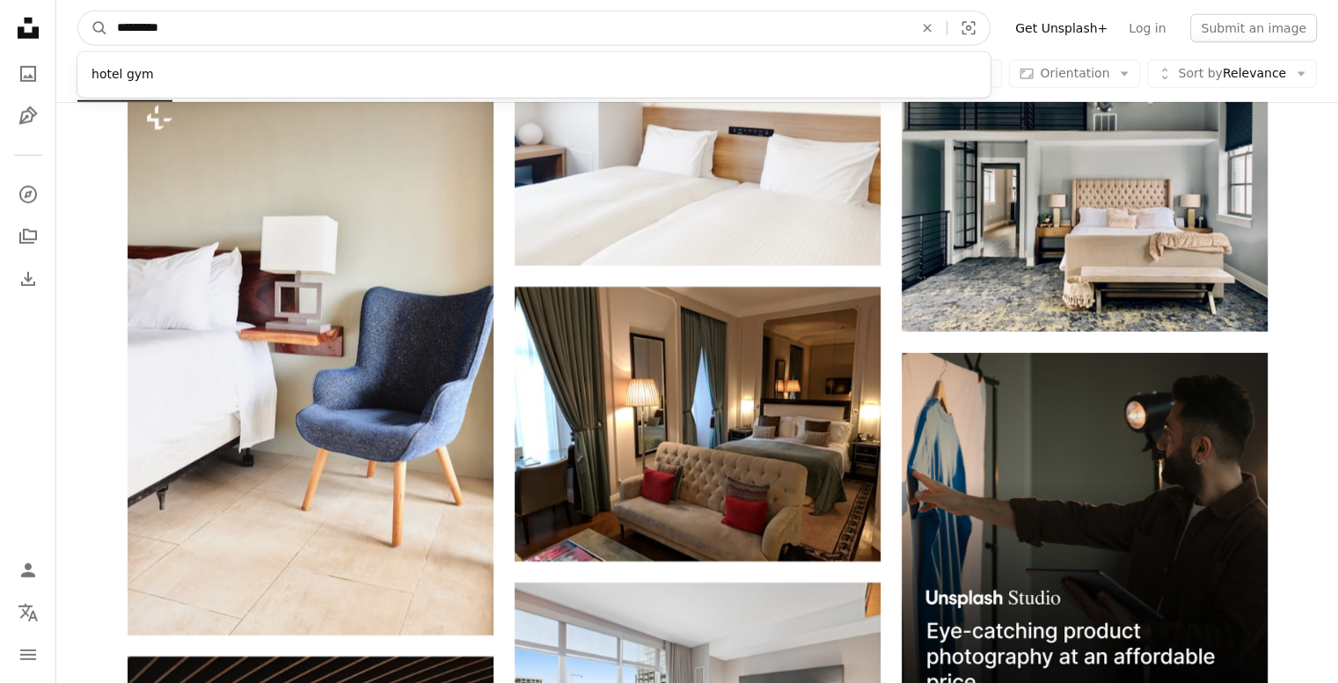
type input "*********"
click at [78, 11] on button "A magnifying glass" at bounding box center [93, 27] width 30 height 33
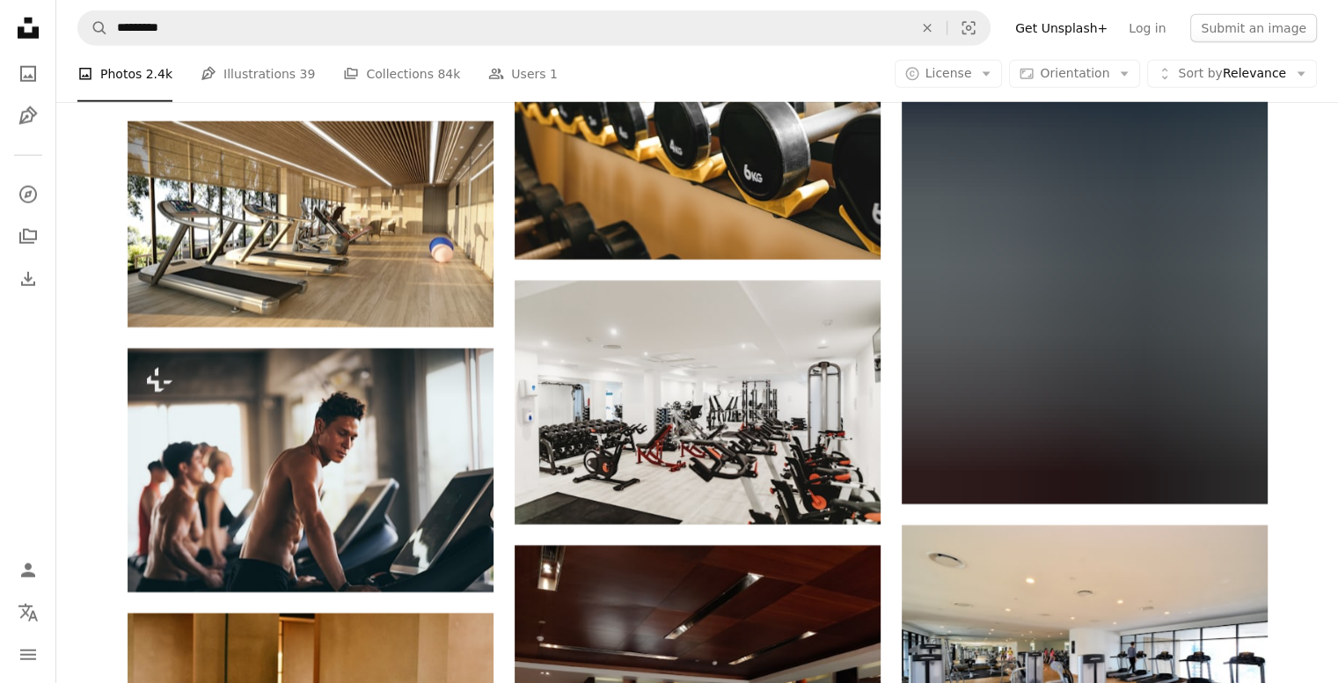
scroll to position [4795, 0]
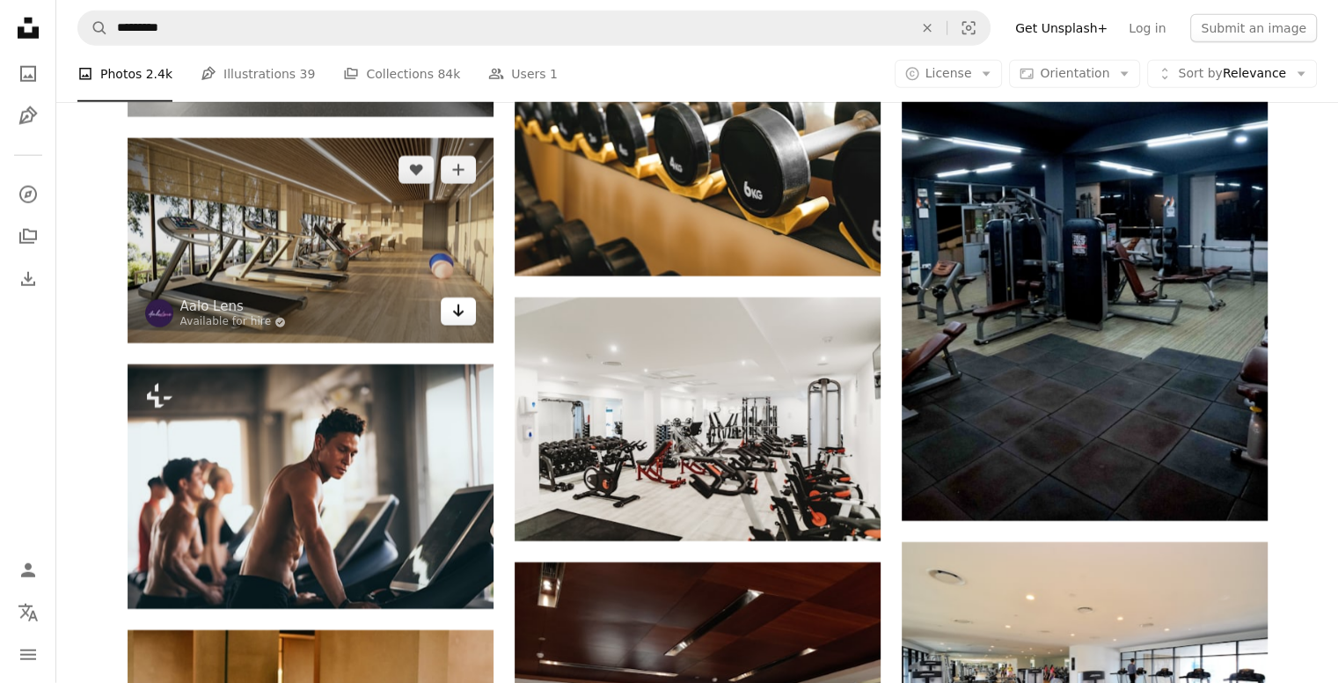
click at [447, 312] on link "Arrow pointing down" at bounding box center [458, 311] width 35 height 28
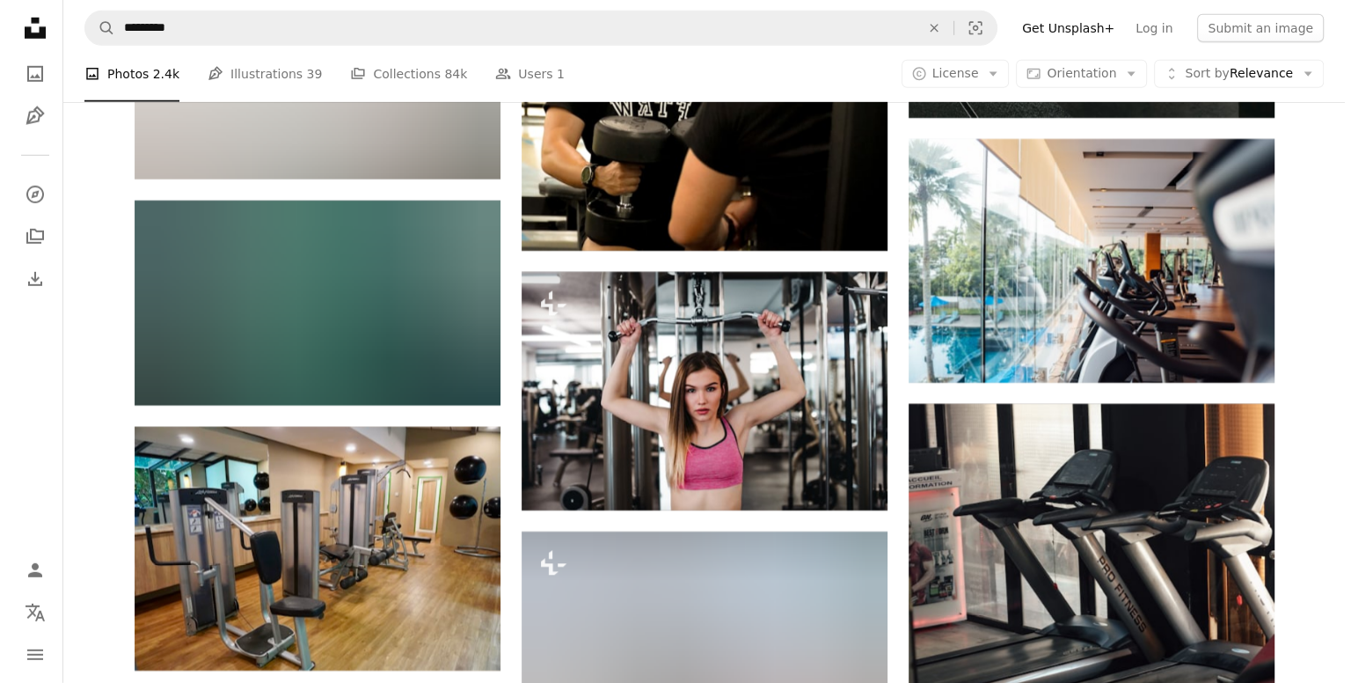
scroll to position [12067, 0]
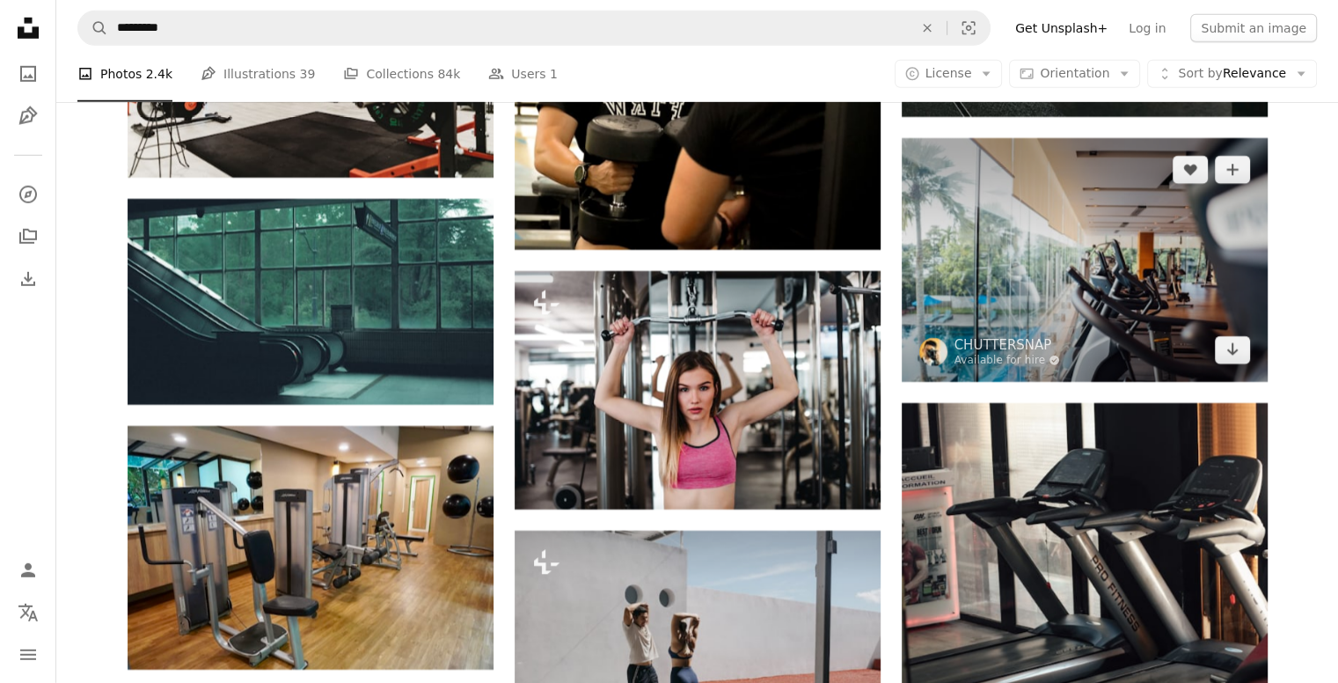
click at [1086, 252] on img at bounding box center [1085, 260] width 366 height 244
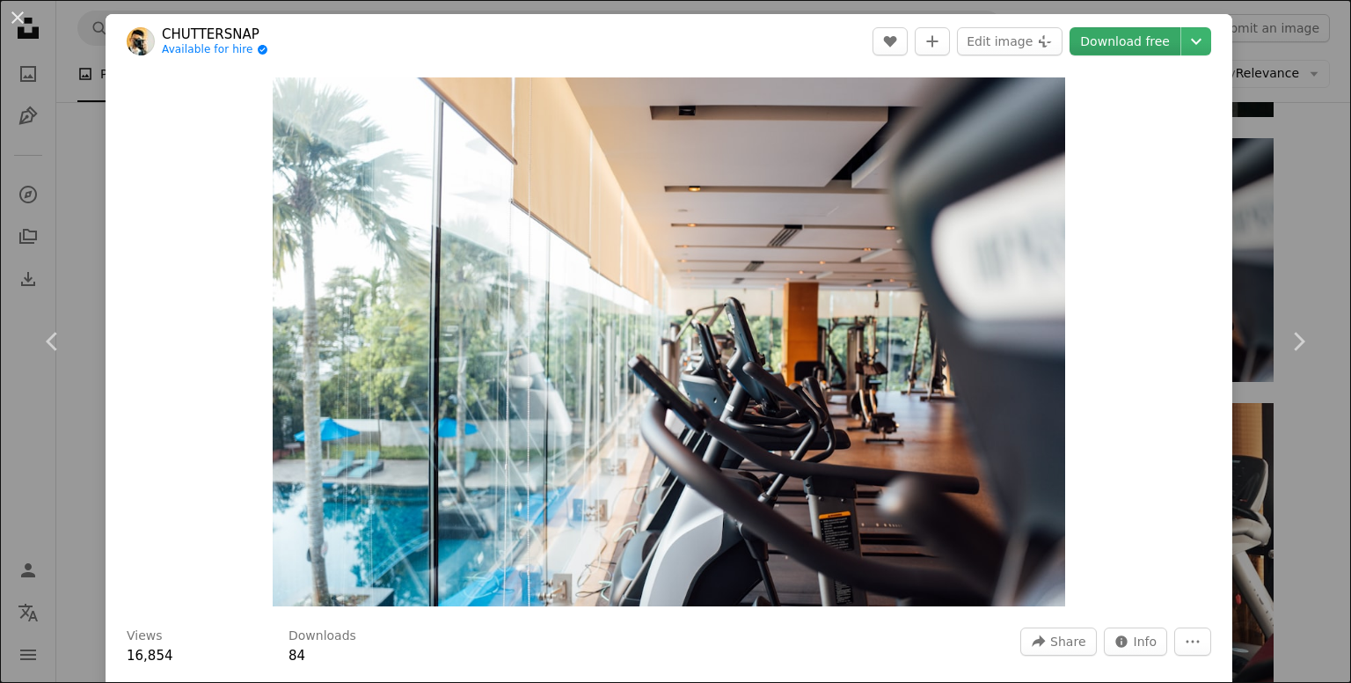
click at [1104, 44] on link "Download free" at bounding box center [1125, 41] width 111 height 28
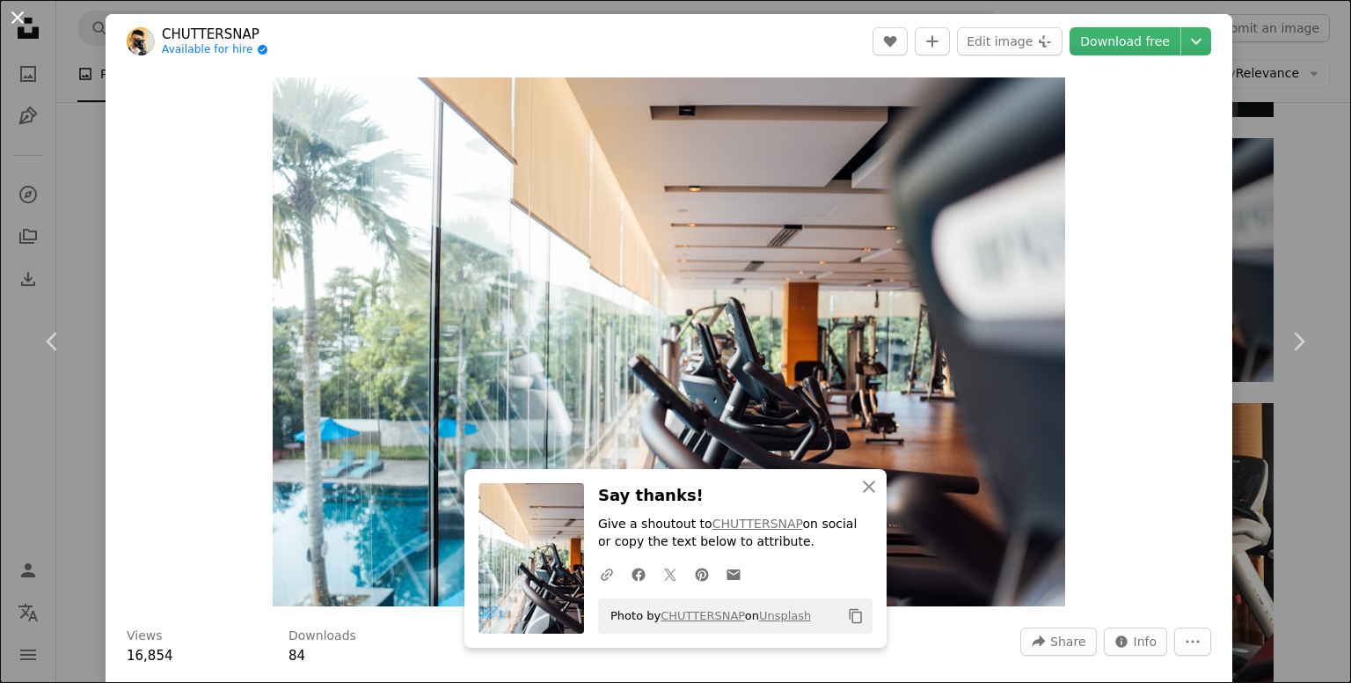
click at [18, 11] on button "An X shape" at bounding box center [17, 17] width 21 height 21
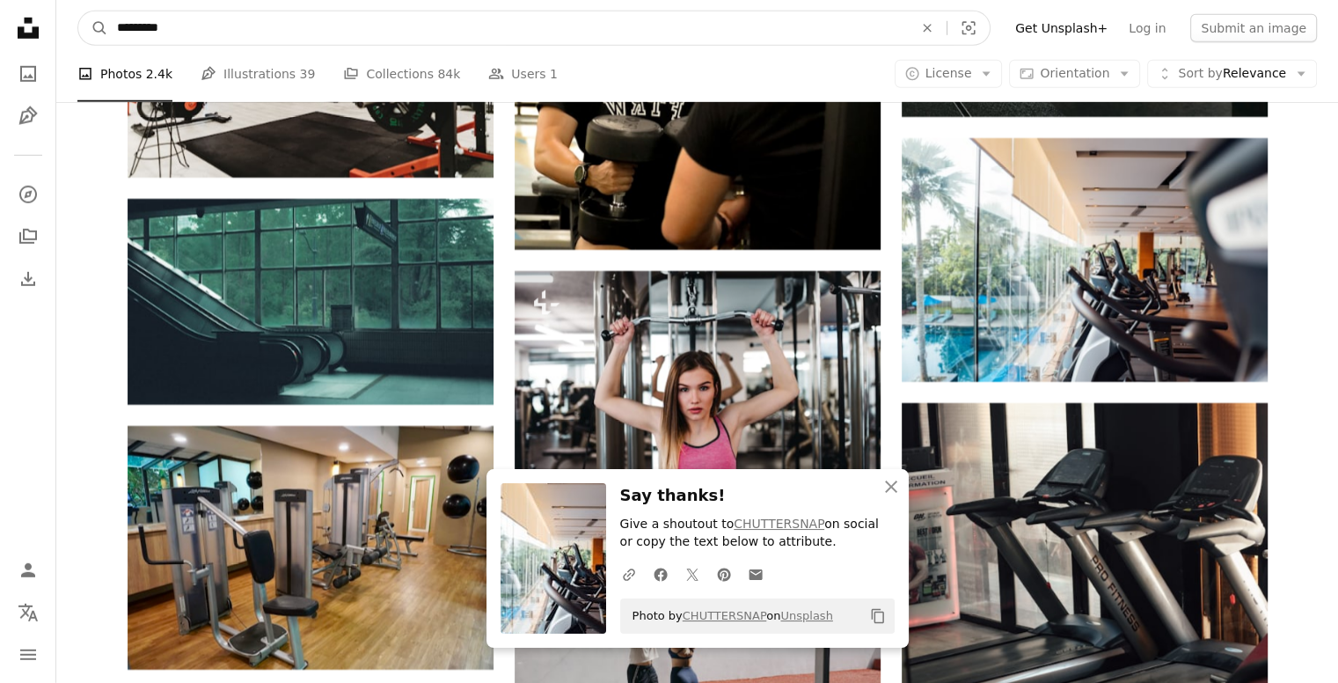
click at [446, 29] on input "*********" at bounding box center [508, 27] width 800 height 33
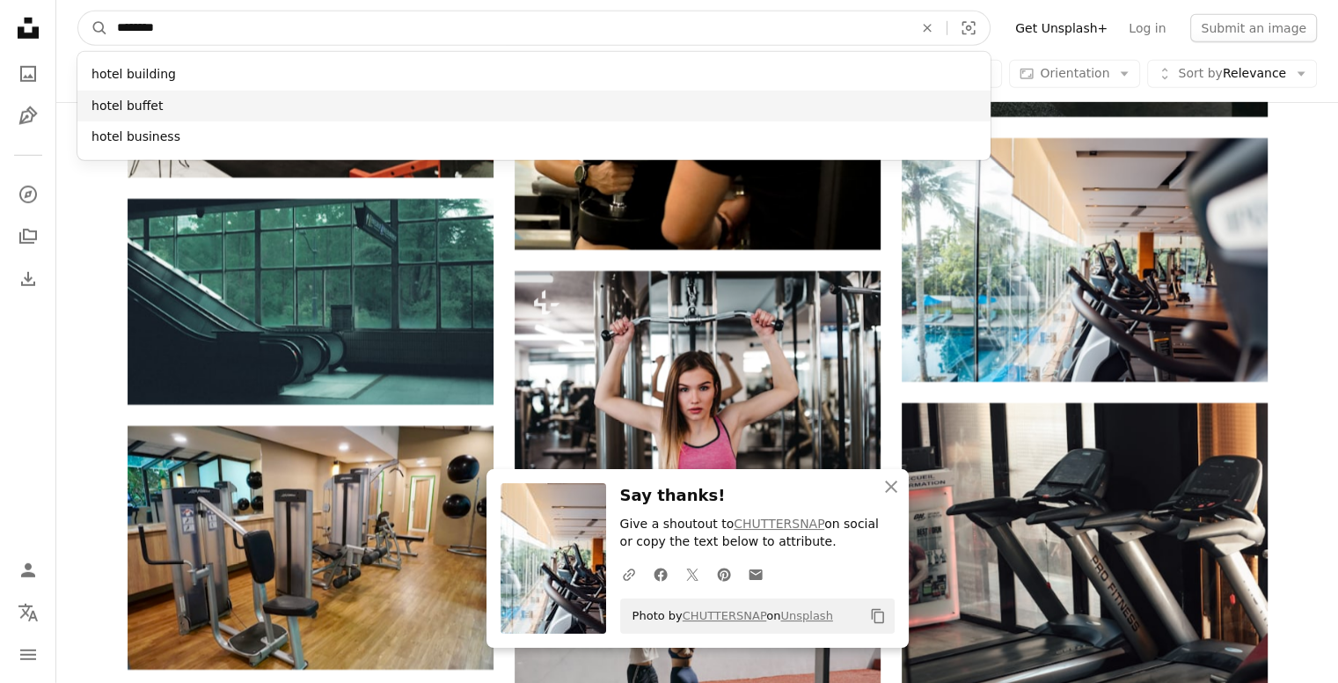
type input "********"
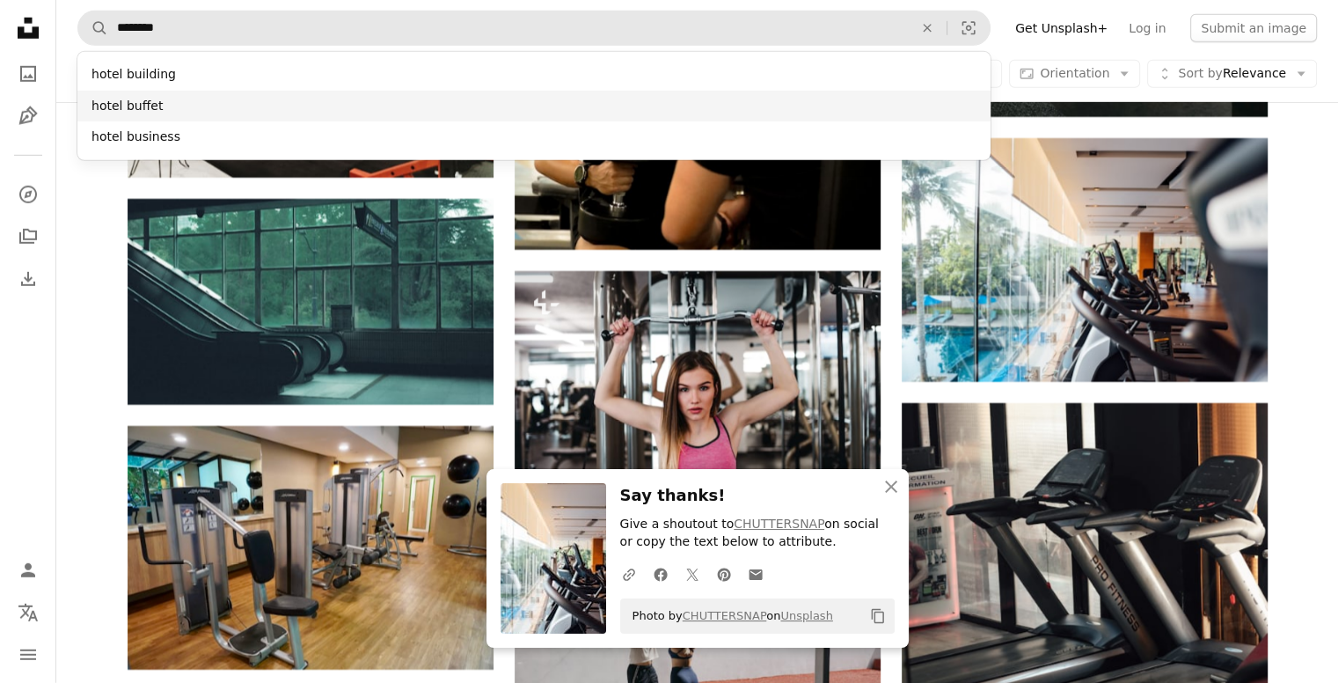
click at [401, 106] on div "hotel buffet" at bounding box center [533, 107] width 913 height 32
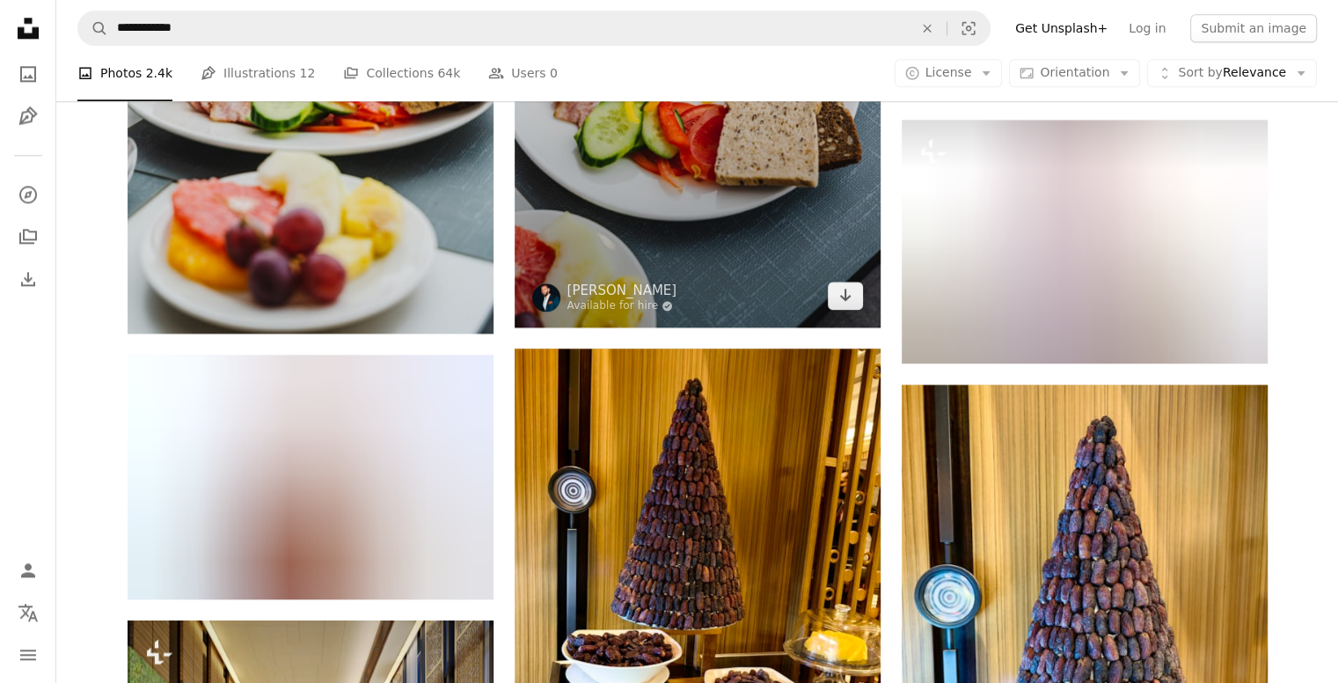
scroll to position [2173, 0]
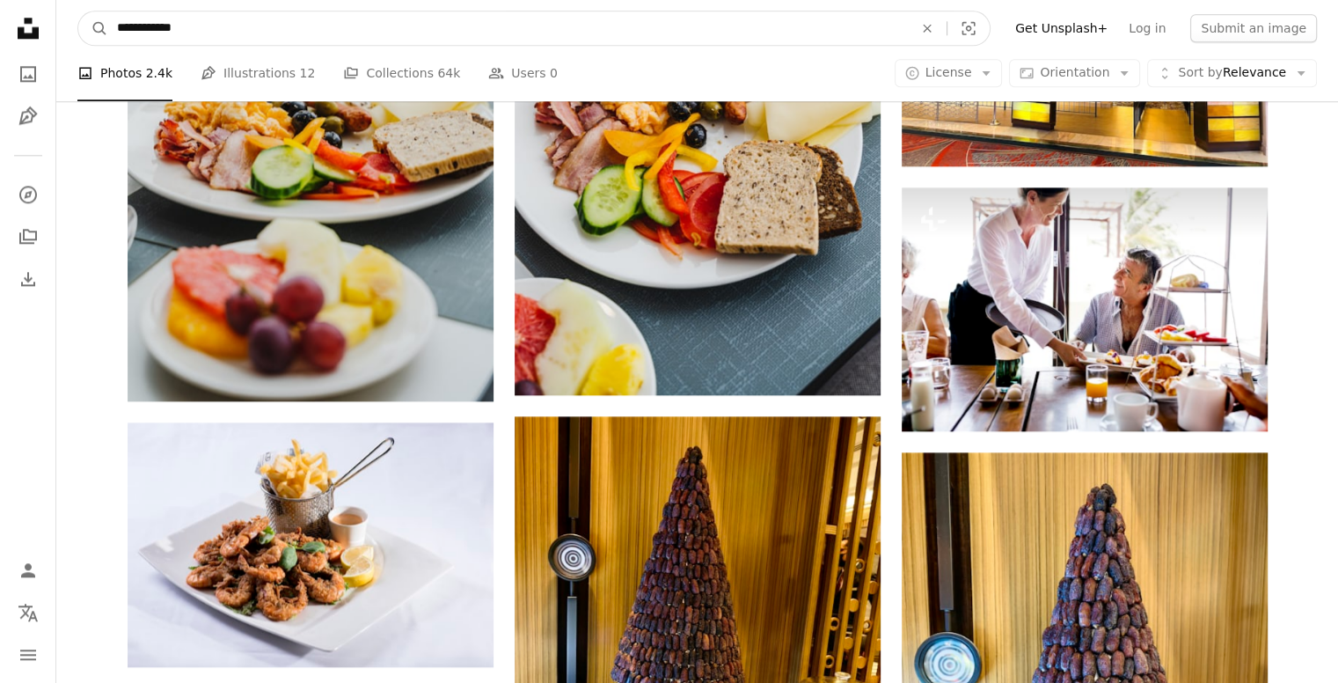
click at [458, 18] on input "**********" at bounding box center [508, 27] width 800 height 33
type input "**********"
click button "A magnifying glass" at bounding box center [93, 27] width 30 height 33
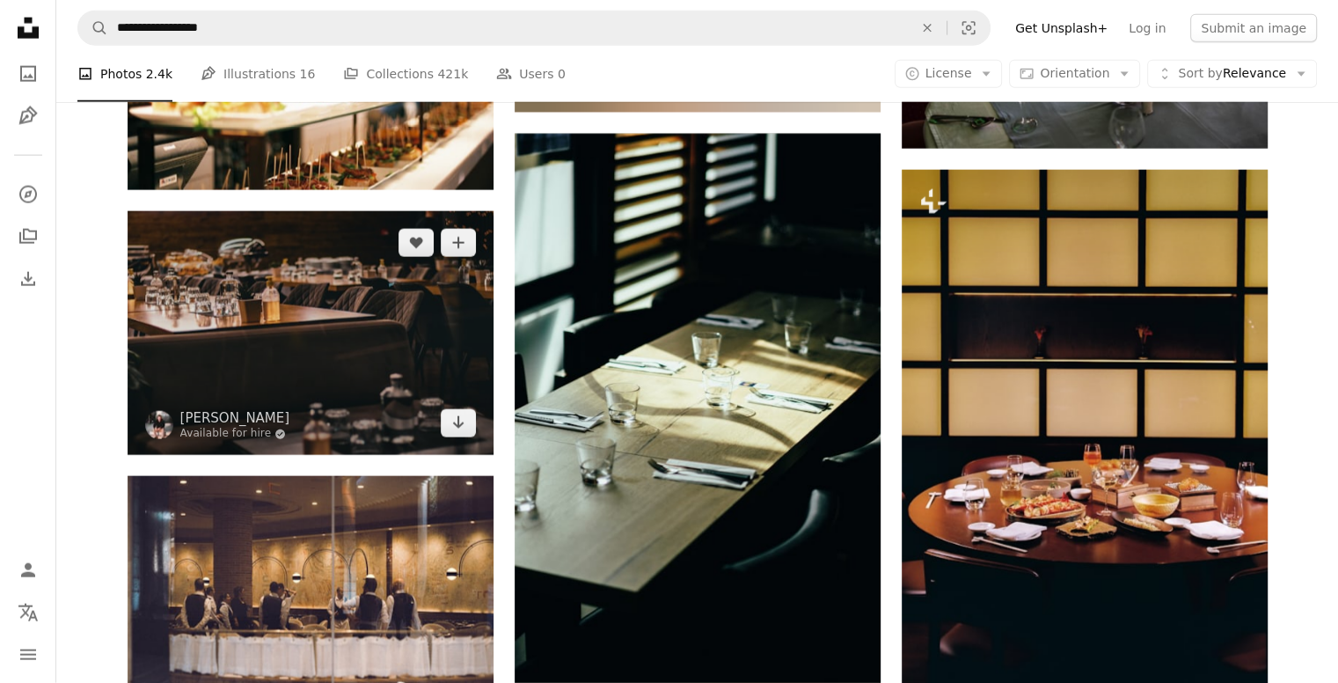
scroll to position [4331, 0]
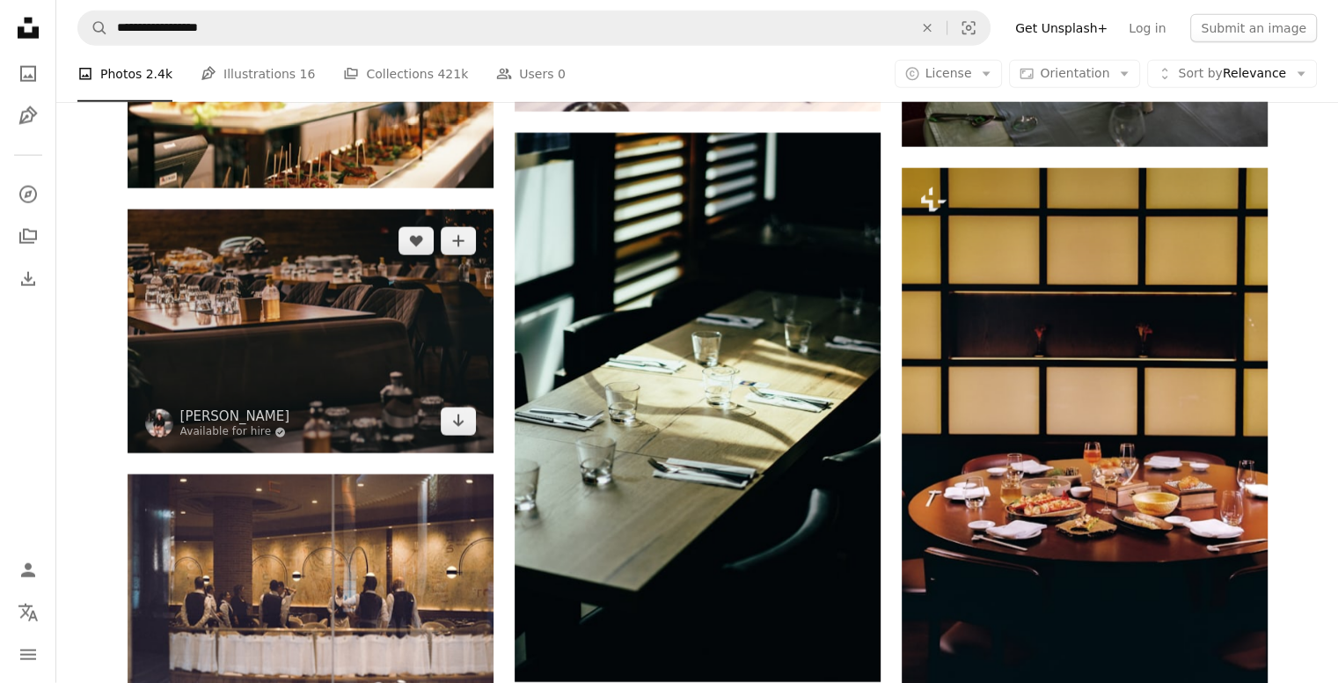
click at [362, 396] on img at bounding box center [311, 331] width 366 height 244
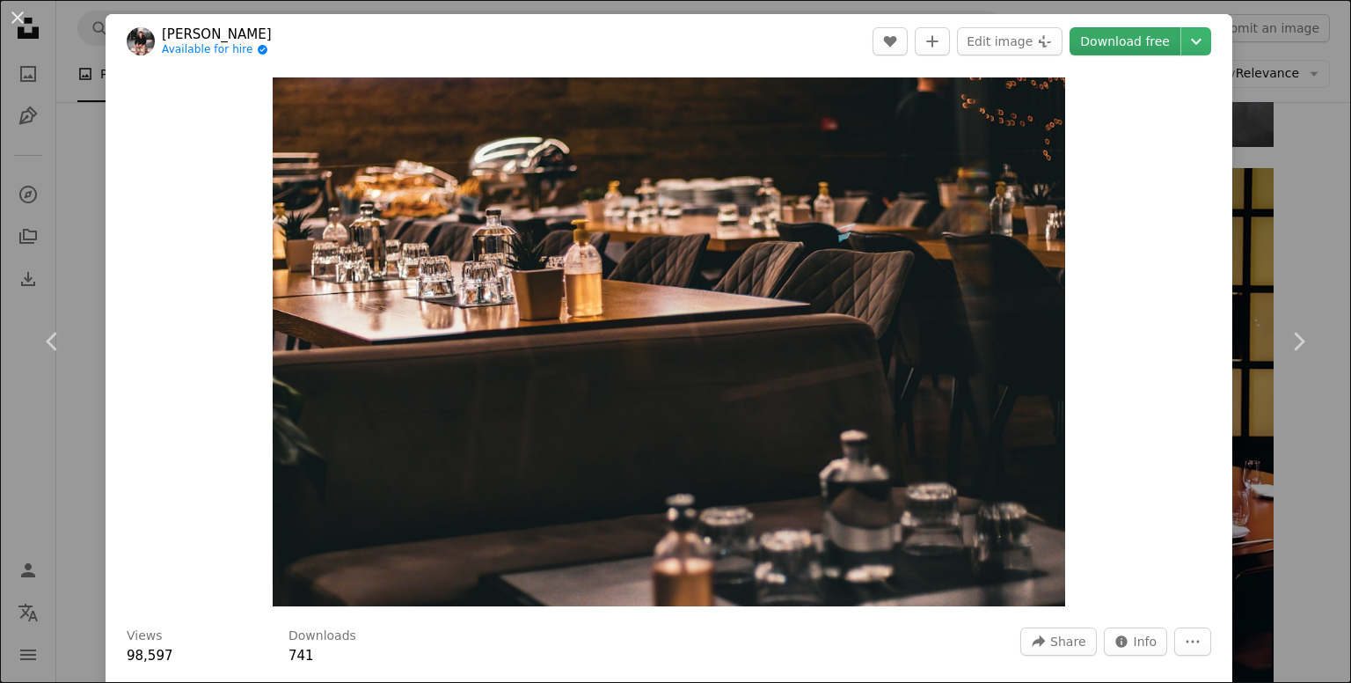
click at [1131, 35] on link "Download free" at bounding box center [1125, 41] width 111 height 28
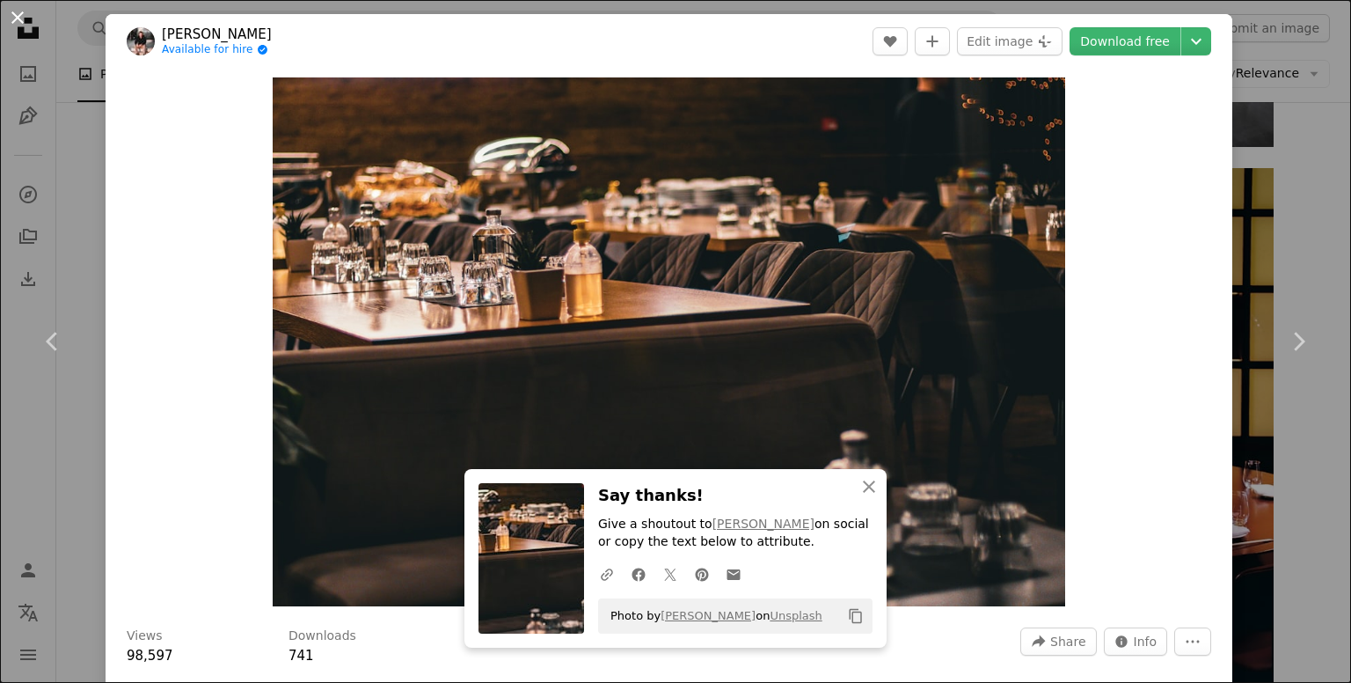
click at [18, 19] on button "An X shape" at bounding box center [17, 17] width 21 height 21
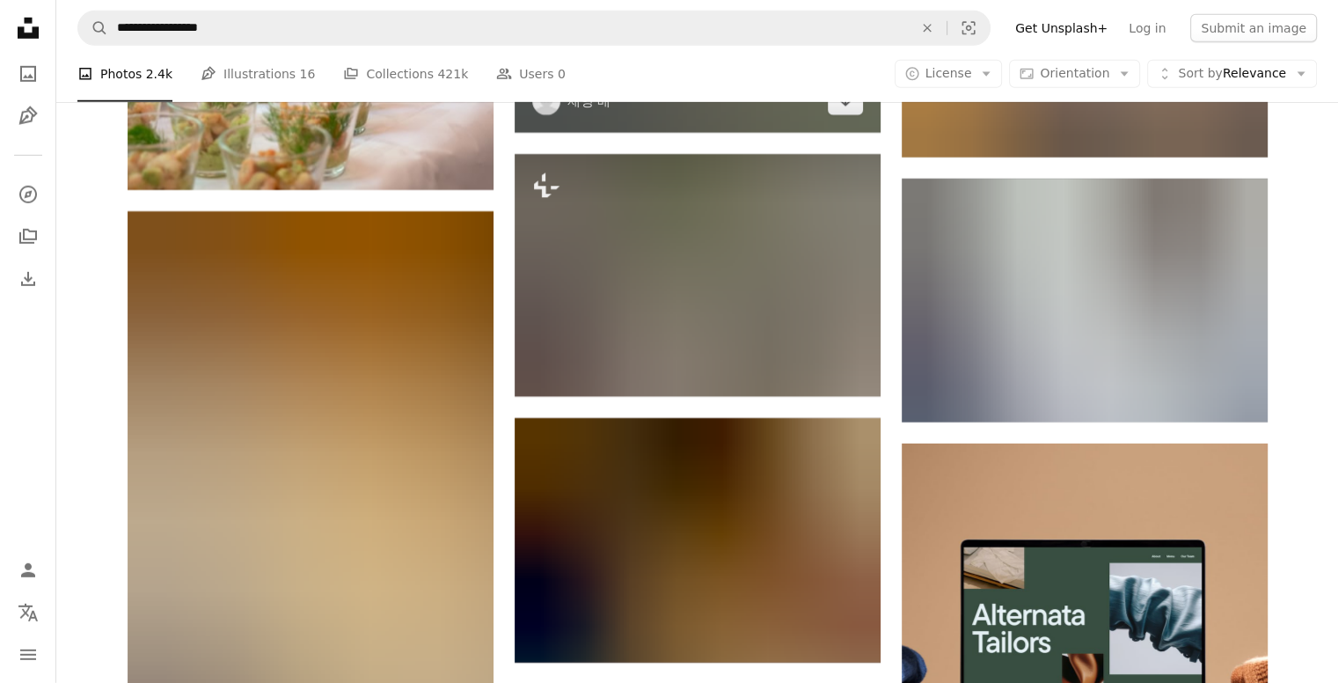
scroll to position [5450, 0]
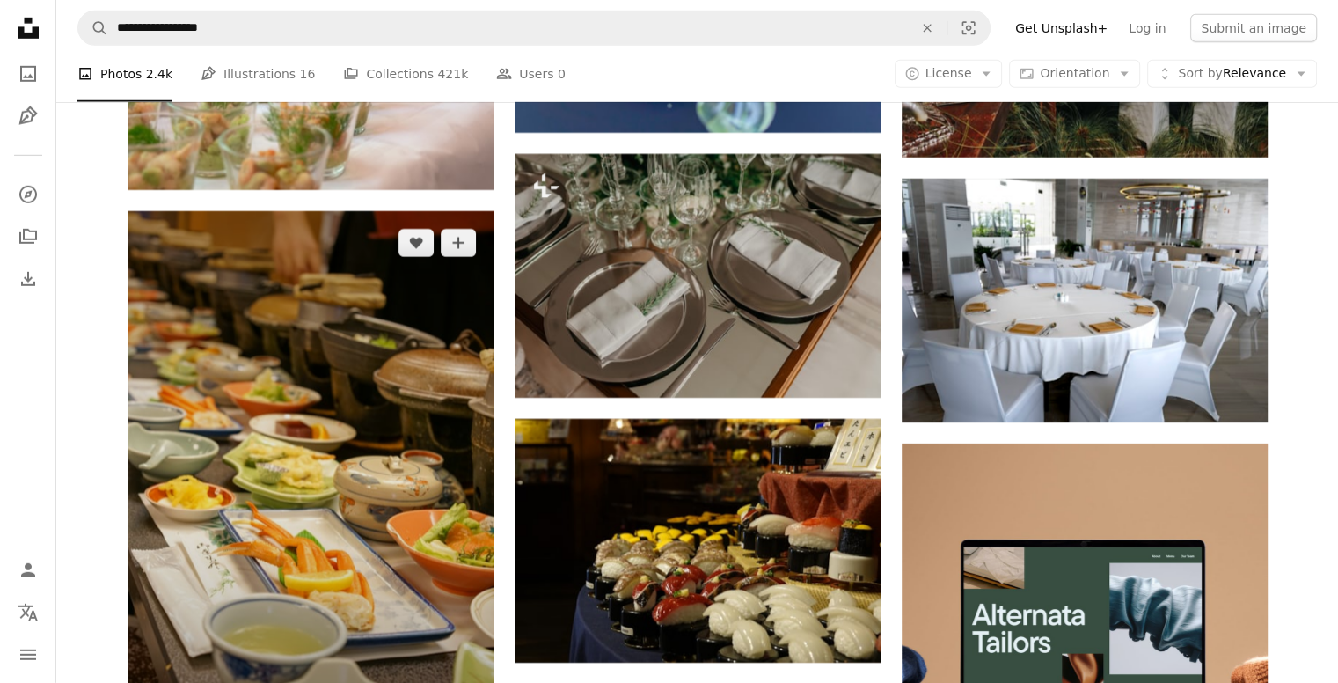
click at [356, 468] on img at bounding box center [311, 485] width 366 height 549
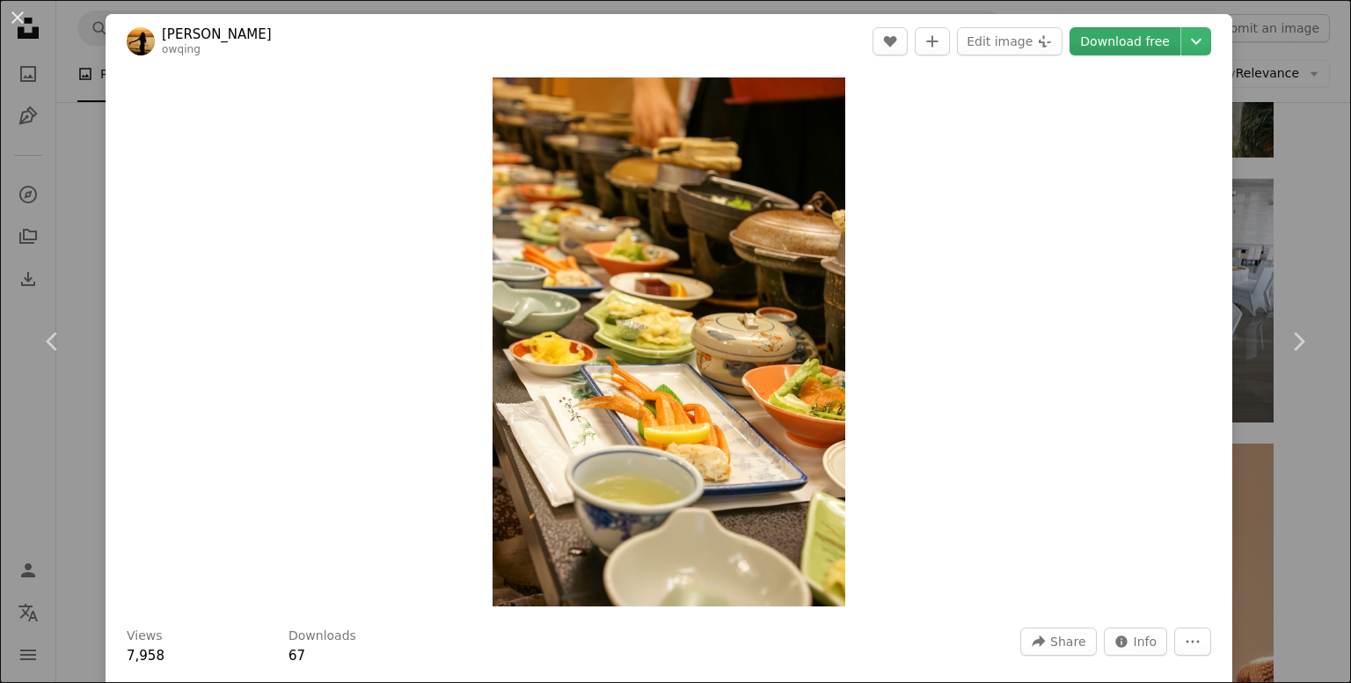
click at [1138, 39] on link "Download free" at bounding box center [1125, 41] width 111 height 28
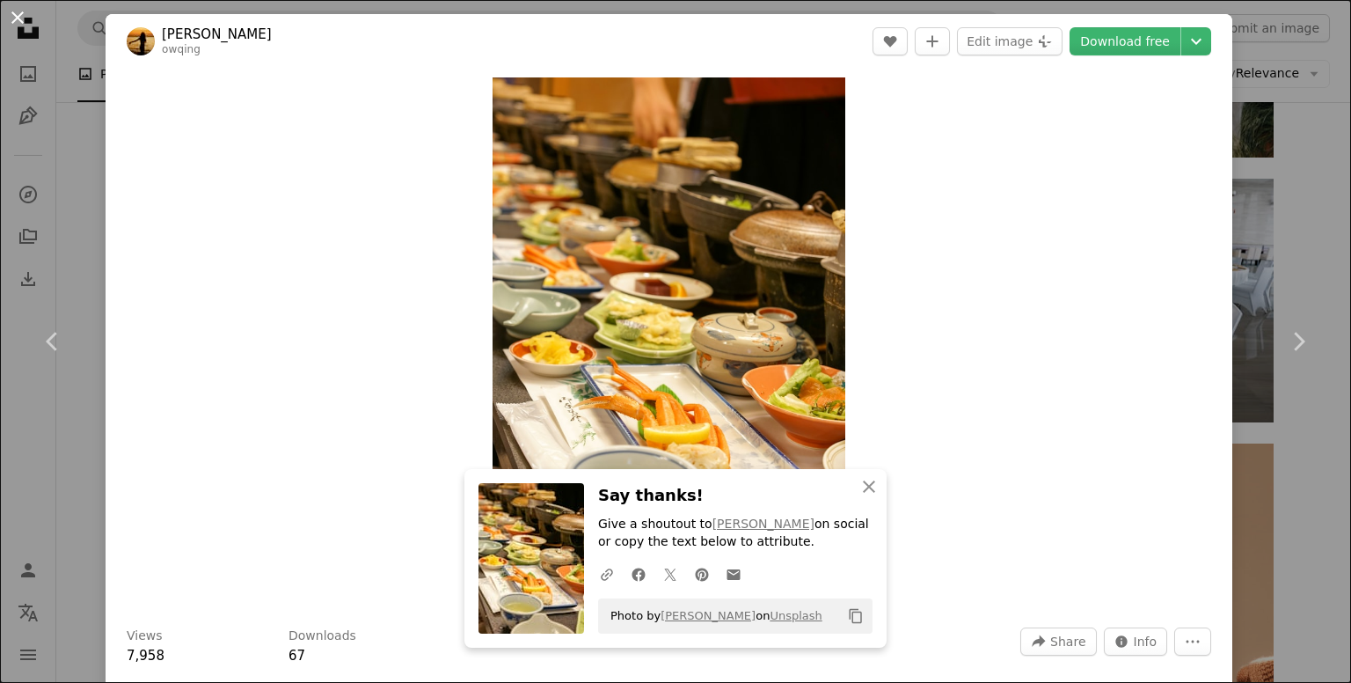
click at [18, 20] on button "An X shape" at bounding box center [17, 17] width 21 height 21
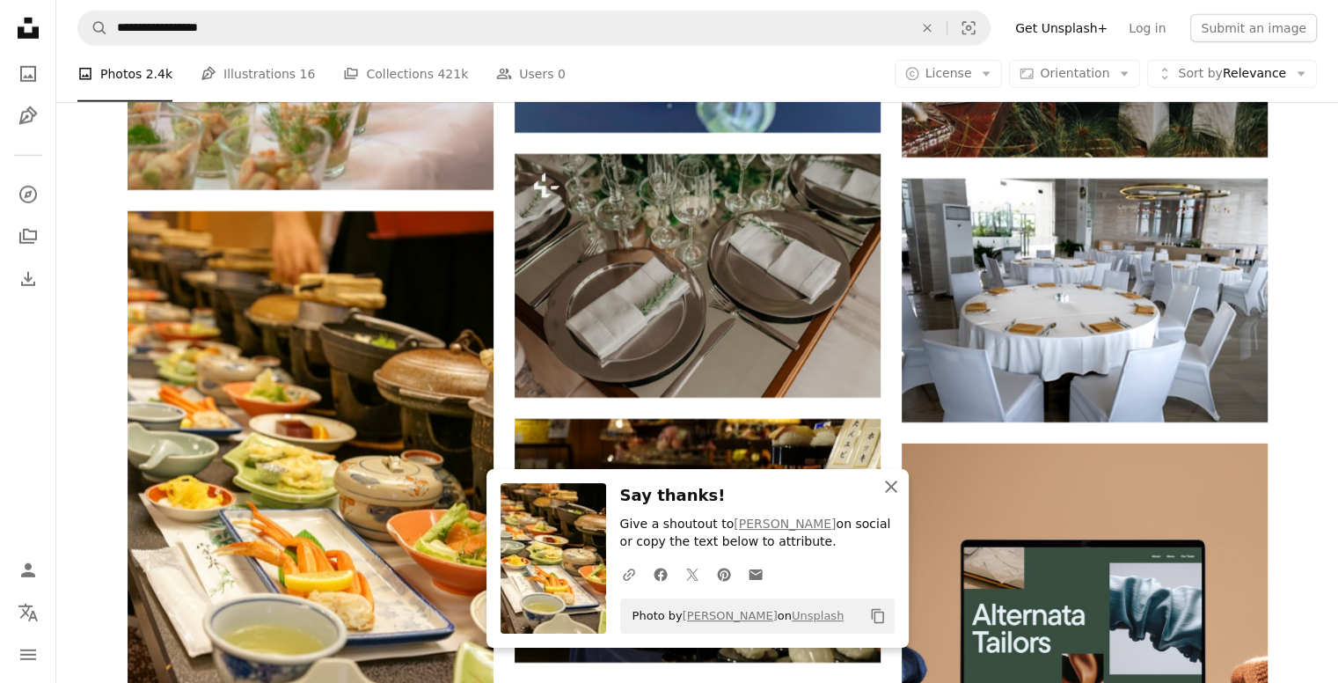
click at [890, 492] on icon "An X shape" at bounding box center [890, 486] width 21 height 21
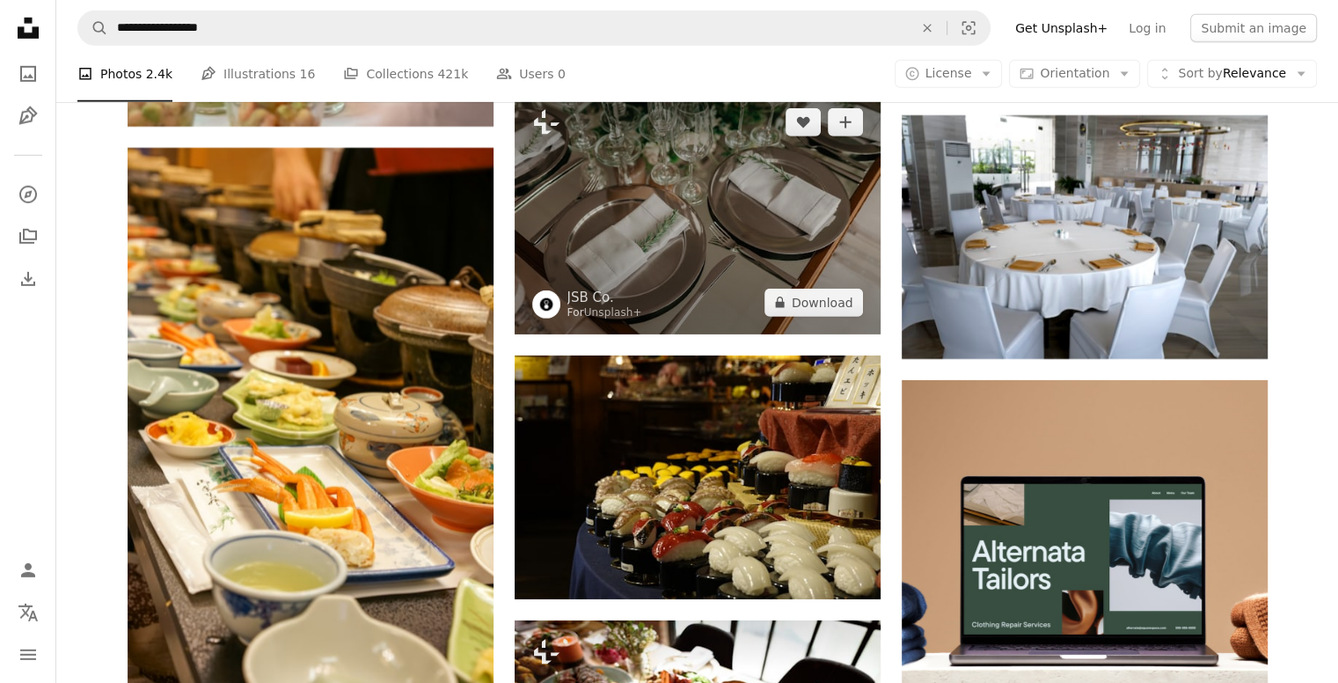
scroll to position [5464, 0]
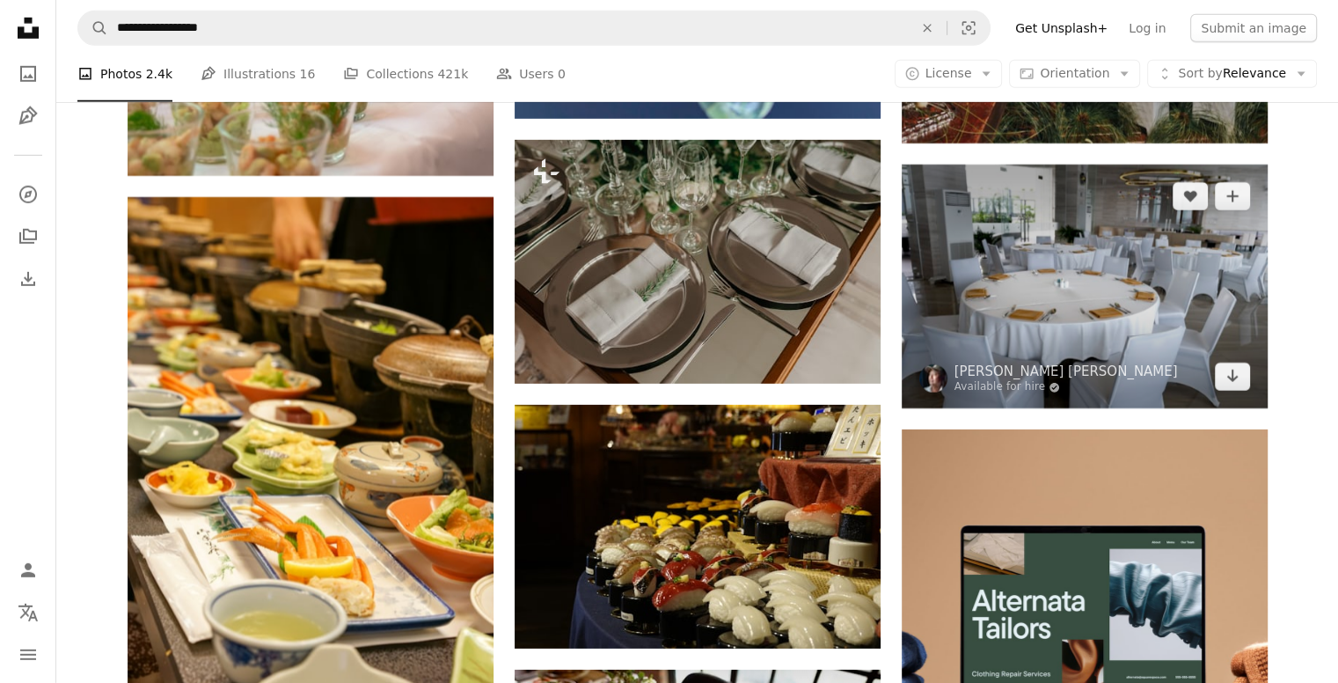
click at [1049, 215] on img at bounding box center [1085, 286] width 366 height 244
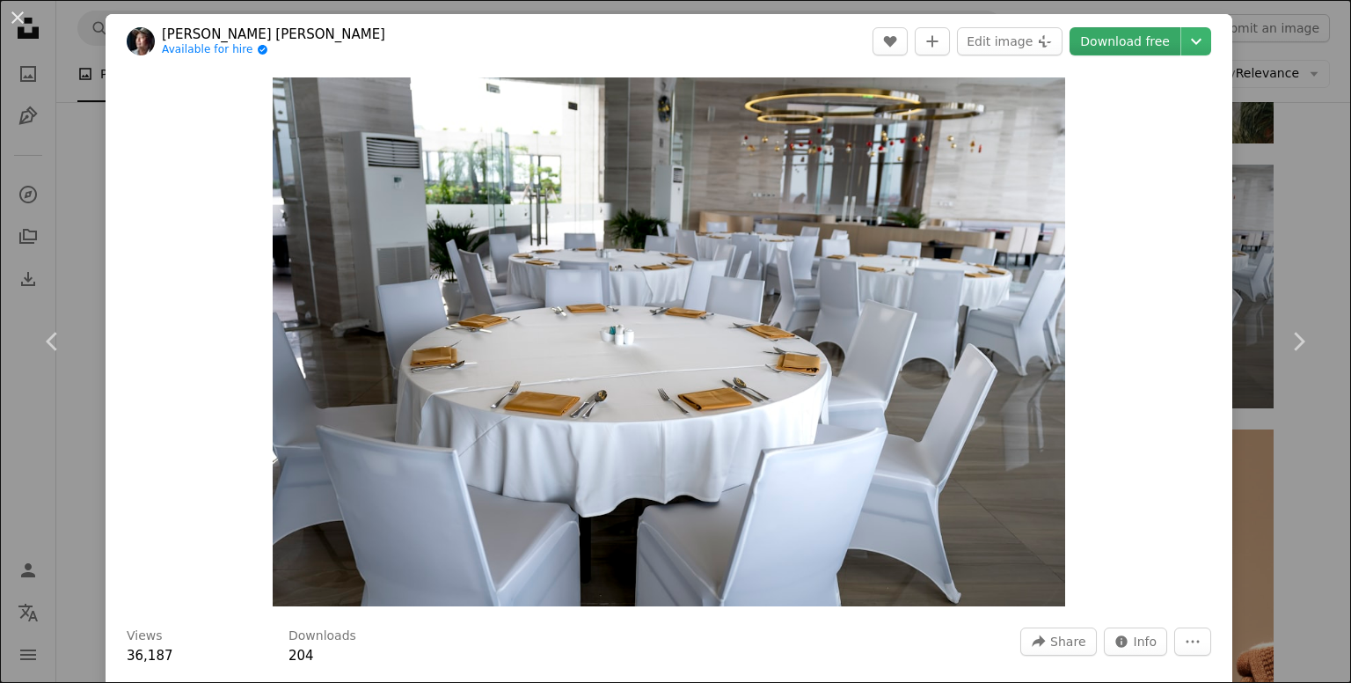
click at [1108, 50] on link "Download free" at bounding box center [1125, 41] width 111 height 28
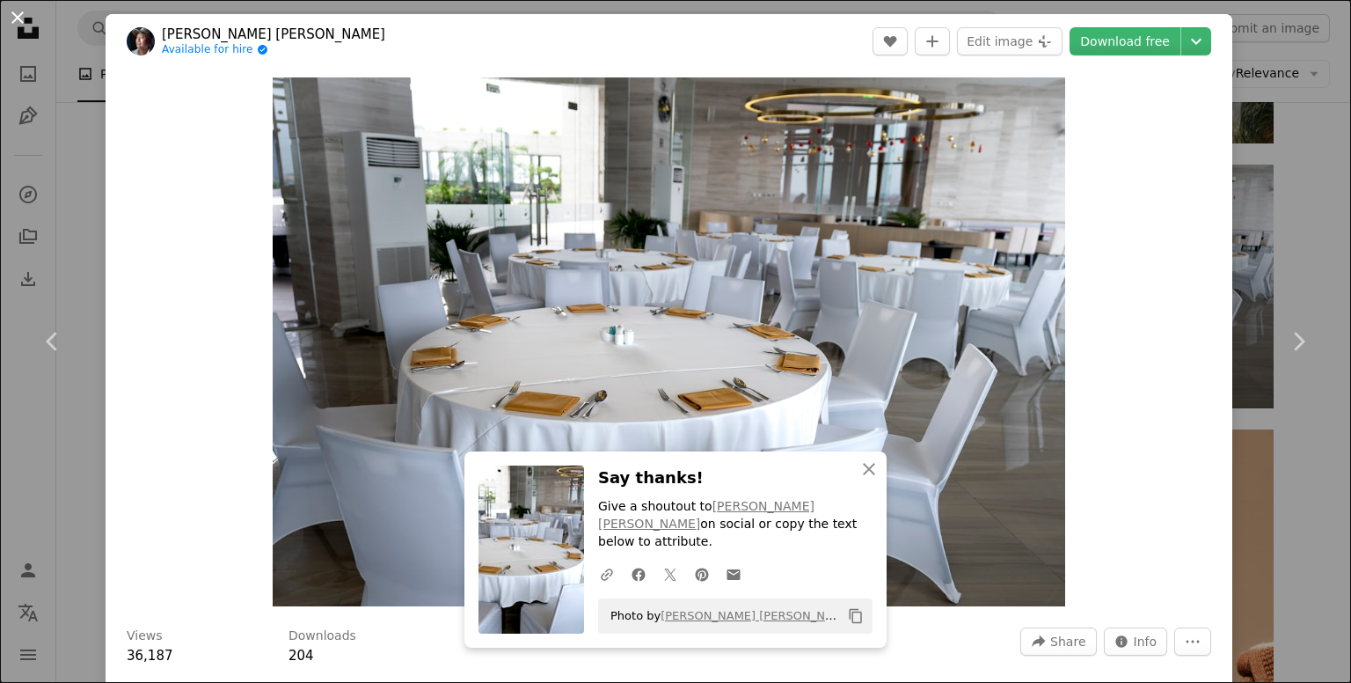
click at [17, 11] on button "An X shape" at bounding box center [17, 17] width 21 height 21
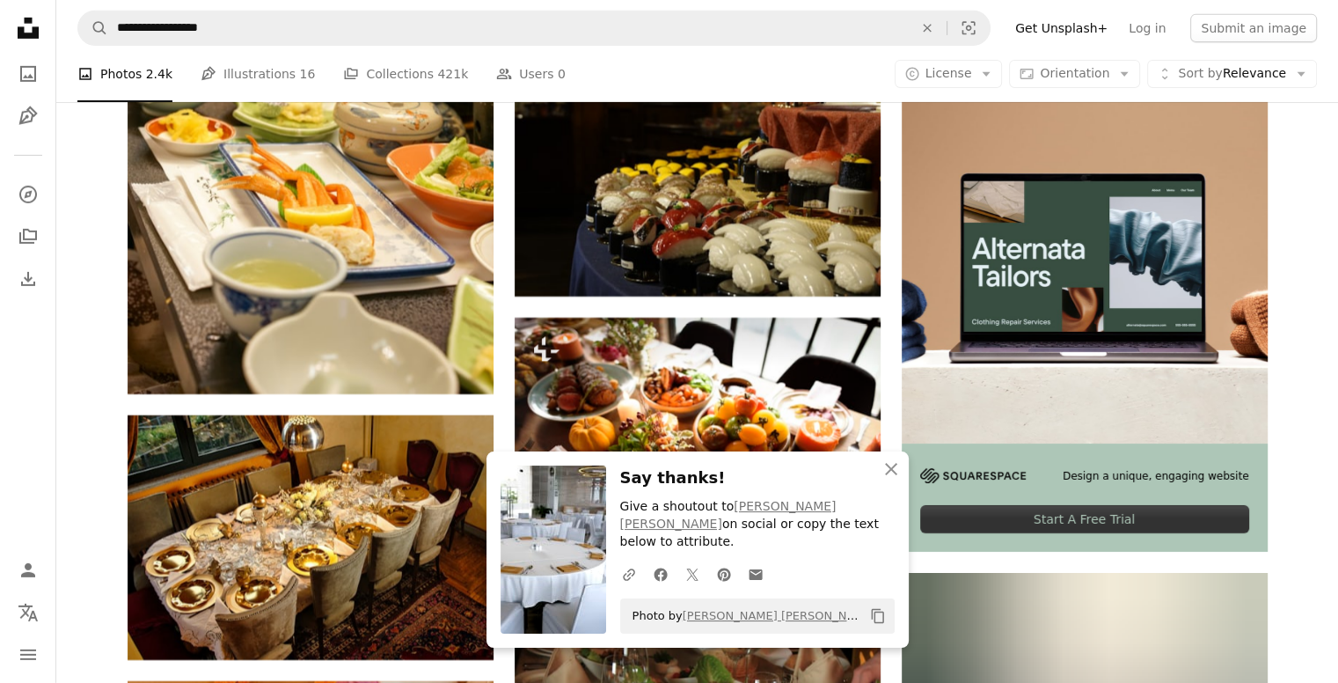
scroll to position [5939, 0]
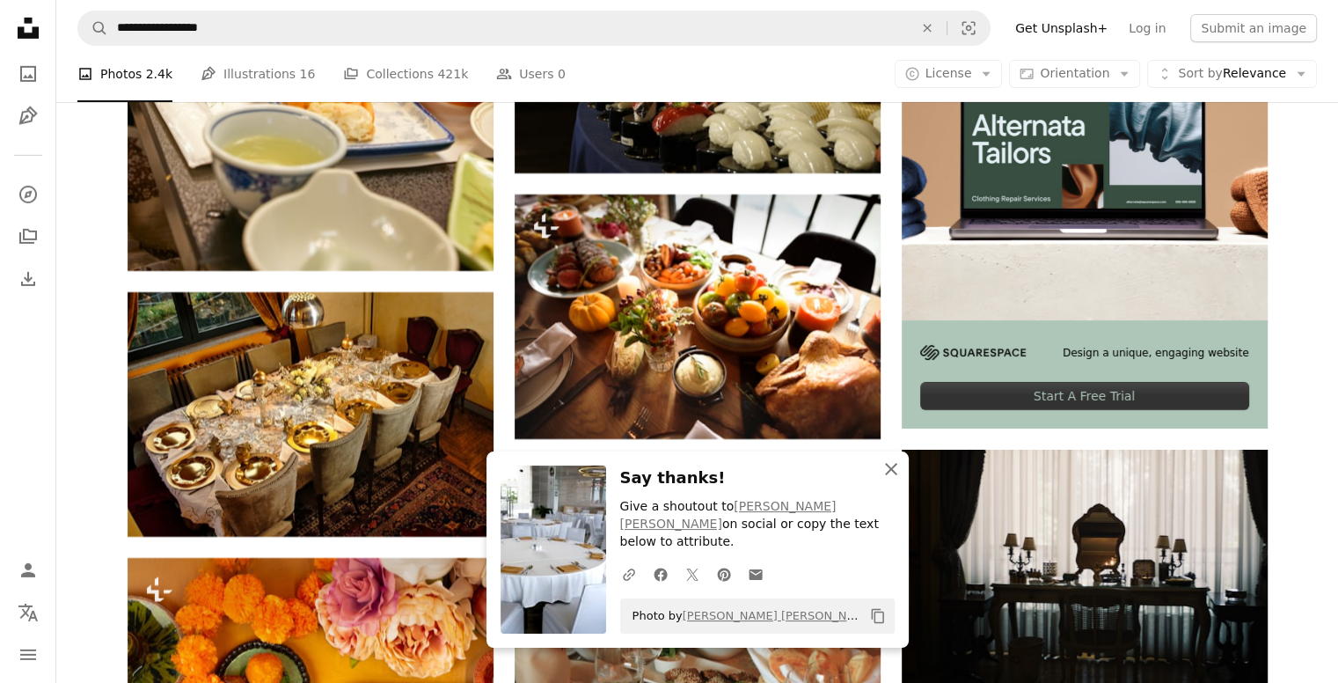
click at [900, 479] on icon "An X shape" at bounding box center [890, 468] width 21 height 21
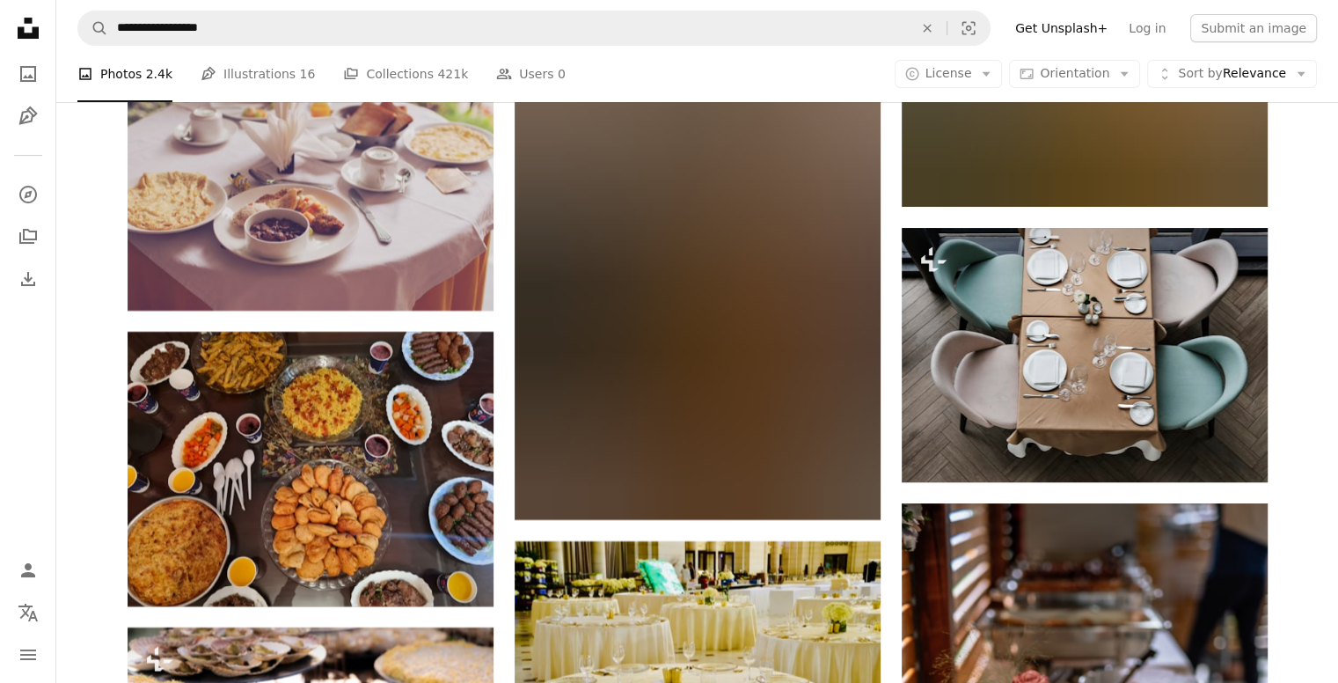
scroll to position [6994, 0]
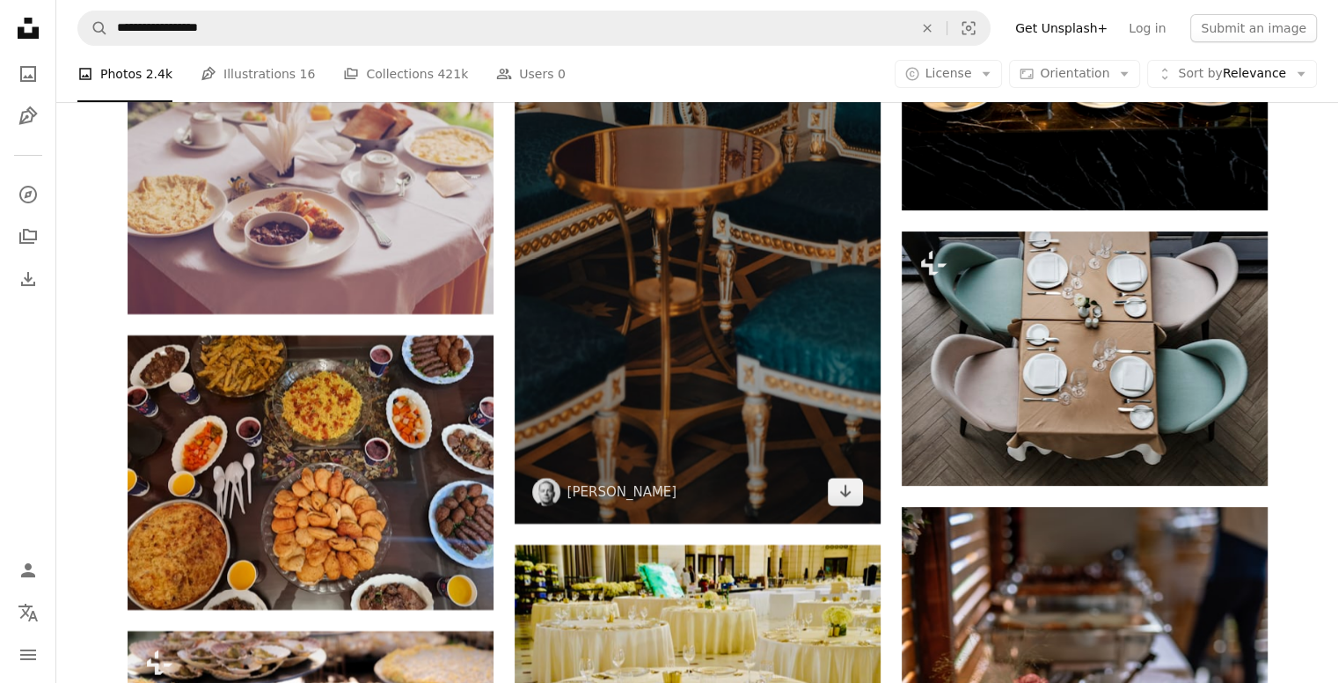
click at [757, 303] on img at bounding box center [698, 248] width 366 height 549
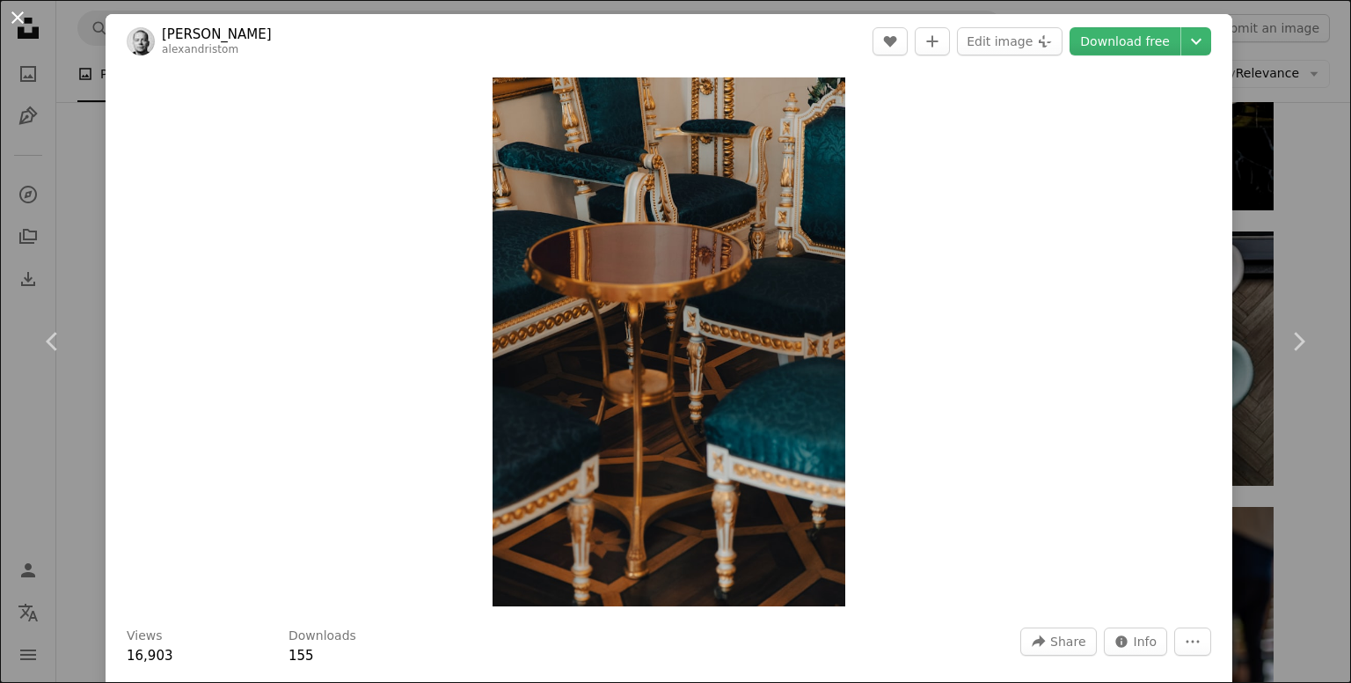
click at [18, 26] on button "An X shape" at bounding box center [17, 17] width 21 height 21
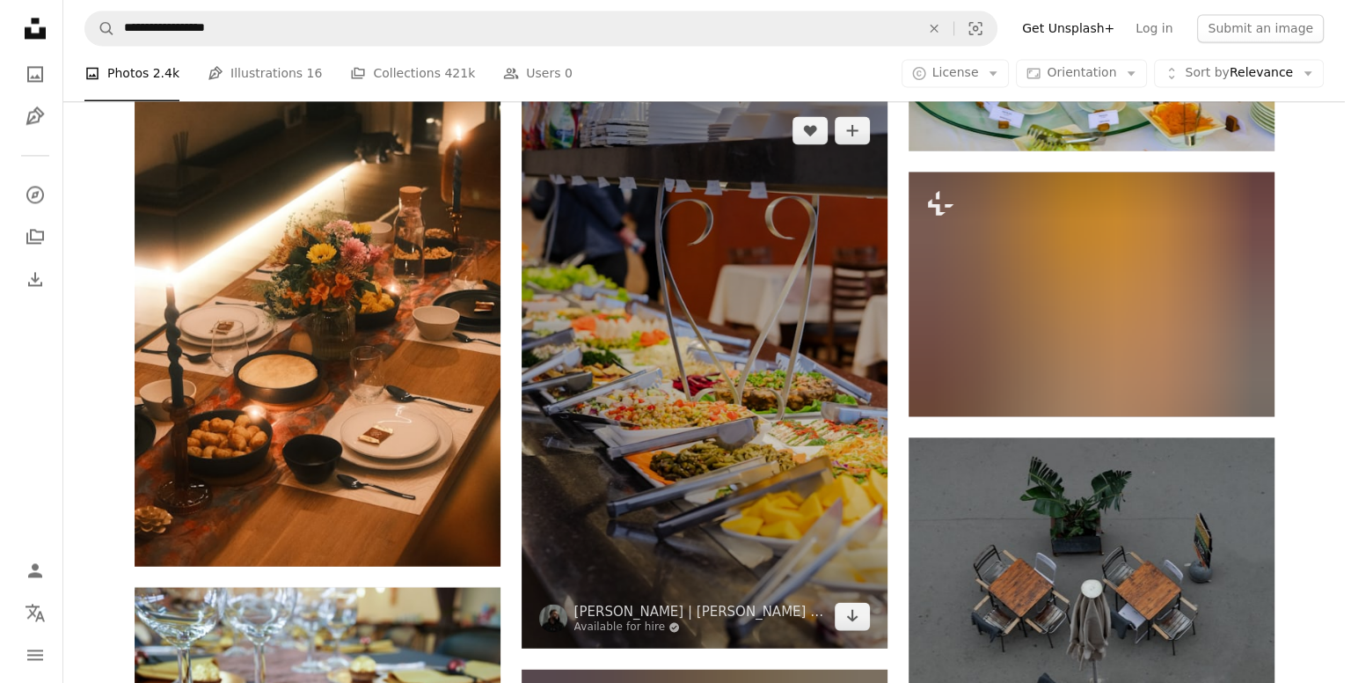
scroll to position [9508, 0]
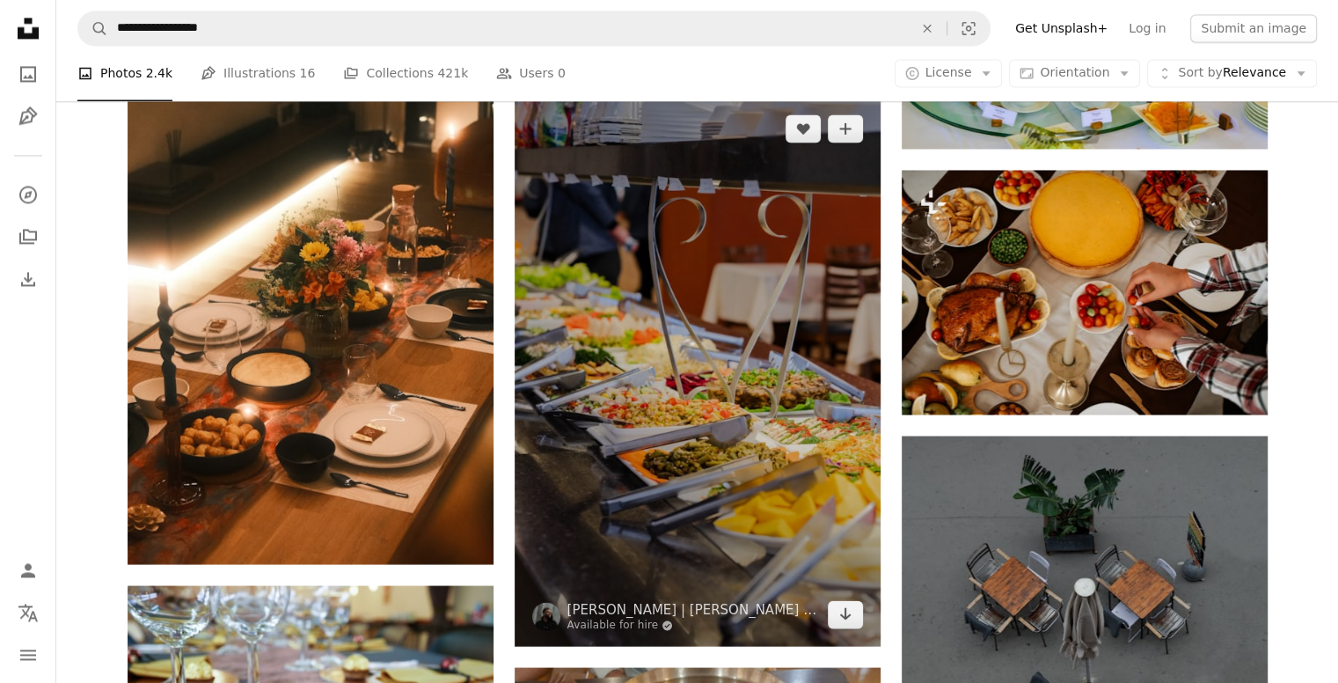
click at [782, 476] on img at bounding box center [698, 371] width 366 height 549
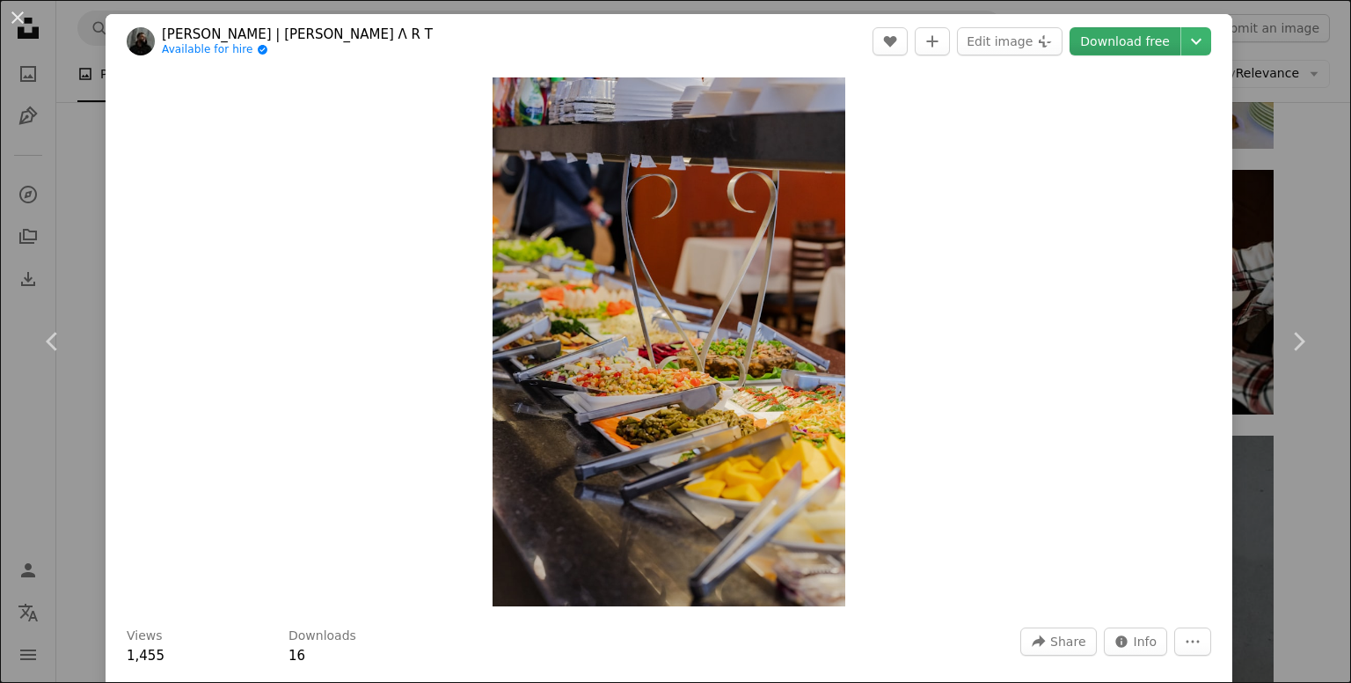
click at [1121, 48] on link "Download free" at bounding box center [1125, 41] width 111 height 28
